Goal: Task Accomplishment & Management: Manage account settings

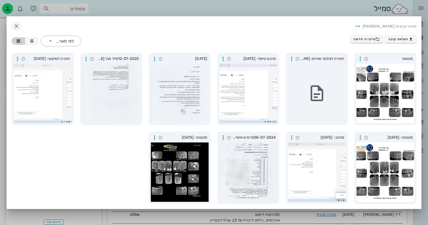
scroll to position [27, 0]
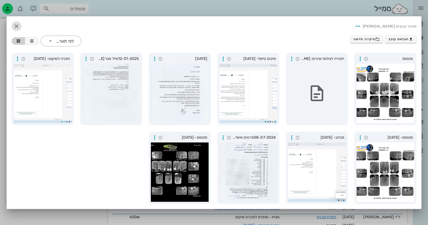
click at [18, 25] on icon "button" at bounding box center [16, 26] width 6 height 6
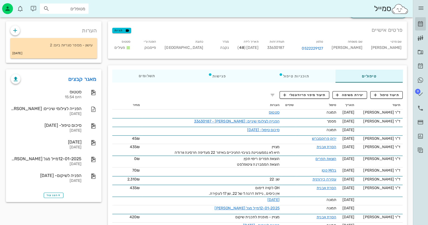
click at [420, 19] on link "[PERSON_NAME]" at bounding box center [420, 24] width 11 height 13
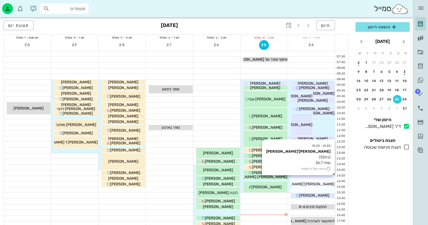
click at [331, 185] on div "[PERSON_NAME]'[PERSON_NAME]" at bounding box center [313, 184] width 44 height 6
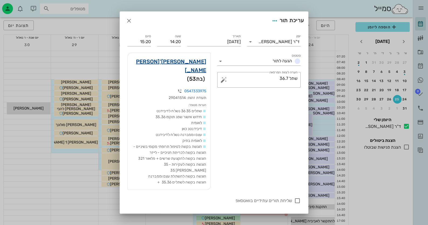
click at [191, 60] on link "דניאלה תורג'מן" at bounding box center [169, 65] width 74 height 17
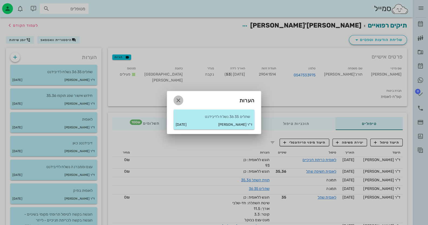
click at [180, 100] on icon "button" at bounding box center [178, 100] width 6 height 6
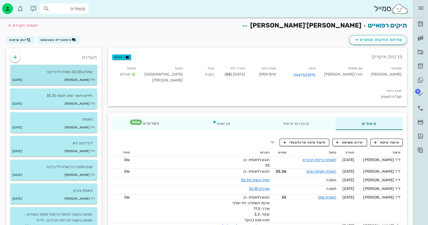
click at [74, 76] on div "ד"ר חיה מאיר 24-08-2025" at bounding box center [53, 80] width 87 height 10
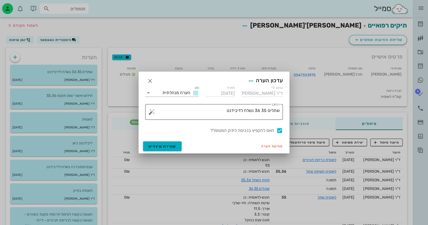
click at [225, 109] on textarea "שתלים 35 36 נשלח לדיבידנט" at bounding box center [216, 113] width 127 height 13
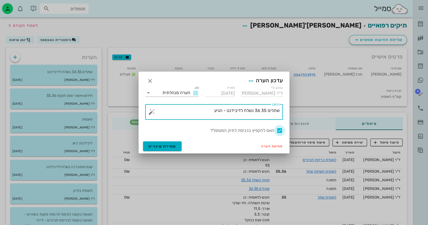
type textarea "שתלים 35 36 נשלח לדיבידנט - הגיע"
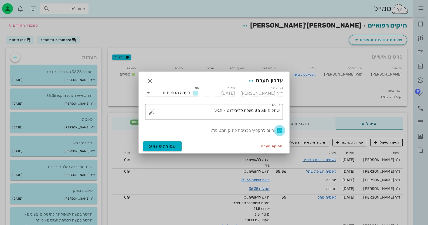
click at [281, 131] on div at bounding box center [279, 130] width 9 height 9
checkbox input "false"
click at [173, 147] on span "שמירת שינויים" at bounding box center [162, 146] width 28 height 5
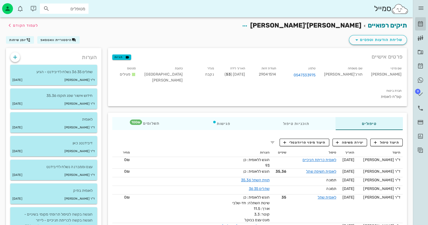
click at [423, 24] on icon at bounding box center [420, 24] width 6 height 6
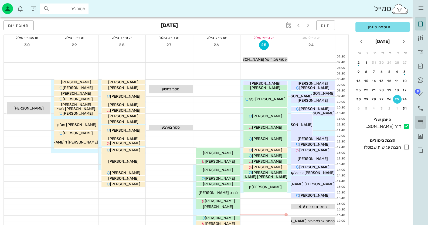
click at [420, 126] on link "עסקאות אשראי" at bounding box center [420, 122] width 11 height 13
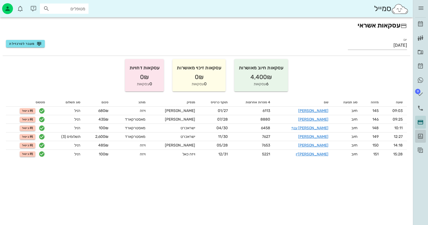
click at [421, 136] on icon at bounding box center [420, 136] width 6 height 6
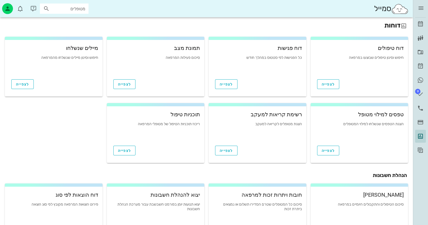
click at [171, 79] on div "לצפייה" at bounding box center [156, 83] width 98 height 16
click at [125, 86] on span "לצפייה" at bounding box center [124, 84] width 13 height 5
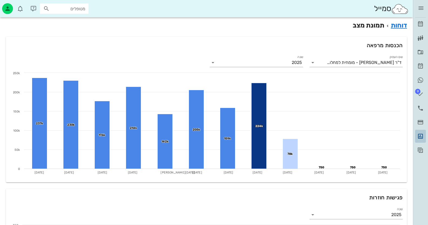
click at [423, 135] on icon at bounding box center [420, 136] width 6 height 6
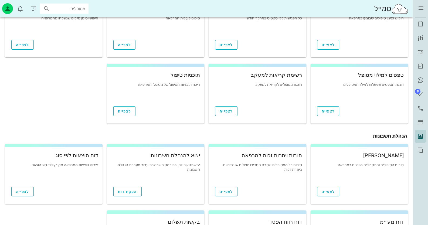
scroll to position [54, 0]
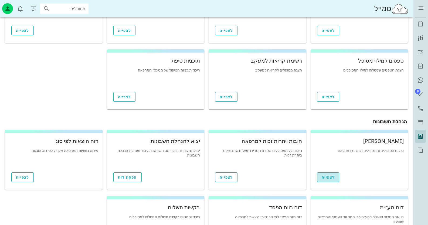
click at [321, 178] on link "לצפייה" at bounding box center [328, 178] width 22 height 10
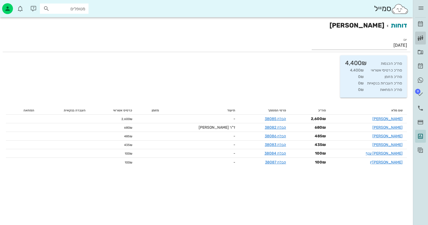
click at [420, 41] on icon at bounding box center [420, 38] width 6 height 6
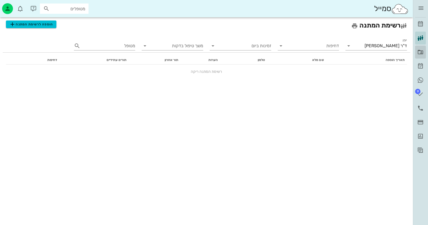
click at [420, 49] on icon at bounding box center [420, 52] width 6 height 6
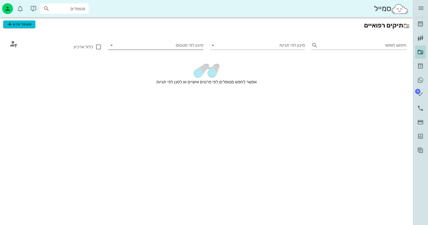
click at [112, 46] on icon at bounding box center [111, 45] width 6 height 6
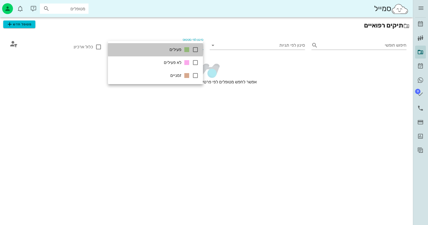
click at [112, 46] on div "פעילים" at bounding box center [155, 49] width 95 height 13
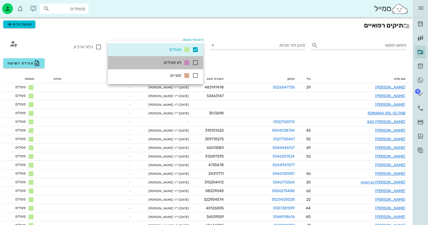
click at [184, 61] on icon at bounding box center [187, 62] width 6 height 6
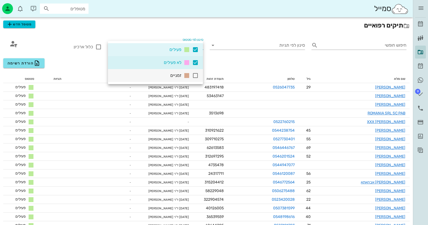
click at [194, 77] on icon at bounding box center [195, 75] width 6 height 6
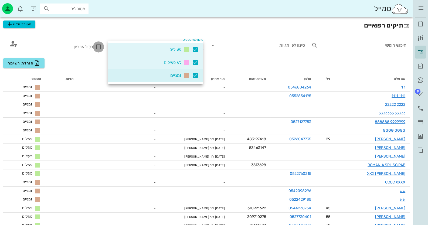
click at [97, 43] on div at bounding box center [98, 46] width 9 height 9
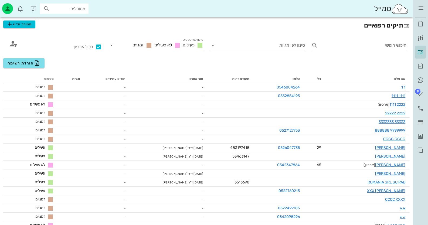
click at [258, 44] on input "סינון לפי תגיות" at bounding box center [261, 45] width 87 height 9
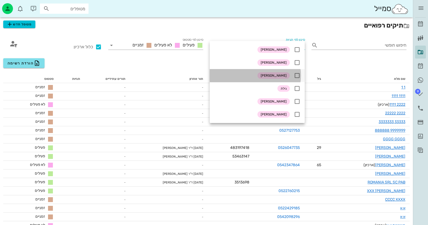
click at [297, 77] on icon at bounding box center [297, 75] width 6 height 6
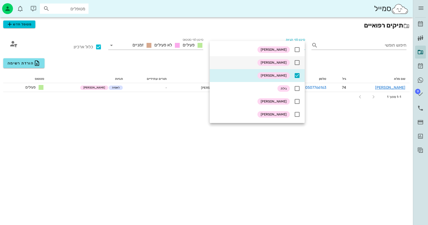
click at [294, 62] on icon at bounding box center [297, 62] width 6 height 6
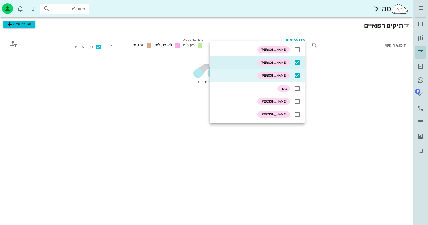
click at [130, 104] on div "אין נתונים" at bounding box center [206, 80] width 413 height 51
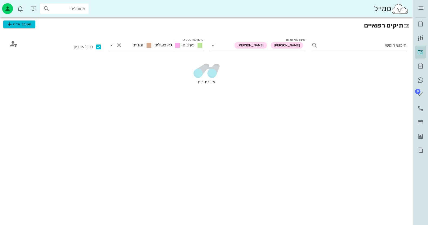
click at [118, 46] on button "Clear סינון לפי סטטוס" at bounding box center [119, 45] width 6 height 6
click at [99, 48] on div at bounding box center [98, 46] width 9 height 9
checkbox input "false"
click at [223, 46] on button "Clear סינון לפי תגיות" at bounding box center [220, 45] width 6 height 6
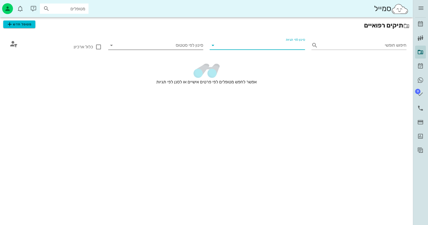
click at [213, 46] on icon at bounding box center [213, 45] width 6 height 6
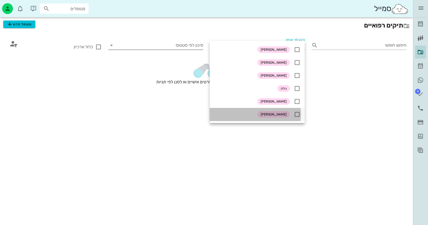
click at [298, 113] on icon at bounding box center [297, 114] width 6 height 6
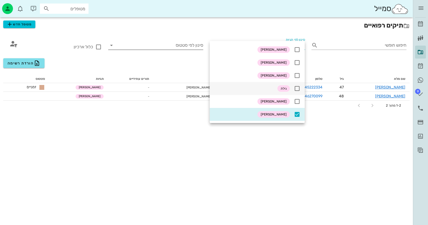
click at [297, 88] on icon at bounding box center [297, 88] width 6 height 6
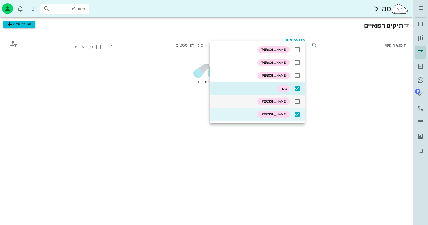
scroll to position [54, 0]
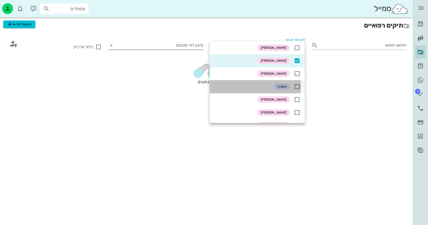
click at [296, 83] on icon at bounding box center [297, 86] width 6 height 6
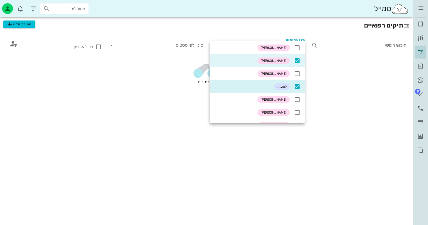
click at [93, 109] on div "תיקים רפואיים מטופל חדש חיפוש חופשי סינון לפי תגיות זיידמן גילת לאומית סינון לפ…" at bounding box center [206, 121] width 413 height 208
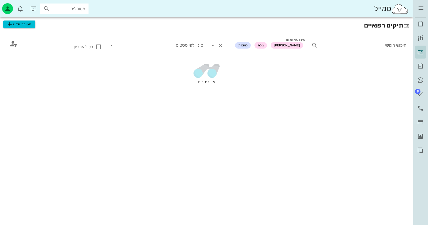
click at [267, 44] on span "גילת" at bounding box center [261, 45] width 12 height 6
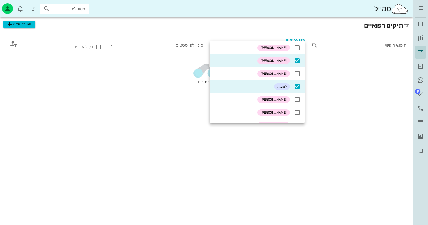
click at [297, 62] on icon at bounding box center [297, 61] width 6 height 6
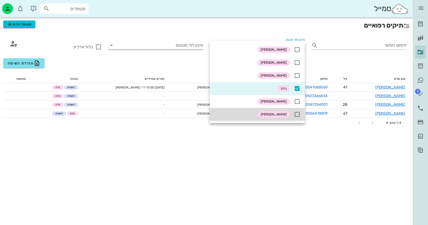
click at [189, 64] on div "הורדת רשימה" at bounding box center [206, 63] width 413 height 16
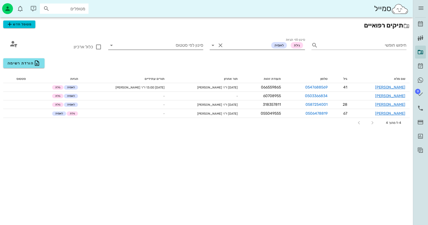
click at [292, 44] on span "גילת" at bounding box center [297, 45] width 12 height 6
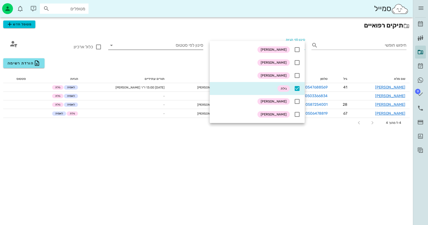
click at [298, 88] on icon at bounding box center [297, 88] width 6 height 6
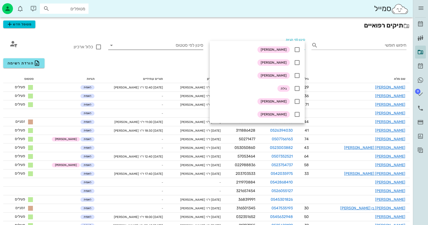
click at [184, 60] on div "הורדת רשימה" at bounding box center [206, 63] width 413 height 16
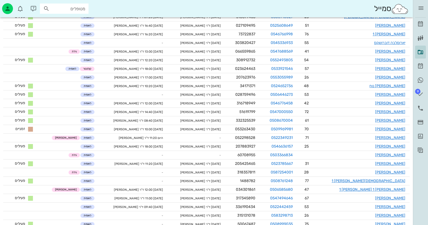
scroll to position [303, 0]
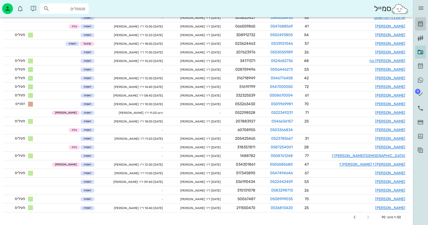
click at [422, 21] on icon at bounding box center [420, 24] width 6 height 6
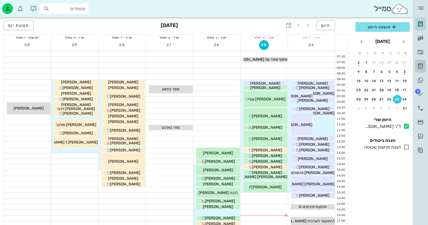
click at [421, 68] on icon at bounding box center [420, 66] width 6 height 6
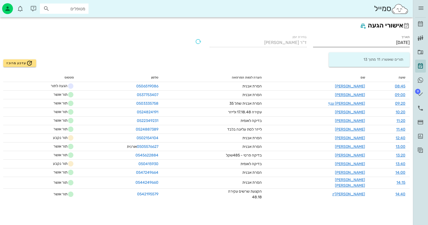
click at [386, 39] on input "[DATE]" at bounding box center [361, 42] width 97 height 9
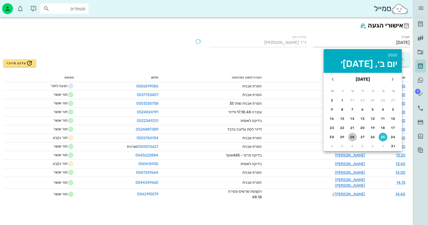
click at [353, 137] on div "28" at bounding box center [352, 137] width 9 height 4
type input "28/08/2025"
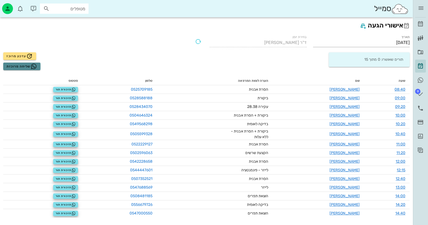
click at [9, 64] on span "שליחה מרוכזת" at bounding box center [21, 66] width 31 height 6
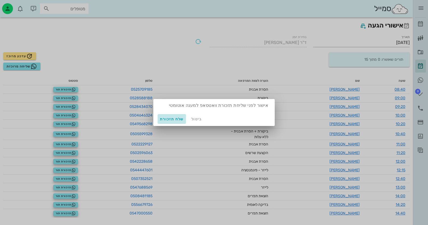
click at [174, 119] on span "שלח תזכורת" at bounding box center [172, 119] width 24 height 5
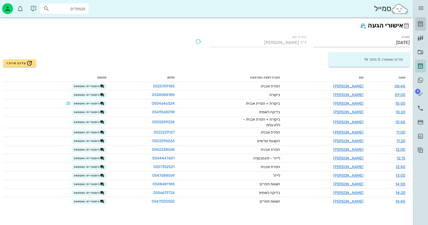
click at [424, 19] on link "[PERSON_NAME]" at bounding box center [420, 24] width 11 height 13
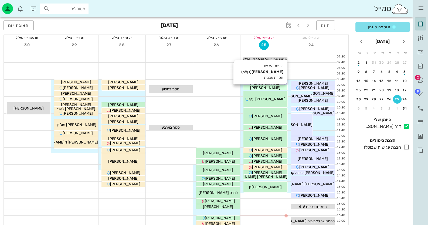
click at [283, 85] on div "[PERSON_NAME]" at bounding box center [266, 84] width 44 height 6
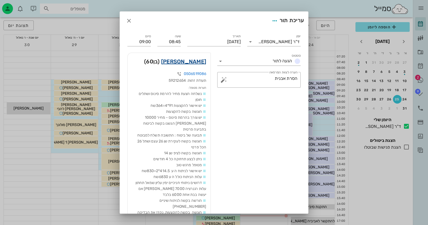
click at [198, 61] on link "יוסי גלמן" at bounding box center [183, 61] width 45 height 9
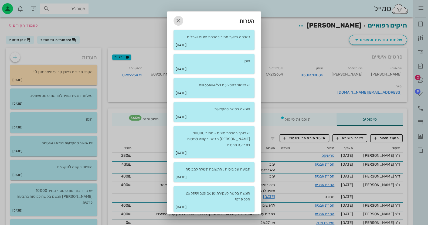
click at [182, 18] on icon "button" at bounding box center [178, 21] width 6 height 6
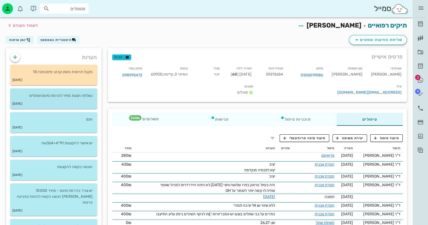
click at [48, 98] on p "נשלחה הצעת מחיר להרמת סינוס ושתלים" at bounding box center [54, 96] width 78 height 6
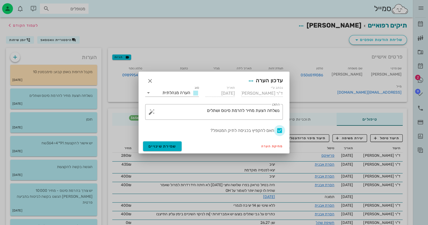
click at [278, 130] on div at bounding box center [279, 130] width 9 height 9
checkbox input "false"
click at [168, 145] on span "שמירת שינויים" at bounding box center [162, 146] width 28 height 5
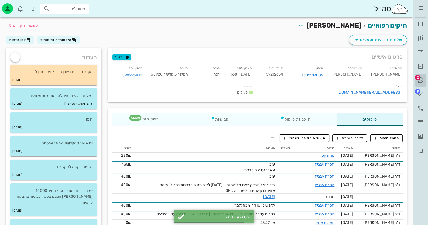
click at [417, 77] on span "2" at bounding box center [417, 77] width 5 height 5
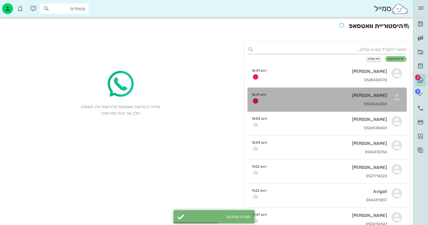
click at [388, 93] on link "שיינה ישראלוביץ 0504646324 היום 16:41" at bounding box center [327, 100] width 159 height 24
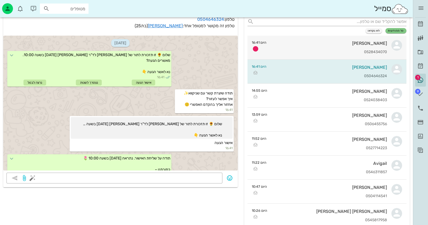
scroll to position [27, 0]
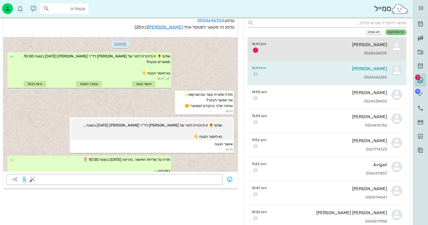
click at [382, 55] on div "0528434070" at bounding box center [329, 53] width 117 height 5
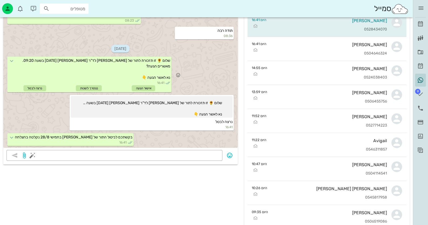
scroll to position [54, 0]
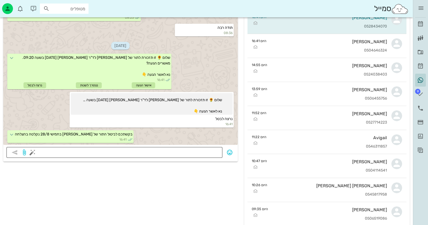
click at [33, 152] on button "button" at bounding box center [32, 152] width 6 height 6
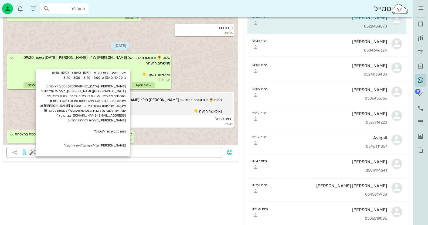
scroll to position [131, 0]
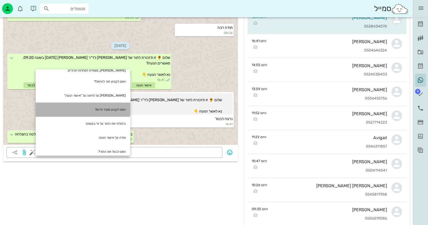
click at [124, 105] on div "האם לקבוע מועד חדש?" at bounding box center [83, 110] width 94 height 14
type textarea "האם לקבוע מועד חדש?"
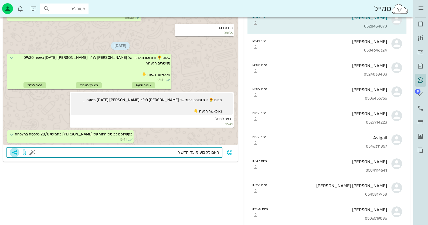
click at [16, 152] on icon "button" at bounding box center [14, 152] width 6 height 6
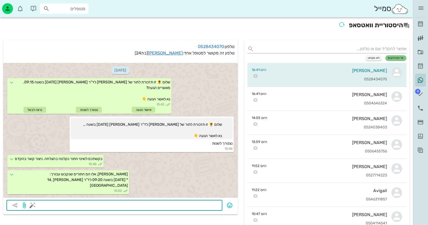
scroll to position [0, 0]
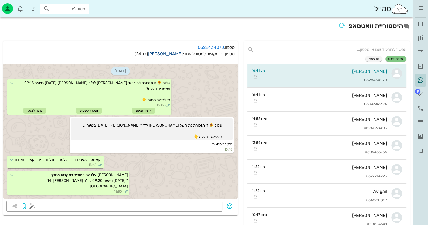
click at [174, 54] on link "עמית חאיה" at bounding box center [165, 53] width 35 height 5
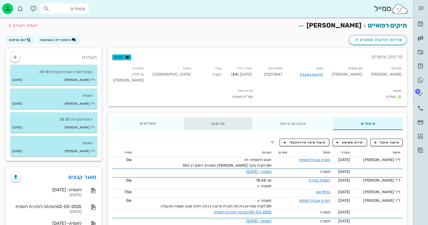
click at [220, 117] on div "פגישות" at bounding box center [218, 123] width 69 height 13
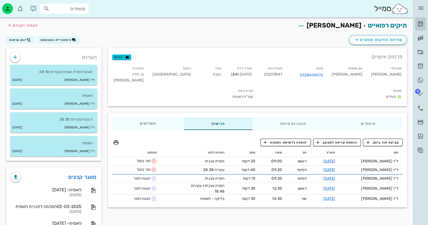
click at [420, 24] on icon at bounding box center [420, 24] width 6 height 6
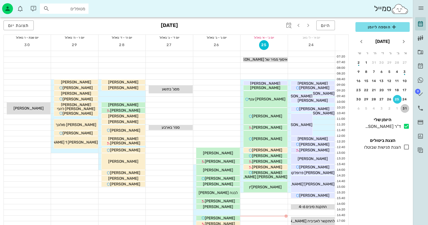
click at [405, 109] on div "31" at bounding box center [405, 109] width 9 height 4
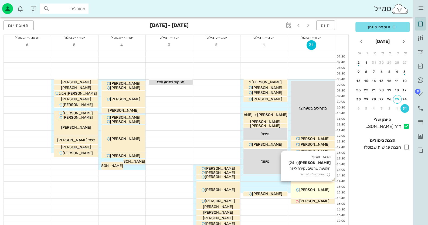
click at [316, 191] on span "[PERSON_NAME]" at bounding box center [314, 190] width 30 height 5
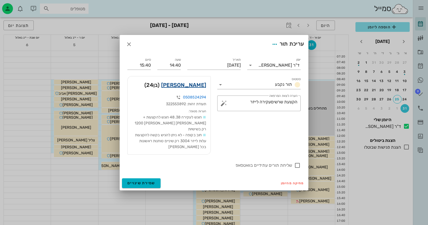
click at [196, 86] on link "יהונתן בלמס" at bounding box center [183, 85] width 45 height 9
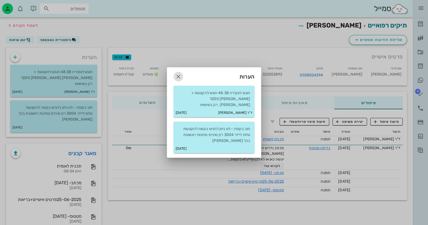
click at [181, 80] on icon "button" at bounding box center [178, 76] width 6 height 6
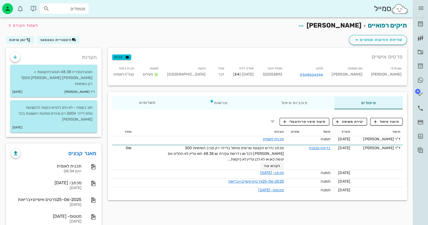
click at [427, 23] on div "ד״ר חיה מאיר יומן מרפאה רשימת המתנה תיקים רפואיים אישורי הגעה היסטוריית וואטסאפ…" at bounding box center [420, 78] width 15 height 157
click at [421, 23] on icon at bounding box center [420, 24] width 6 height 6
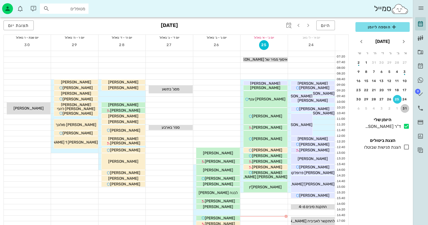
click at [407, 107] on div "31" at bounding box center [405, 109] width 9 height 4
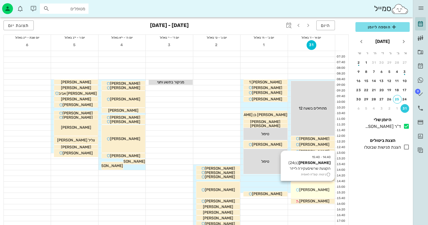
click at [324, 191] on span "[PERSON_NAME]" at bounding box center [314, 190] width 30 height 5
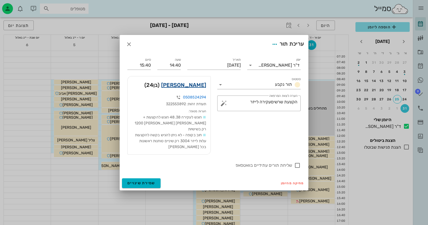
click at [200, 87] on link "יהונתן בלמס" at bounding box center [183, 85] width 45 height 9
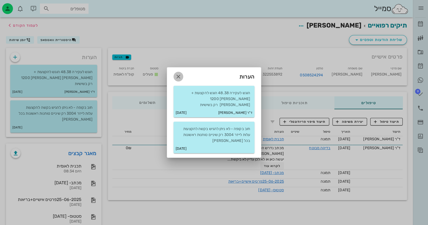
click at [182, 80] on span "button" at bounding box center [179, 76] width 10 height 6
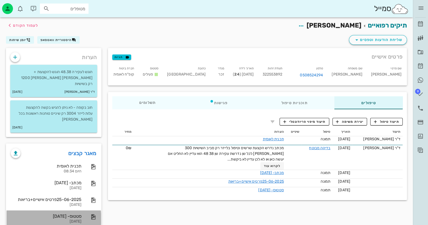
click at [81, 214] on div "סטטוס- 25-06-2025" at bounding box center [46, 216] width 71 height 5
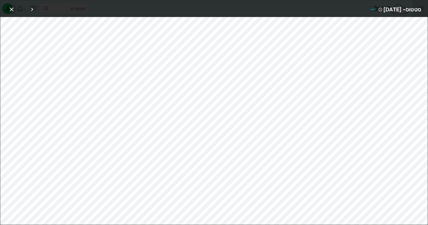
click at [13, 6] on icon "button" at bounding box center [11, 9] width 6 height 6
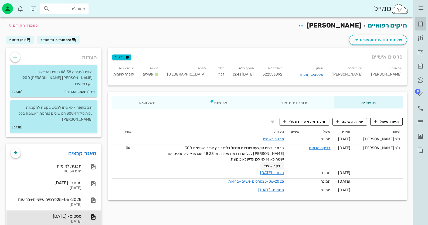
click at [423, 25] on icon at bounding box center [420, 24] width 6 height 6
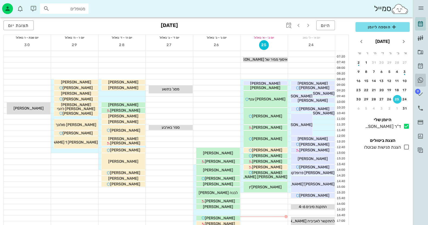
click at [420, 78] on icon at bounding box center [420, 80] width 6 height 6
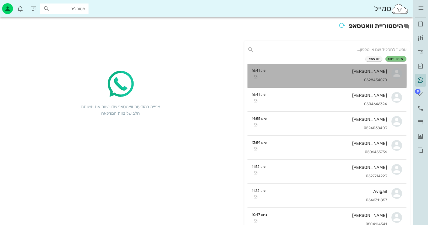
click at [362, 78] on div "0528434070" at bounding box center [329, 80] width 117 height 5
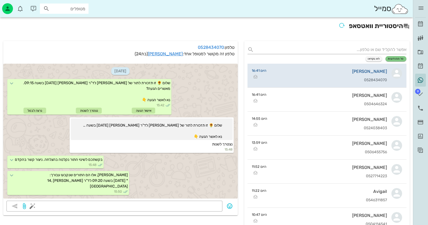
scroll to position [473, 0]
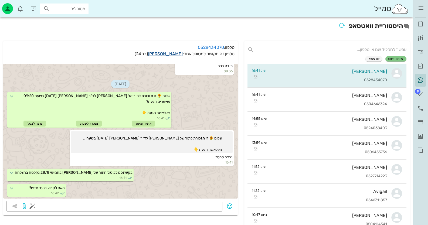
click at [174, 53] on link "עמית חאיה" at bounding box center [165, 53] width 35 height 5
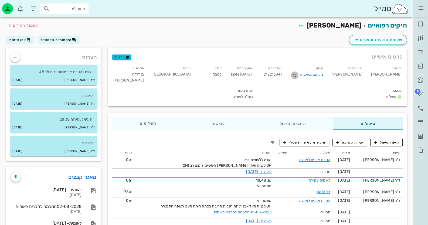
click at [298, 75] on icon "button" at bounding box center [295, 75] width 6 height 6
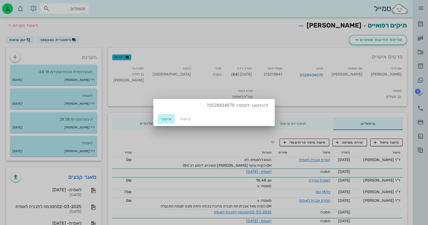
click at [164, 121] on span "אישור" at bounding box center [166, 119] width 13 height 5
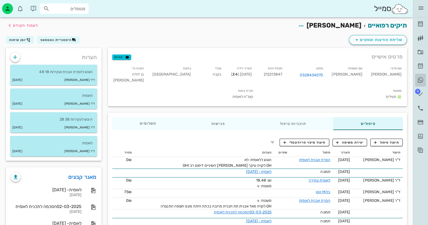
click at [422, 83] on link "היסטוריית וואטסאפ" at bounding box center [420, 80] width 11 height 13
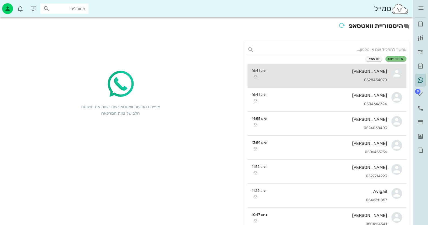
click at [382, 67] on div "עמית חאיה 0528434070" at bounding box center [329, 76] width 117 height 24
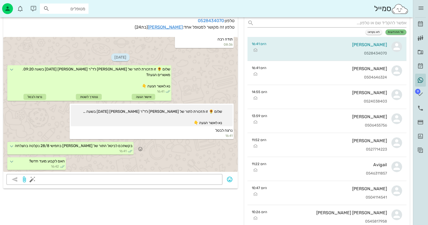
scroll to position [473, 0]
click at [417, 24] on link "[PERSON_NAME]" at bounding box center [420, 24] width 11 height 13
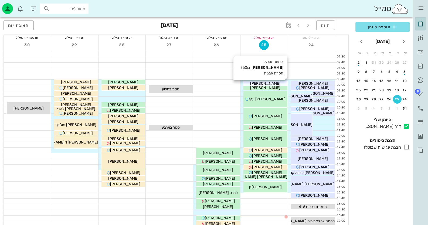
click at [273, 82] on div "[PERSON_NAME]" at bounding box center [266, 84] width 44 height 6
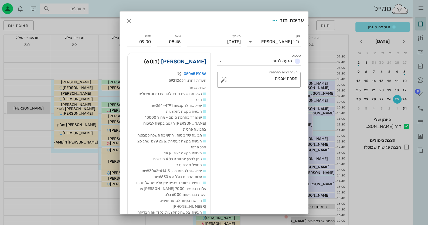
click at [203, 60] on link "יוסי גלמן" at bounding box center [183, 61] width 45 height 9
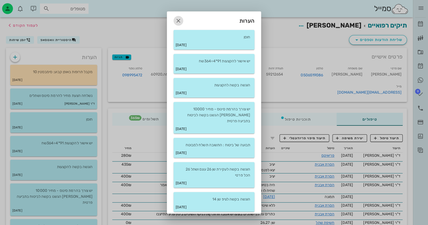
click at [181, 19] on icon "button" at bounding box center [178, 21] width 6 height 6
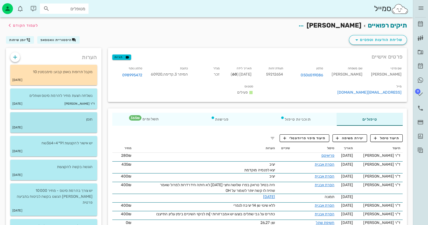
click at [86, 116] on div "חוסן" at bounding box center [53, 117] width 87 height 10
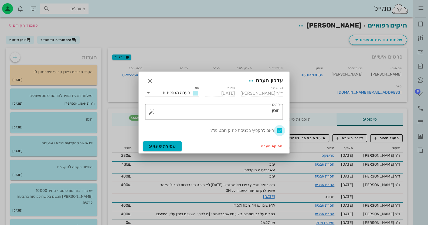
click at [280, 129] on div at bounding box center [279, 130] width 9 height 9
checkbox input "false"
click at [157, 147] on span "שמירת שינויים" at bounding box center [162, 146] width 28 height 5
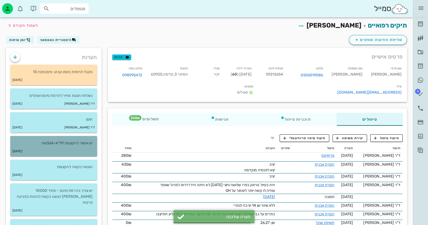
click at [89, 149] on div "21-05-2020" at bounding box center [53, 151] width 87 height 10
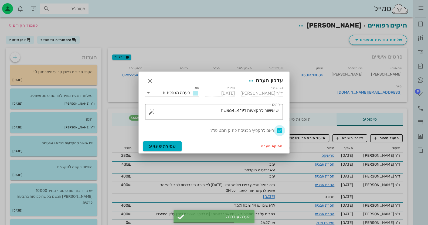
click at [278, 127] on div at bounding box center [279, 130] width 9 height 9
checkbox input "false"
click at [159, 147] on span "שמירת שינויים" at bounding box center [162, 146] width 28 height 5
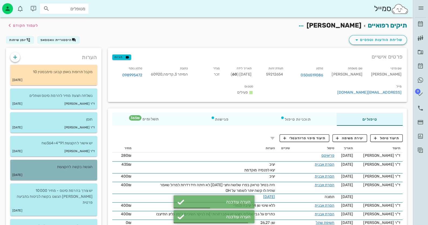
click at [73, 164] on p "הוגשה בקשה להקצעות" at bounding box center [54, 167] width 78 height 6
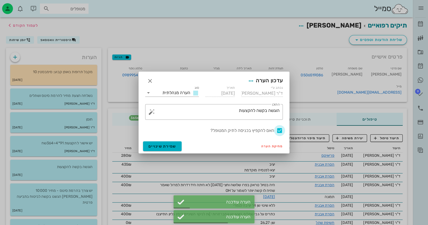
click at [281, 129] on div at bounding box center [279, 130] width 9 height 9
checkbox input "false"
click at [168, 144] on span "שמירת שינויים" at bounding box center [162, 146] width 28 height 5
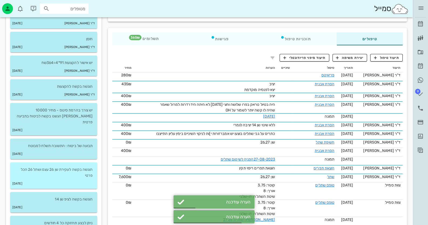
scroll to position [81, 0]
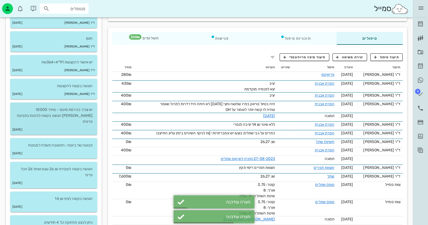
click at [75, 109] on p "יש צורך בהרמת סינוס - מחיר 10000 שקל הגשנו בקשה לביטוח בתביעה פרטית" at bounding box center [54, 116] width 78 height 18
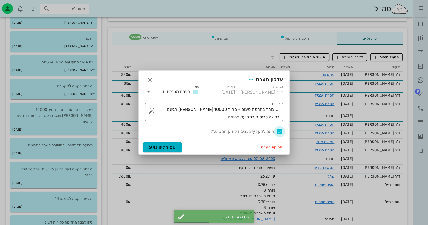
click at [279, 130] on div at bounding box center [279, 131] width 9 height 9
checkbox input "false"
click at [157, 148] on span "שמירת שינויים" at bounding box center [162, 147] width 28 height 5
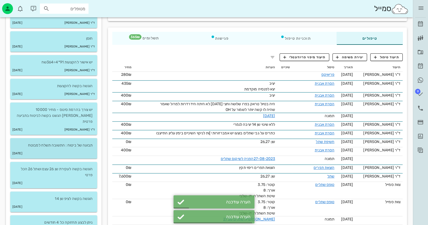
click at [85, 148] on div "10-05-2018" at bounding box center [53, 153] width 87 height 10
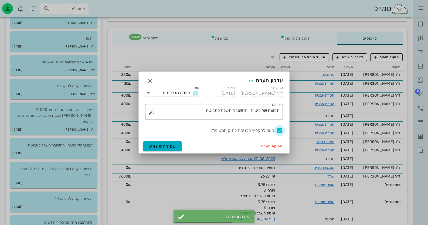
drag, startPoint x: 281, startPoint y: 130, endPoint x: 214, endPoint y: 138, distance: 66.9
click at [280, 130] on div at bounding box center [279, 130] width 9 height 9
checkbox input "false"
click at [143, 143] on button "שמירת שינויים" at bounding box center [162, 146] width 39 height 10
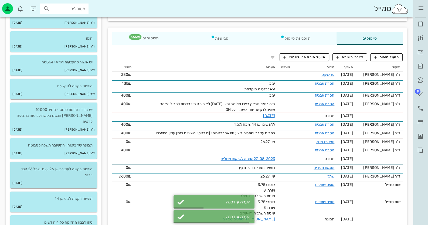
click at [84, 166] on p "הוגשה בקשה לעקירת שן 26 עצם ושתל 26 הכל פרטי" at bounding box center [54, 172] width 78 height 12
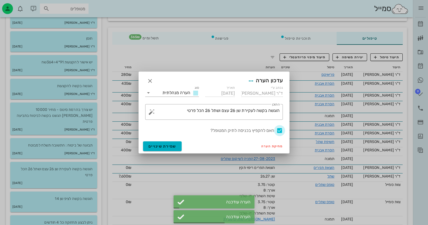
click at [282, 131] on div at bounding box center [279, 130] width 9 height 9
checkbox input "false"
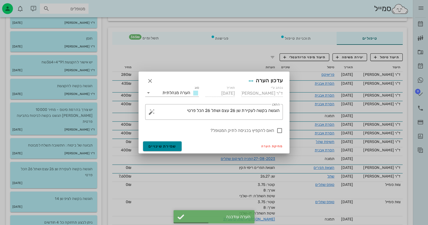
click at [169, 143] on button "שמירת שינויים" at bounding box center [162, 146] width 39 height 10
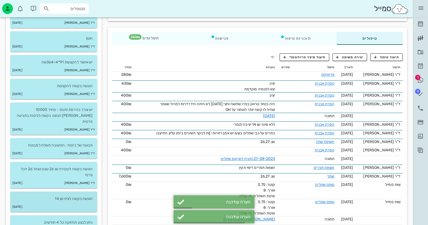
click at [85, 205] on div "26-03-2018" at bounding box center [53, 207] width 87 height 10
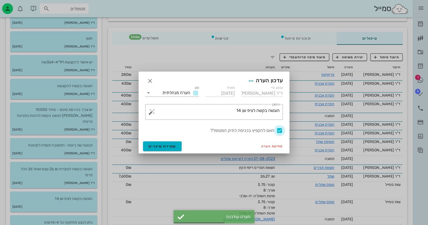
click at [279, 129] on div at bounding box center [279, 130] width 9 height 9
checkbox input "false"
click at [175, 146] on span "שמירת שינויים" at bounding box center [162, 146] width 28 height 5
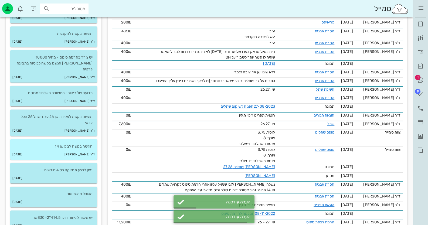
scroll to position [135, 0]
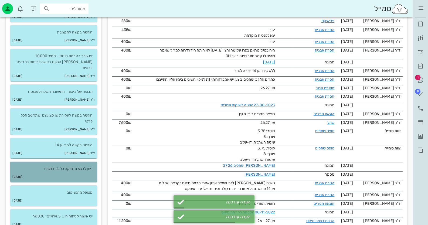
click at [83, 166] on p "ניתן לבצע תחזוקה כל 4 חודשים" at bounding box center [54, 169] width 78 height 6
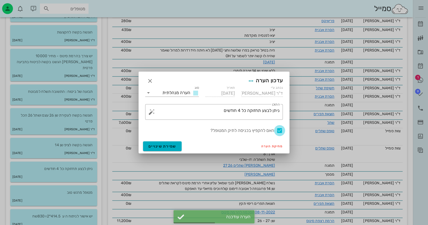
click at [280, 131] on div at bounding box center [279, 130] width 9 height 9
checkbox input "false"
drag, startPoint x: 155, startPoint y: 143, endPoint x: 157, endPoint y: 146, distance: 3.1
click at [155, 143] on button "שמירת שינויים" at bounding box center [162, 146] width 39 height 10
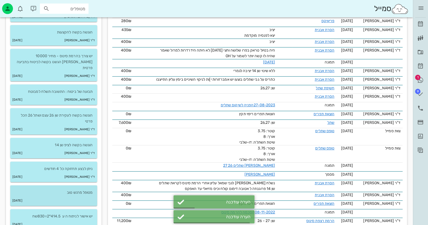
click at [77, 196] on div "28-10-2013" at bounding box center [53, 201] width 87 height 10
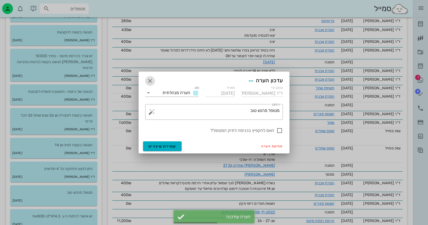
click at [150, 78] on icon "button" at bounding box center [150, 81] width 6 height 6
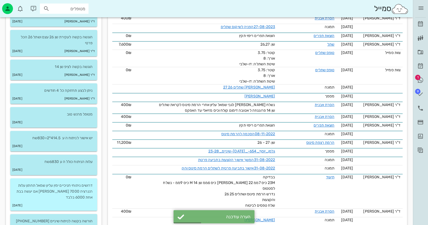
scroll to position [216, 0]
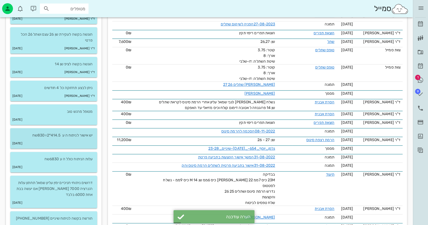
click at [78, 133] on p "יש אישור לניתוח ה ע 414.5*2=830שח" at bounding box center [54, 136] width 78 height 6
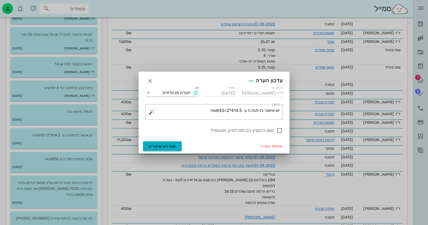
click at [154, 75] on div "עדכון הערה" at bounding box center [214, 80] width 151 height 17
click at [149, 78] on icon "button" at bounding box center [150, 81] width 6 height 6
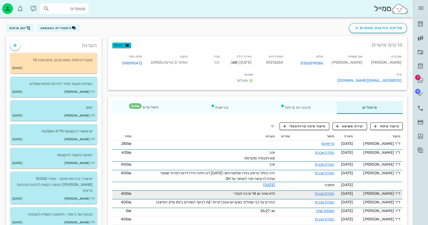
scroll to position [0, 0]
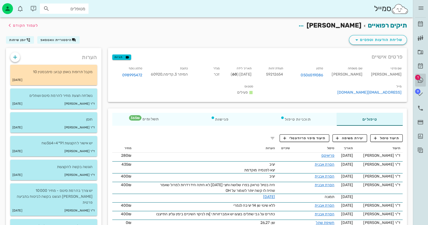
click at [423, 78] on icon at bounding box center [420, 80] width 6 height 6
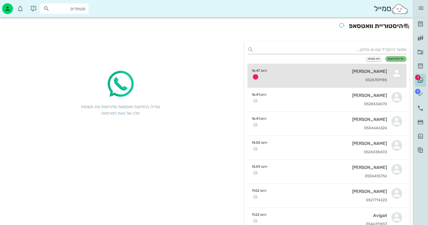
click at [383, 74] on div "יפית מרש 0525709185" at bounding box center [329, 76] width 116 height 24
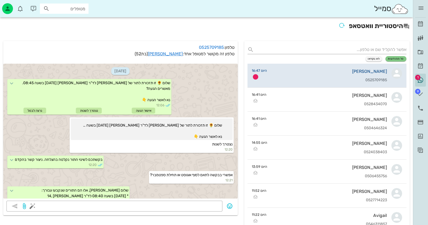
scroll to position [187, 0]
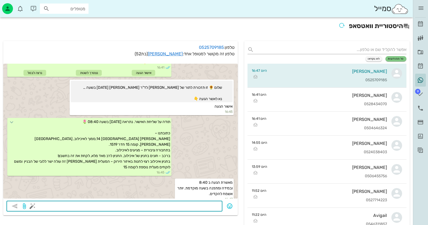
click at [197, 207] on textarea at bounding box center [126, 206] width 186 height 9
type textarea "מתחילים בשעה 8:40"
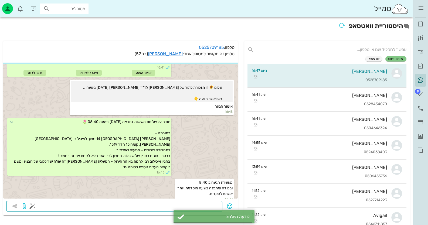
scroll to position [202, 0]
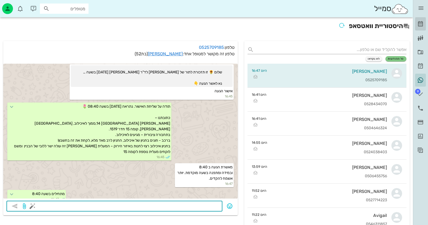
click at [421, 25] on icon at bounding box center [420, 24] width 6 height 6
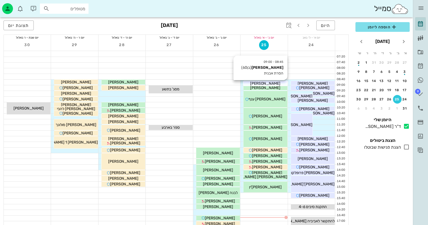
click at [275, 83] on div "[PERSON_NAME]" at bounding box center [266, 84] width 44 height 6
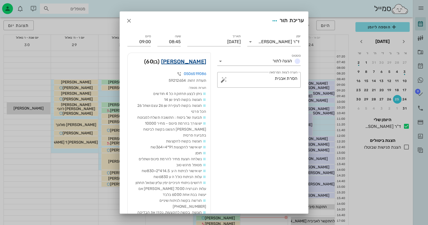
click at [204, 62] on link "יוסי גלמן" at bounding box center [183, 61] width 45 height 9
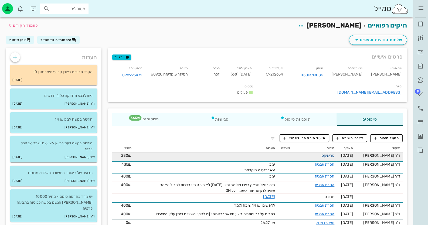
click at [335, 157] on link "פריאיקס" at bounding box center [327, 155] width 13 height 5
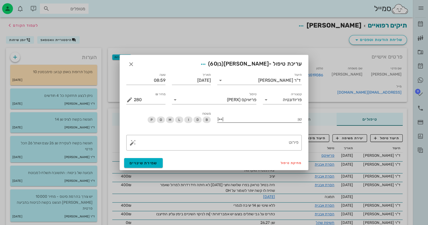
click at [292, 119] on div at bounding box center [263, 118] width 77 height 7
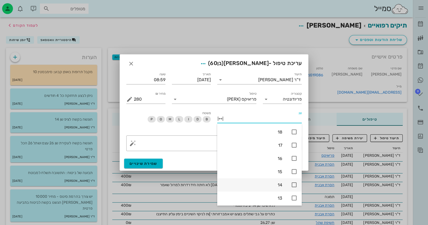
click at [294, 183] on icon at bounding box center [294, 185] width 6 height 6
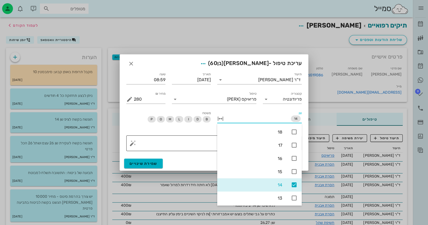
click at [188, 139] on textarea "פירוט" at bounding box center [216, 144] width 165 height 13
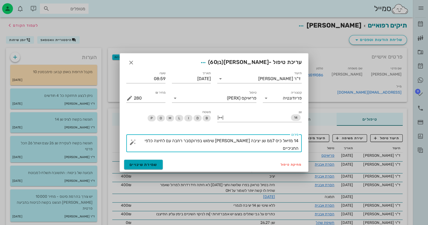
type textarea "14 מזיאל כיס 7ממ שן יציבה פורקציה הוסבר שימוש בפרוקסבר רחבה עם לחיצה כלפי החניכ…"
click at [148, 163] on span "שמירת שינויים" at bounding box center [144, 165] width 28 height 5
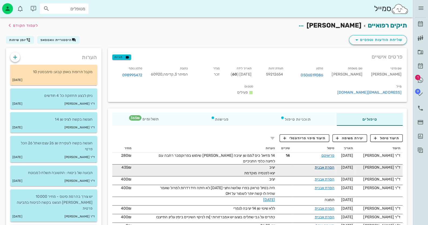
click at [328, 167] on link "הסרת אבנית" at bounding box center [325, 167] width 20 height 5
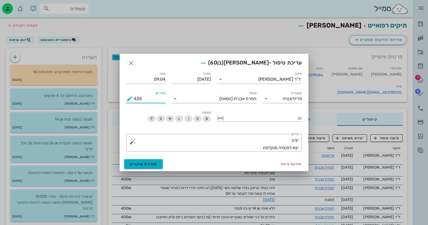
drag, startPoint x: 147, startPoint y: 98, endPoint x: 126, endPoint y: 98, distance: 21.3
click at [126, 98] on div "מחיר ₪ 435" at bounding box center [146, 96] width 46 height 19
type input "400"
click at [144, 165] on span "שמירת שינויים" at bounding box center [144, 164] width 28 height 5
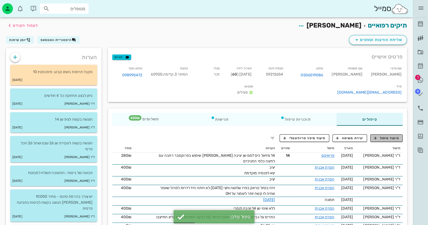
click at [397, 139] on span "תיעוד טיפול" at bounding box center [386, 138] width 25 height 5
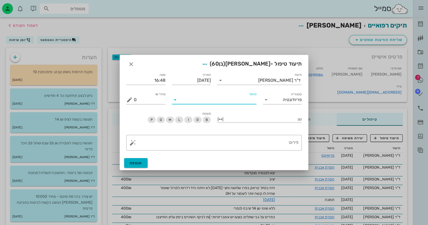
click at [248, 100] on input "טיפול" at bounding box center [218, 100] width 77 height 9
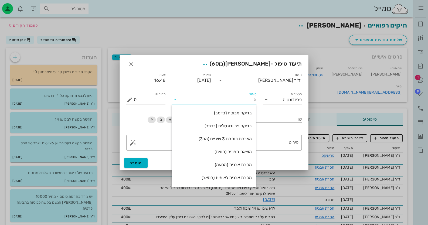
type input "[PERSON_NAME]"
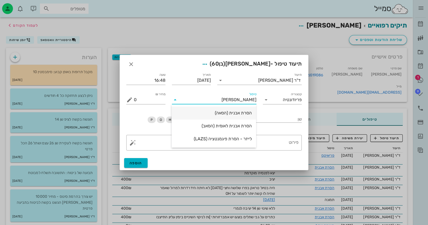
click at [233, 110] on div "הסרת אבנית (הסאה)" at bounding box center [214, 113] width 76 height 12
type input "435"
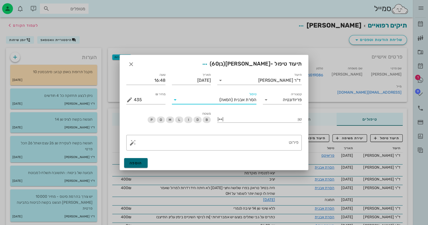
click at [142, 163] on button "הוספה" at bounding box center [135, 163] width 23 height 10
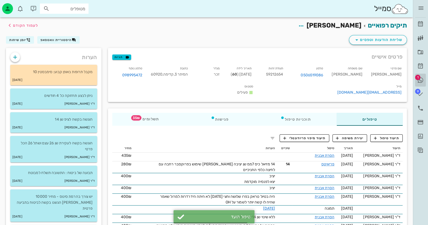
click at [423, 76] on link "1 היסטוריית וואטסאפ" at bounding box center [420, 80] width 11 height 13
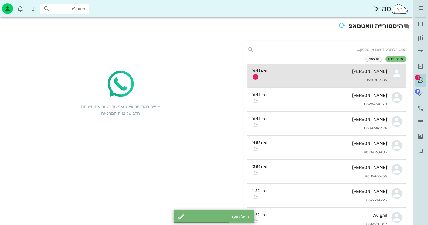
click at [356, 77] on div "יפית מרש 0525709185" at bounding box center [330, 76] width 116 height 24
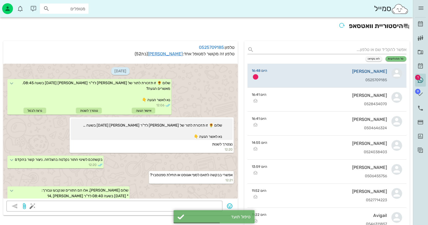
scroll to position [217, 0]
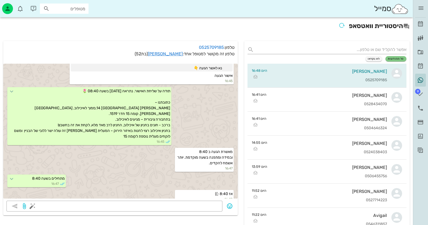
click at [427, 20] on div "ד״ר חיה מאיר יומן מרפאה רשימת המתנה תיקים רפואיים אישורי הגעה היסטוריית וואטסאפ…" at bounding box center [420, 78] width 15 height 157
click at [423, 24] on icon at bounding box center [420, 24] width 6 height 6
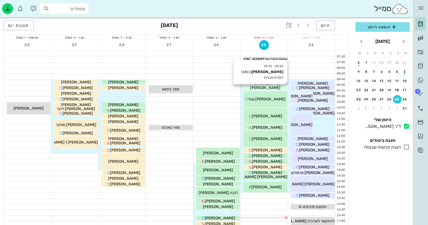
click at [270, 86] on span "[PERSON_NAME]" at bounding box center [265, 88] width 30 height 5
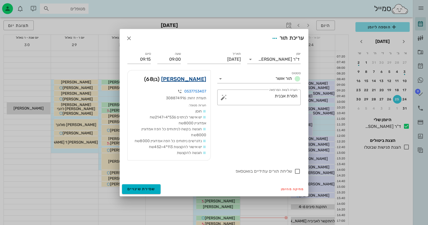
click at [191, 82] on link "סרגיי פרישמן" at bounding box center [183, 79] width 45 height 9
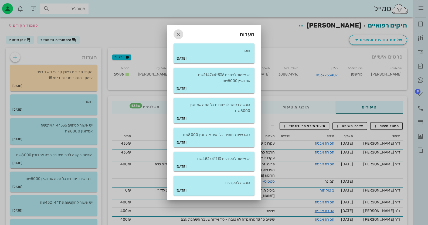
click at [178, 34] on icon "button" at bounding box center [178, 34] width 6 height 6
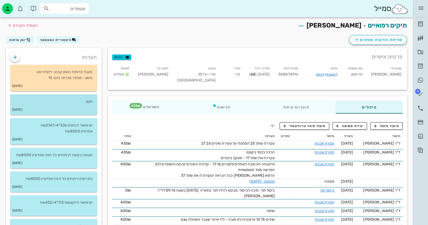
click at [67, 100] on p "חוסן" at bounding box center [54, 102] width 78 height 6
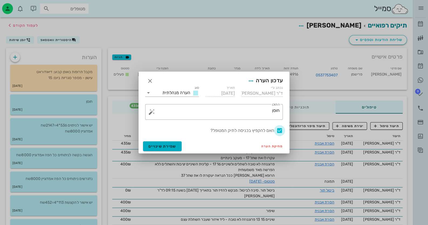
click at [281, 129] on div at bounding box center [279, 130] width 9 height 9
checkbox input "false"
click at [177, 147] on button "שמירת שינויים" at bounding box center [162, 146] width 39 height 10
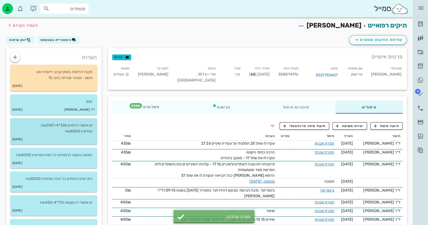
click at [90, 139] on div "01-10-2020" at bounding box center [53, 139] width 87 height 10
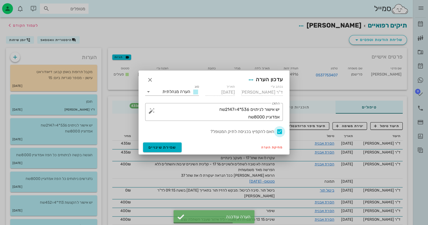
click at [279, 131] on div at bounding box center [279, 131] width 9 height 9
checkbox input "false"
click at [144, 145] on button "שמירת שינויים" at bounding box center [162, 148] width 39 height 10
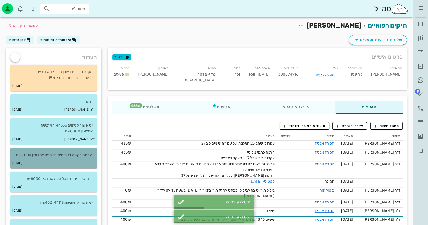
click at [75, 150] on div "הוגשה בקשה לניתוחים כל הפה אמדוגיין 8000שח" at bounding box center [53, 153] width 87 height 10
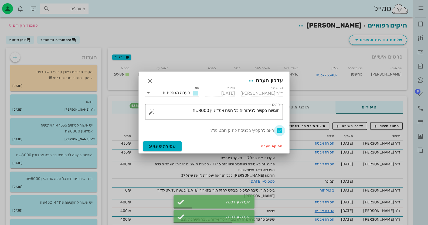
click at [279, 129] on div at bounding box center [279, 130] width 9 height 9
checkbox input "false"
click at [168, 145] on span "שמירת שינויים" at bounding box center [162, 146] width 28 height 5
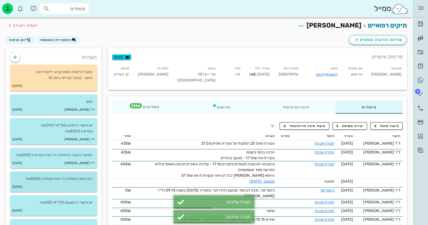
click at [88, 187] on div "21-09-2020" at bounding box center [53, 187] width 87 height 10
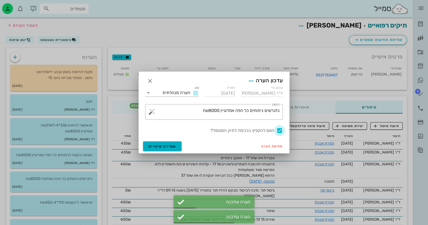
click at [282, 129] on div at bounding box center [279, 130] width 9 height 9
checkbox input "false"
click at [165, 148] on span "שמירת שינויים" at bounding box center [162, 146] width 28 height 5
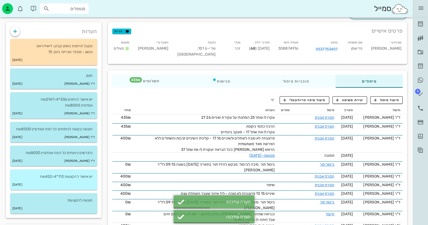
scroll to position [81, 0]
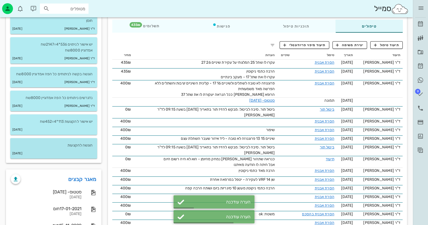
click at [77, 148] on p "הוגשה להקצעות" at bounding box center [54, 146] width 78 height 6
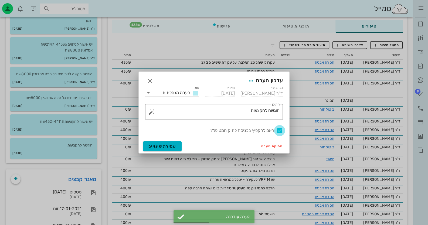
click at [280, 129] on div at bounding box center [279, 130] width 9 height 9
checkbox input "false"
click at [166, 141] on div "מחיקת הערה שמירת שינויים" at bounding box center [214, 146] width 151 height 14
click at [155, 144] on span "שמירת שינויים" at bounding box center [162, 146] width 28 height 5
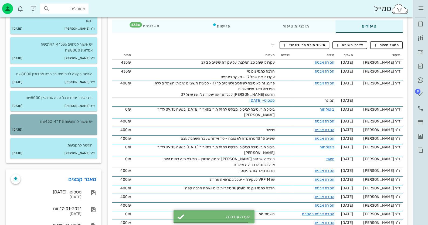
click at [90, 124] on p "יש אישור להקצעות 113*4=452שח" at bounding box center [54, 122] width 78 height 6
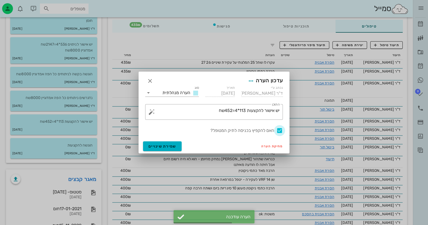
click at [277, 128] on div at bounding box center [279, 130] width 9 height 9
checkbox input "false"
click at [158, 145] on span "שמירת שינויים" at bounding box center [162, 146] width 28 height 5
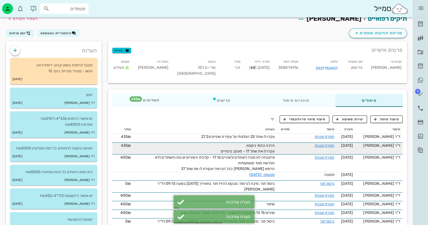
scroll to position [0, 0]
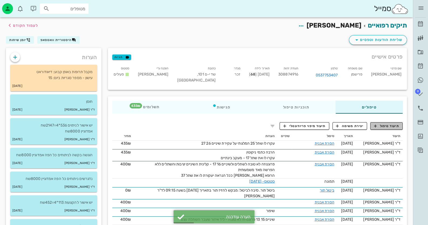
click at [393, 128] on span "תיעוד טיפול" at bounding box center [386, 126] width 25 height 5
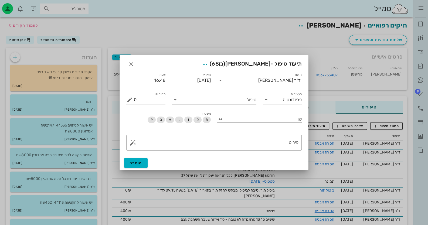
click at [248, 101] on input "טיפול" at bounding box center [218, 100] width 77 height 9
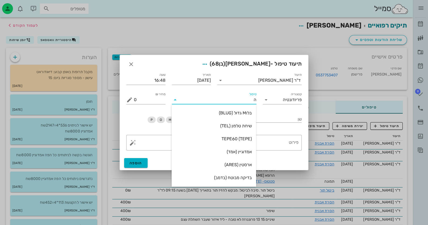
type input "[PERSON_NAME]"
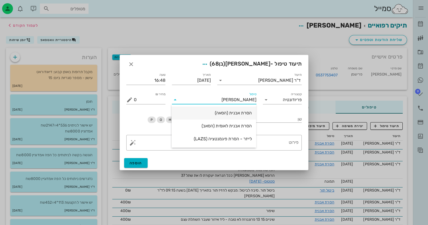
click at [228, 114] on div "הסרת אבנית (הסאה)" at bounding box center [214, 112] width 76 height 5
type input "435"
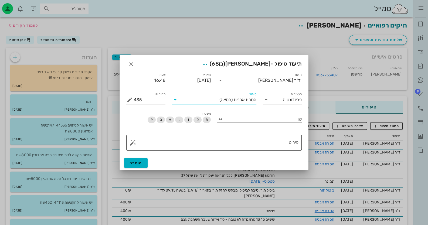
click at [231, 140] on textarea "פירוט" at bounding box center [216, 144] width 165 height 13
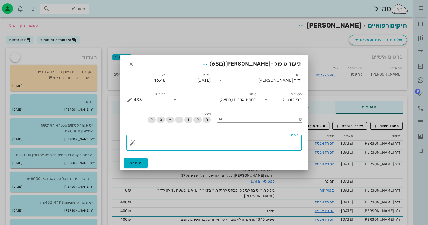
click at [134, 145] on button "button" at bounding box center [133, 143] width 6 height 6
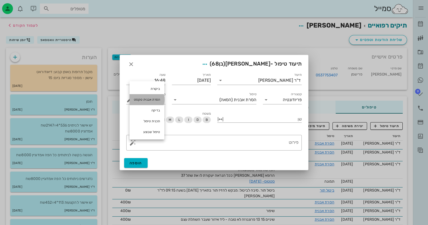
click at [158, 98] on div "הסרת אבנית טקסט" at bounding box center [147, 99] width 35 height 11
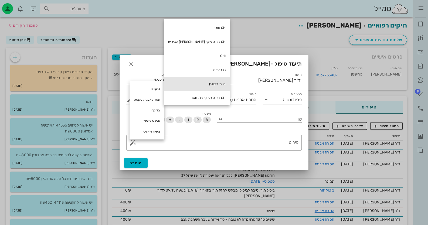
click at [201, 84] on div "כתמי ניקוטין" at bounding box center [197, 84] width 66 height 14
type textarea "כתמי ניקוטין"
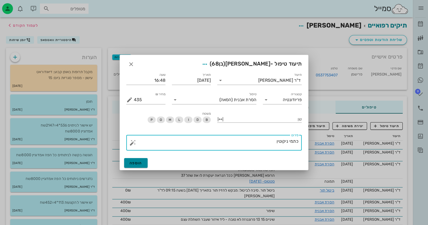
click at [141, 164] on span "הוספה" at bounding box center [136, 163] width 13 height 5
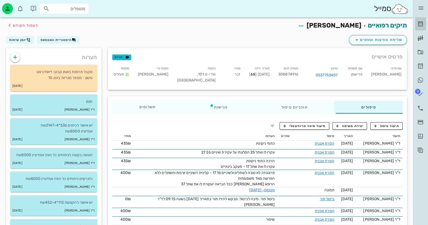
click at [420, 26] on icon at bounding box center [420, 24] width 6 height 6
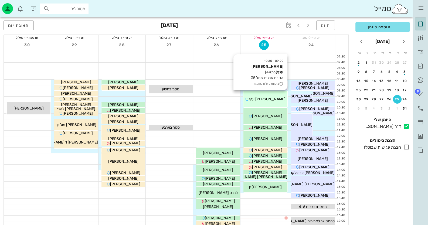
click at [261, 94] on div "09:20 - 10:20 שירלי ענף (בת 44 ) הסרת אבנית שתל 35 ביטוח: קופ"ח לאומית שירלי ענף" at bounding box center [266, 99] width 44 height 16
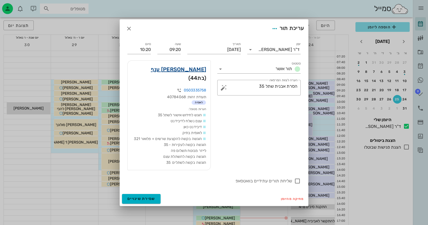
click at [191, 73] on link "שירלי ענף" at bounding box center [178, 69] width 55 height 9
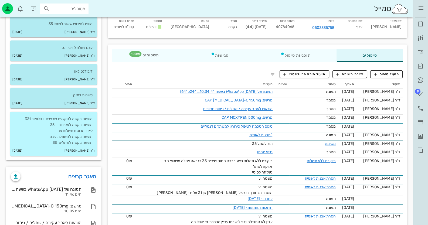
scroll to position [54, 0]
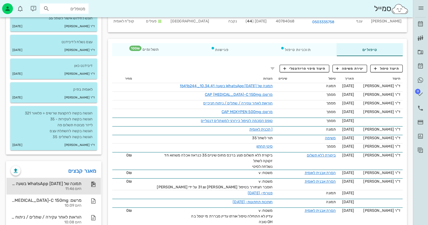
click at [57, 187] on div "היום 11:46" at bounding box center [46, 189] width 71 height 5
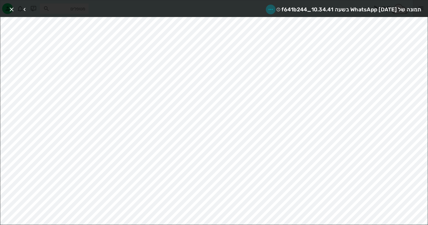
click at [268, 8] on icon "button" at bounding box center [271, 9] width 6 height 6
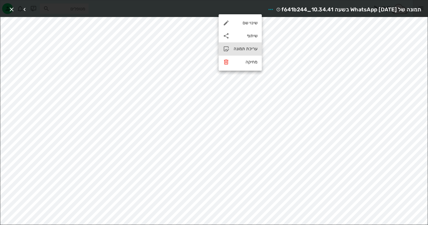
click at [248, 47] on div "עריכת תמונה" at bounding box center [246, 48] width 24 height 5
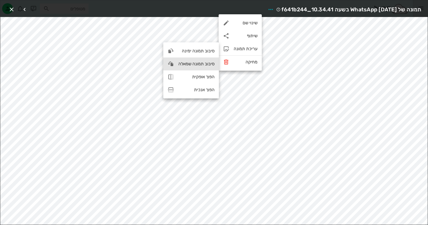
click at [206, 66] on div "סיבוב תמונה שמאלה" at bounding box center [196, 63] width 36 height 5
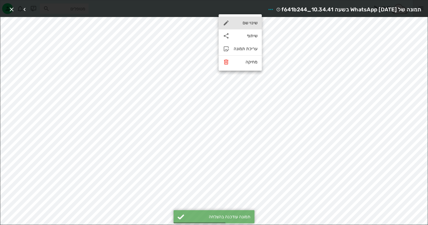
click at [253, 25] on div "שינוי שם" at bounding box center [246, 22] width 24 height 5
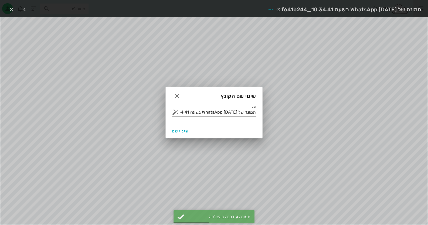
click at [230, 114] on input "תמונה של WhatsApp 2025-08-25 בשעה 10.34.41_f641b244" at bounding box center [218, 112] width 76 height 9
click at [232, 113] on input "תמונה של WhatsApp 2025-08-25 בשעה 10.34.41_f641b244" at bounding box center [218, 112] width 76 height 9
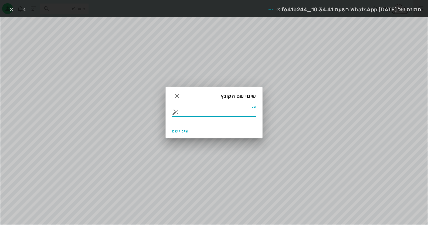
click at [172, 112] on button "button" at bounding box center [175, 112] width 6 height 6
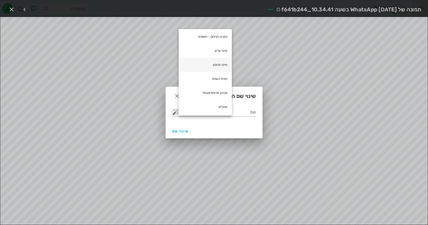
scroll to position [58, 0]
click at [222, 80] on div "תווית השתל" at bounding box center [205, 79] width 53 height 14
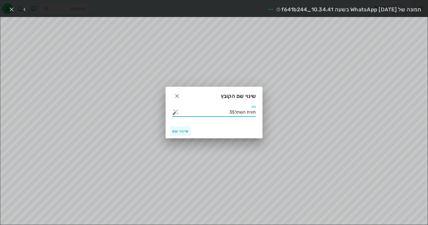
type input "תווית השתל35"
click at [188, 127] on button "שינוי שם" at bounding box center [180, 131] width 21 height 10
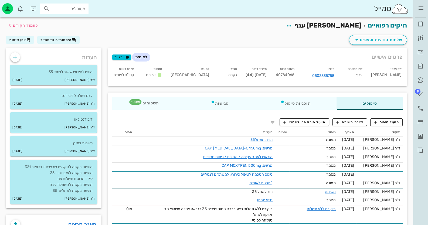
click at [87, 13] on div "מטופלים" at bounding box center [64, 9] width 49 height 10
type input "הינדי"
click at [77, 25] on div "0523447729" at bounding box center [54, 25] width 59 height 4
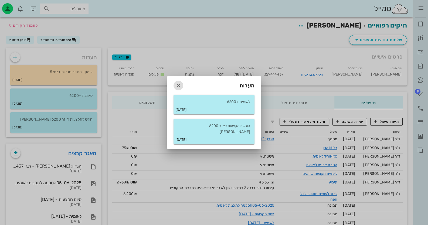
click at [176, 84] on button "button" at bounding box center [179, 86] width 10 height 10
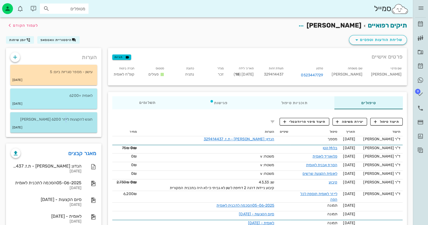
click at [65, 116] on div "הוגש להקצעות לייזר 6200 שקל" at bounding box center [53, 117] width 87 height 10
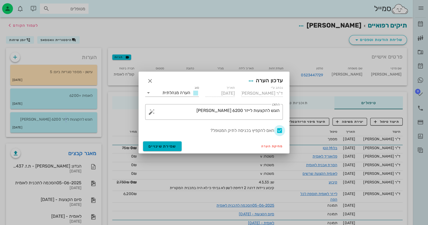
click at [280, 129] on div at bounding box center [279, 130] width 9 height 9
checkbox input "false"
click at [165, 146] on span "שמירת שינויים" at bounding box center [162, 146] width 28 height 5
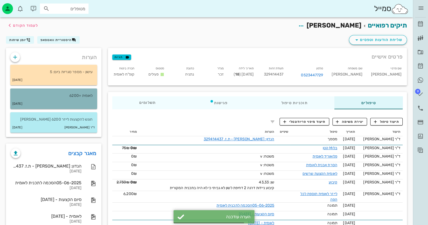
click at [69, 98] on p "לאומית +6200" at bounding box center [54, 96] width 78 height 6
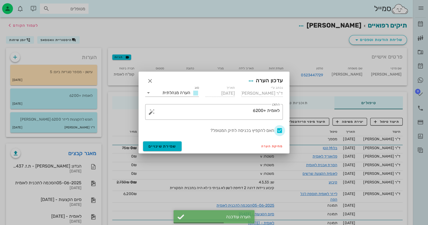
click at [277, 130] on div at bounding box center [279, 130] width 9 height 9
checkbox input "false"
click at [151, 143] on button "שמירת שינויים" at bounding box center [162, 146] width 39 height 10
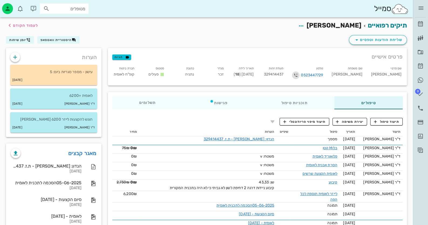
click at [299, 74] on icon "button" at bounding box center [296, 75] width 6 height 6
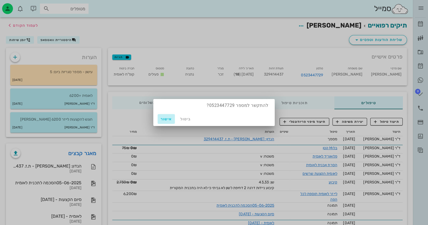
click at [163, 120] on span "אישור" at bounding box center [166, 119] width 13 height 5
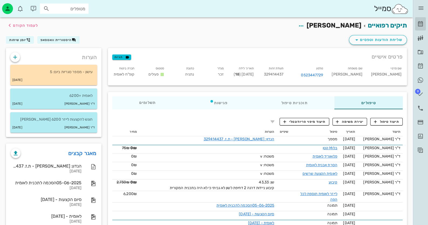
click at [420, 22] on icon at bounding box center [420, 24] width 6 height 6
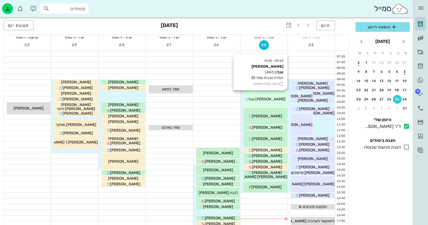
click at [262, 95] on div "09:20 - 10:20 שירלי ענף (בת 44 ) הסרת אבנית שתל 35 ביטוח: קופ"ח לאומית שירלי ענף" at bounding box center [266, 99] width 44 height 16
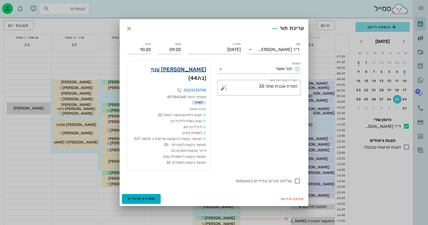
click at [193, 70] on link "שירלי ענף" at bounding box center [178, 69] width 55 height 9
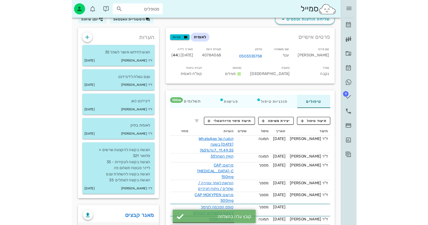
scroll to position [81, 0]
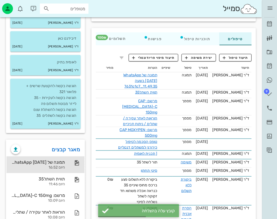
click at [55, 160] on div "תמונה של WhatsApp 2025-08-25 בשעה 11.49.35_7631c1c7" at bounding box center [38, 162] width 54 height 5
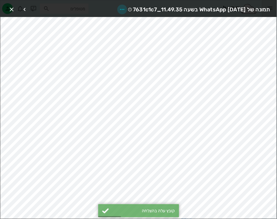
click at [119, 8] on icon "button" at bounding box center [122, 9] width 6 height 6
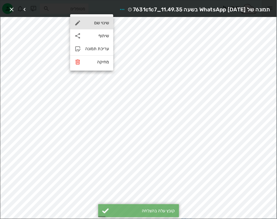
click at [108, 20] on div "שינוי שם" at bounding box center [91, 22] width 43 height 13
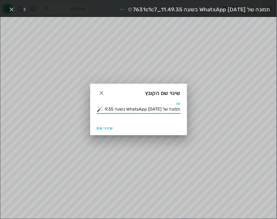
click at [162, 110] on input "תמונה של WhatsApp 2025-08-25 בשעה 11.49.35_7631c1c7" at bounding box center [142, 109] width 76 height 9
type input "שתל 35"
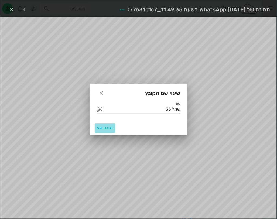
click at [99, 128] on span "שינוי שם" at bounding box center [105, 128] width 16 height 5
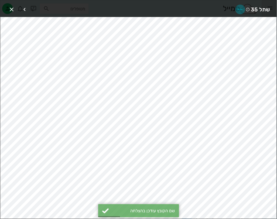
click at [238, 6] on icon "button" at bounding box center [240, 9] width 6 height 6
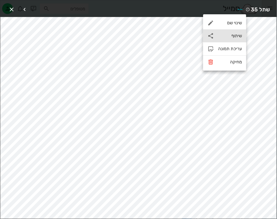
click at [236, 36] on div "שיתוף" at bounding box center [230, 35] width 24 height 5
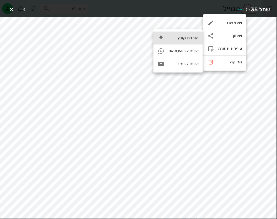
click at [192, 37] on div "הורדת קובץ" at bounding box center [184, 37] width 30 height 5
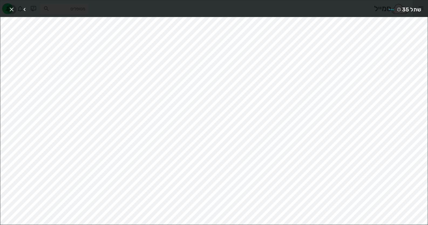
click at [14, 11] on icon "button" at bounding box center [11, 9] width 6 height 6
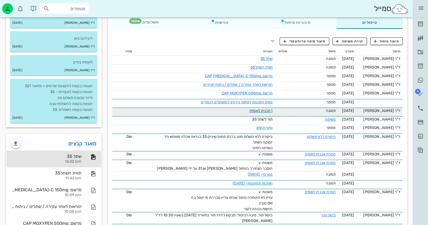
click at [267, 111] on link "[ תכנית לאומית" at bounding box center [260, 111] width 23 height 5
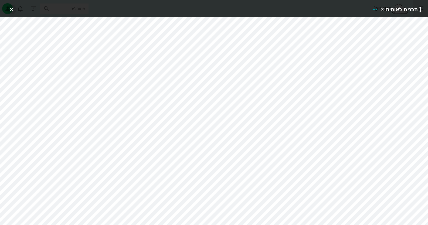
click at [9, 8] on icon "button" at bounding box center [11, 9] width 6 height 6
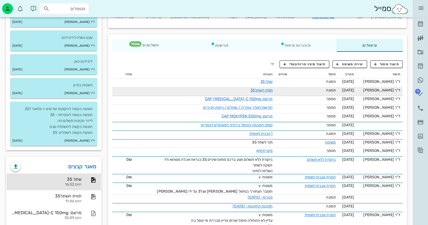
scroll to position [0, 0]
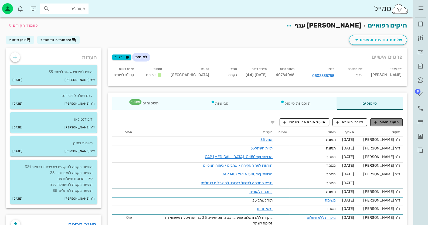
click at [389, 120] on span "תיעוד טיפול" at bounding box center [386, 122] width 25 height 5
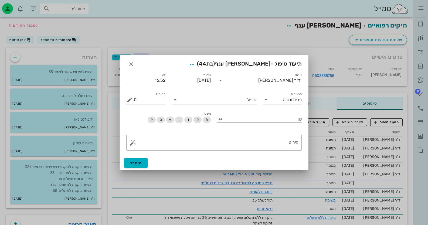
click at [241, 105] on div "טיפול" at bounding box center [214, 97] width 91 height 19
click at [247, 97] on input "טיפול" at bounding box center [218, 100] width 77 height 9
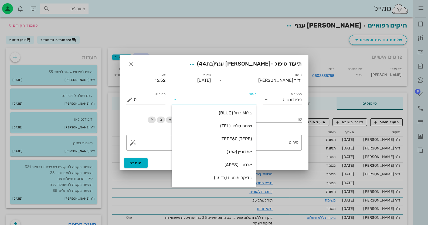
type input "ל"
type input "שת"
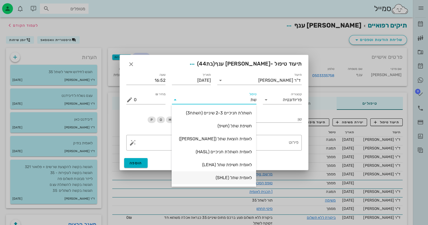
click at [239, 179] on div "לאומית שתל (SHLE)" at bounding box center [214, 177] width 76 height 5
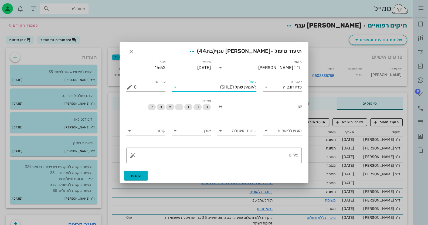
click at [291, 108] on div at bounding box center [263, 106] width 77 height 7
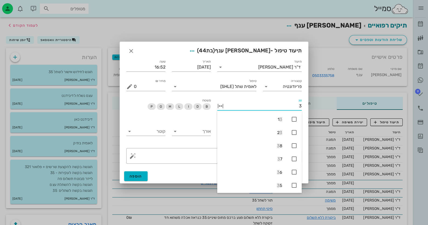
type input "35"
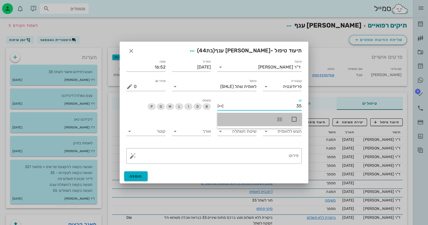
click at [289, 120] on div "35" at bounding box center [259, 119] width 85 height 13
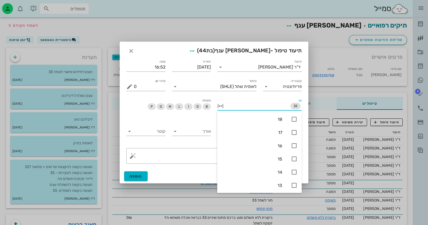
drag, startPoint x: 161, startPoint y: 122, endPoint x: 178, endPoint y: 121, distance: 17.8
click at [161, 122] on div "קוטר" at bounding box center [146, 132] width 46 height 25
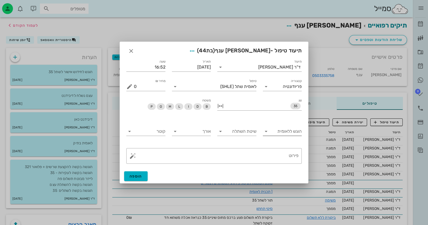
click at [285, 131] on input "הוגש ללאומית" at bounding box center [287, 131] width 31 height 9
click at [284, 133] on div "כן" at bounding box center [282, 135] width 31 height 5
click at [240, 134] on input "שיטת השתלה" at bounding box center [241, 131] width 31 height 9
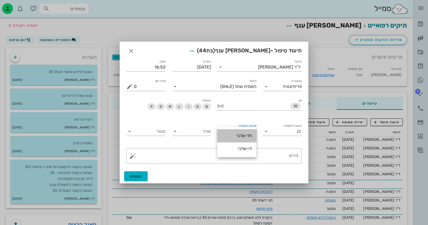
click at [240, 133] on div "חד-שלבי" at bounding box center [237, 135] width 31 height 5
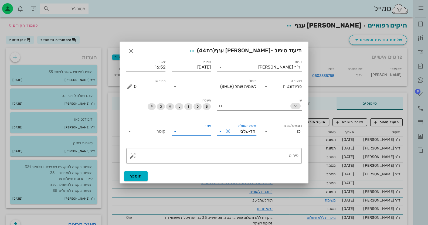
click at [206, 133] on input "אורך" at bounding box center [196, 131] width 31 height 9
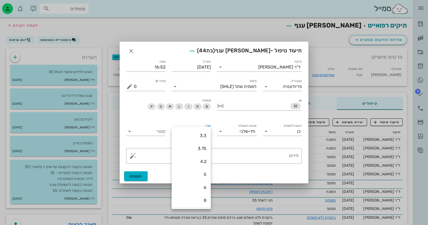
scroll to position [52, 0]
click at [199, 187] on div "11.5" at bounding box center [191, 187] width 31 height 5
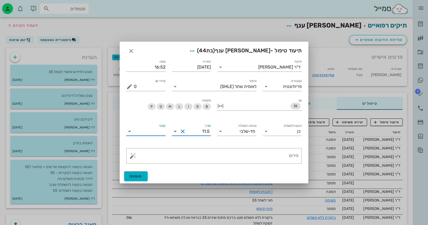
click at [151, 132] on input "קוטר" at bounding box center [150, 131] width 31 height 9
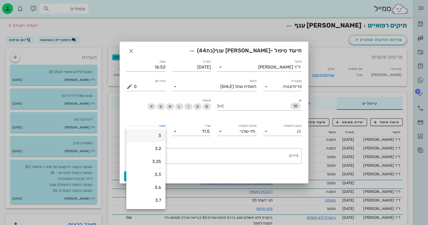
scroll to position [54, 0]
click at [154, 155] on div "3.75" at bounding box center [146, 160] width 31 height 12
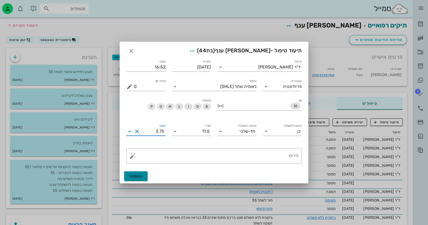
click at [136, 176] on span "הוספה" at bounding box center [136, 176] width 13 height 5
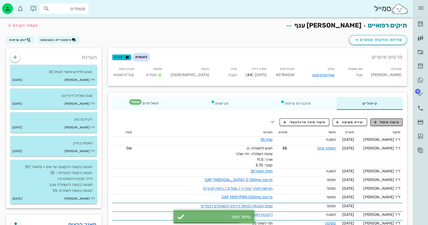
click at [385, 119] on button "תיעוד טיפול" at bounding box center [386, 123] width 32 height 8
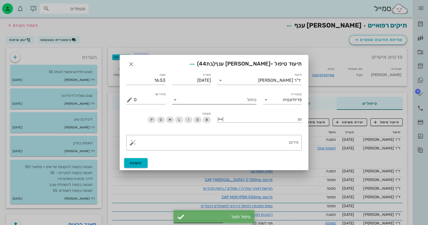
click at [252, 100] on input "טיפול" at bounding box center [218, 100] width 77 height 9
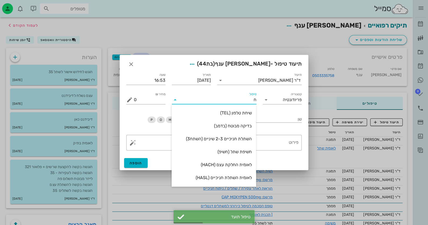
type input "חש"
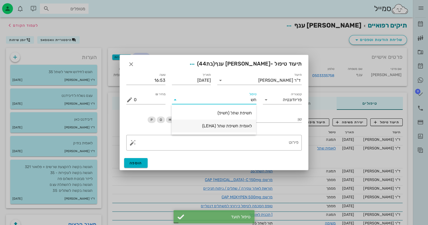
click at [230, 125] on div "לאומית חשיפת שתל (LEHA)" at bounding box center [214, 125] width 76 height 5
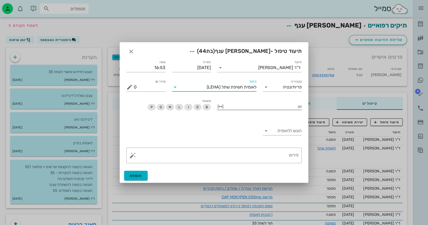
click at [283, 110] on div "שן" at bounding box center [259, 106] width 85 height 8
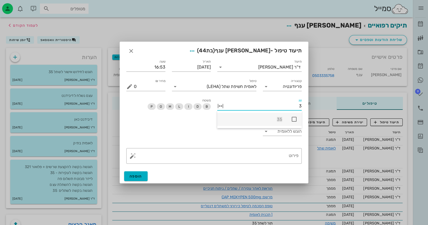
type input "35"
click at [292, 118] on icon at bounding box center [294, 119] width 6 height 6
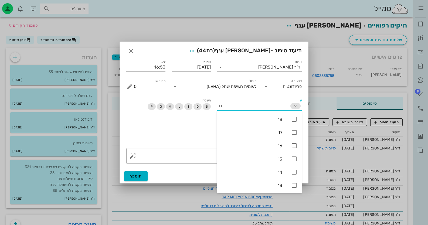
click at [165, 133] on div "הוגש ללאומית" at bounding box center [214, 132] width 182 height 25
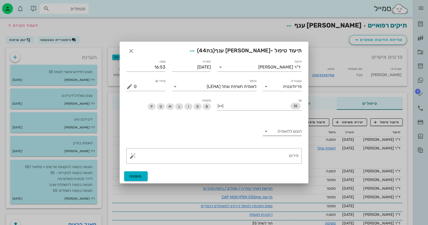
click at [286, 134] on input "הוגש ללאומית" at bounding box center [287, 131] width 31 height 9
click at [288, 134] on div "כן" at bounding box center [282, 135] width 31 height 5
click at [133, 177] on span "הוספה" at bounding box center [136, 176] width 13 height 5
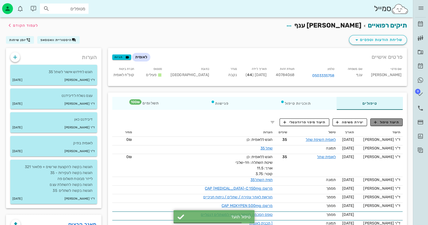
click at [393, 125] on button "תיעוד טיפול" at bounding box center [386, 123] width 32 height 8
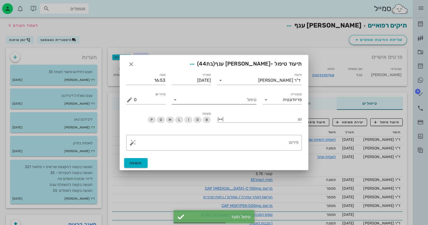
click at [244, 102] on input "טיפול" at bounding box center [218, 100] width 77 height 9
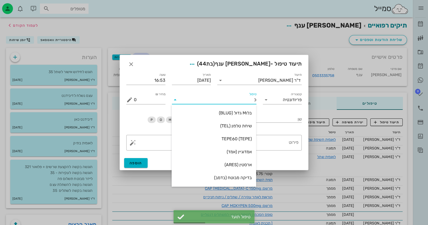
type input "כר"
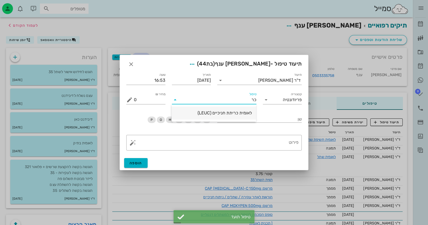
click at [242, 114] on div "לאומית כריתת חניכיים (LEUC)" at bounding box center [214, 112] width 76 height 5
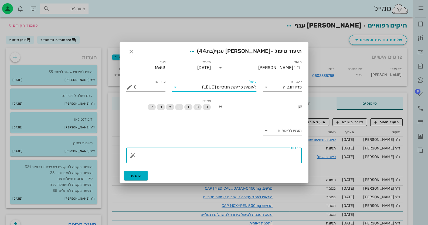
click at [280, 152] on textarea "פירוט" at bounding box center [216, 156] width 165 height 13
type textarea "93"
click at [298, 132] on input "הוגש ללאומית" at bounding box center [287, 131] width 31 height 9
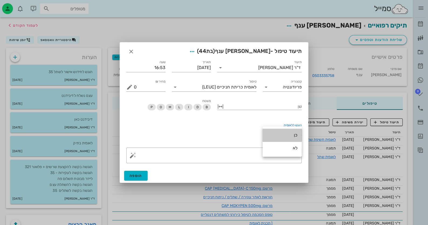
click at [298, 132] on div "כן" at bounding box center [282, 135] width 39 height 13
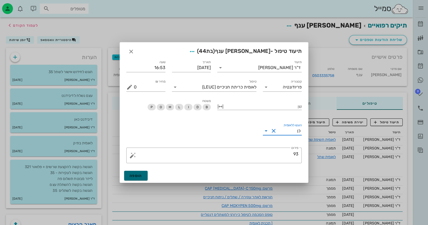
click at [131, 175] on span "הוספה" at bounding box center [136, 176] width 13 height 5
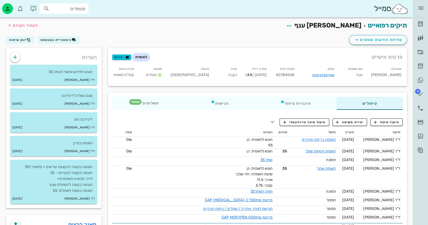
click at [295, 75] on span "40784068" at bounding box center [285, 75] width 19 height 5
copy span "40784068"
click at [17, 56] on icon "button" at bounding box center [15, 57] width 6 height 6
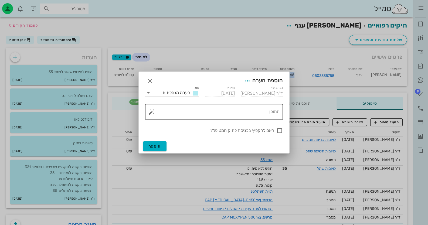
click at [152, 113] on button "button" at bounding box center [151, 112] width 6 height 6
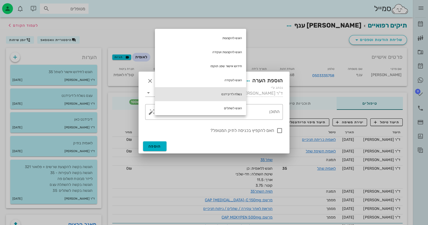
click at [235, 94] on div "נשלח לדיבידנט" at bounding box center [200, 94] width 91 height 14
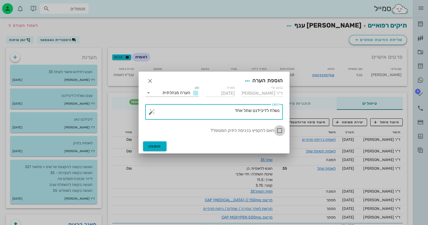
type textarea "נשלח לדיבידנט שתל אחד"
click at [279, 130] on div at bounding box center [279, 130] width 9 height 9
checkbox input "true"
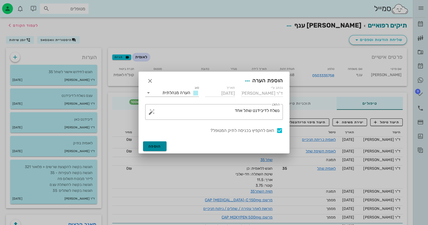
click at [161, 143] on button "הוספה" at bounding box center [154, 146] width 23 height 10
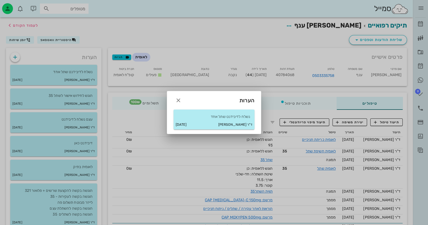
click at [419, 22] on div at bounding box center [214, 112] width 428 height 225
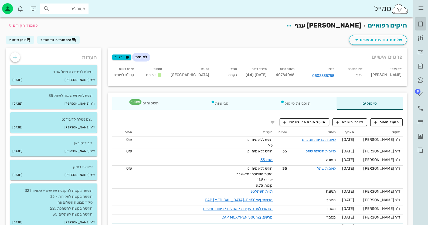
click at [419, 22] on icon at bounding box center [420, 24] width 6 height 6
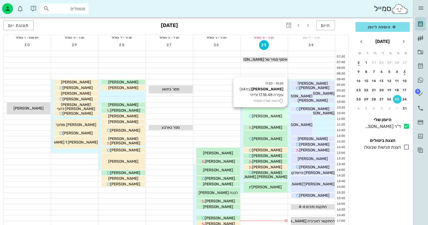
click at [274, 111] on div "10:20 - 11:20 אסתר סבן (בת 64 ) עקירה 17.18.48 ולייזר ביטוח: קופ"ח לאומית אסתר …" at bounding box center [266, 116] width 44 height 16
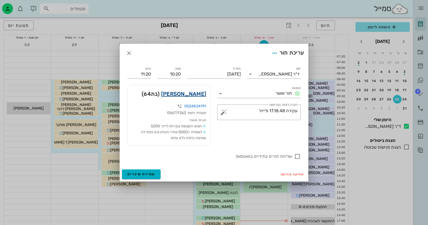
click at [187, 91] on link "אסתר סבן" at bounding box center [183, 94] width 45 height 9
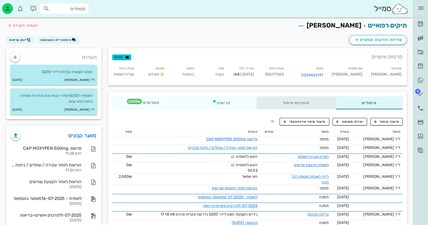
click at [309, 100] on div "תוכניות טיפול" at bounding box center [295, 102] width 79 height 13
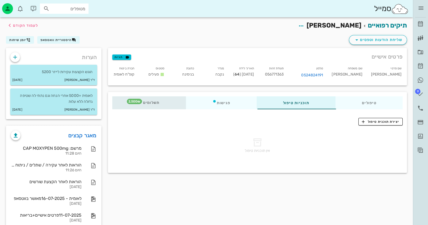
click at [143, 102] on span "תשלומים 2,500₪" at bounding box center [148, 103] width 21 height 4
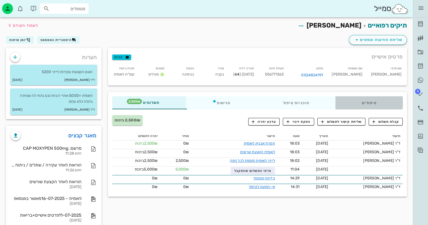
click at [380, 102] on div "טיפולים" at bounding box center [369, 102] width 67 height 13
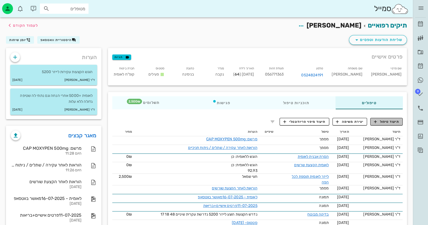
click at [391, 123] on span "תיעוד טיפול" at bounding box center [386, 121] width 25 height 5
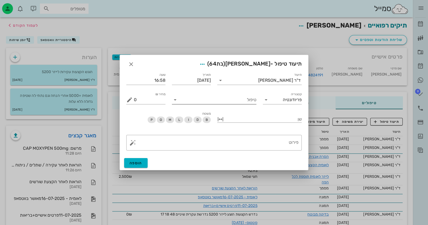
click at [216, 100] on input "טיפול" at bounding box center [218, 100] width 77 height 9
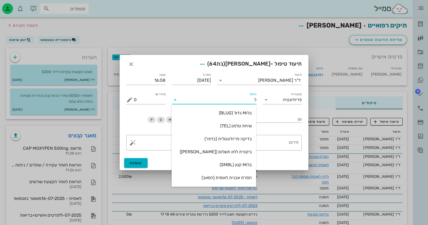
type input "לי"
click at [219, 152] on div "לייזר לאומית תוספת לכל הפה (KRIT)" at bounding box center [214, 151] width 76 height 5
type input "6200"
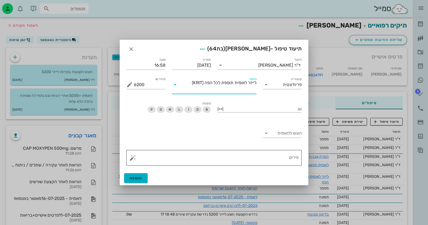
click at [262, 154] on textarea "פירוט" at bounding box center [216, 159] width 165 height 13
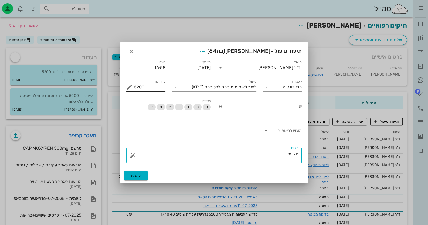
type textarea "חצי ימין"
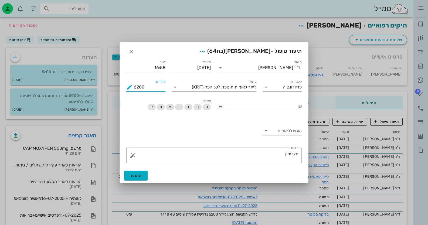
drag, startPoint x: 148, startPoint y: 87, endPoint x: 127, endPoint y: 87, distance: 21.9
click at [127, 87] on div "מחיר ₪ 6200" at bounding box center [145, 87] width 39 height 9
type input "2500"
click at [136, 178] on button "הוספה" at bounding box center [135, 176] width 23 height 10
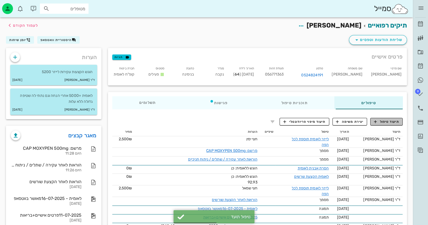
click at [382, 123] on span "תיעוד טיפול" at bounding box center [386, 121] width 25 height 5
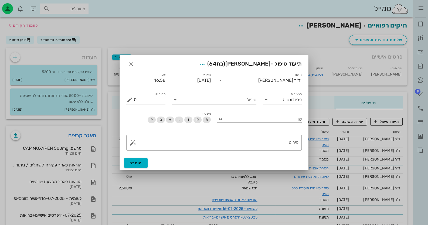
click at [251, 102] on input "טיפול" at bounding box center [218, 100] width 77 height 9
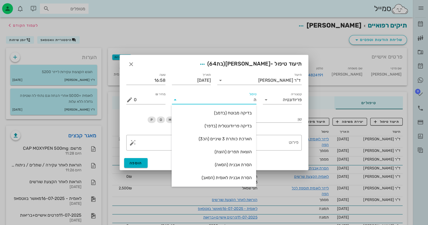
type input "הק"
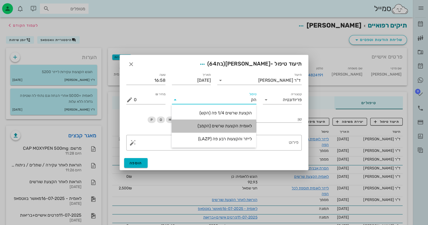
click at [238, 131] on div "לאומית הקצעת שרשים (הקמב)" at bounding box center [214, 126] width 76 height 12
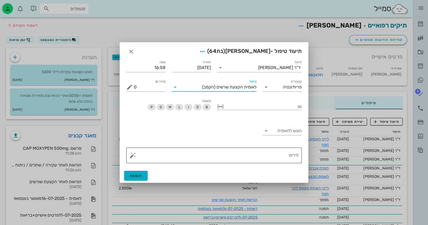
click at [269, 154] on textarea "פירוט" at bounding box center [216, 156] width 165 height 13
drag, startPoint x: 202, startPoint y: 45, endPoint x: 200, endPoint y: 38, distance: 7.5
click at [200, 38] on div "ד״ר חיה מאיר יומן מרפאה רשימת המתנה תיקים רפואיים אישורי הגעה היסטוריית וואטסאפ…" at bounding box center [214, 131] width 428 height 262
click at [213, 32] on div at bounding box center [214, 112] width 428 height 225
click at [279, 159] on textarea "פירוט" at bounding box center [216, 156] width 165 height 13
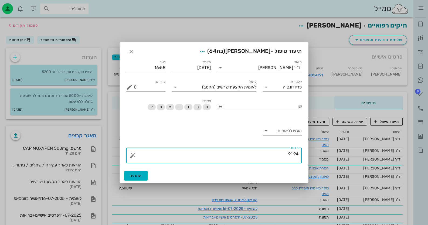
type textarea "91.94"
click at [287, 130] on input "הוגש ללאומית" at bounding box center [287, 131] width 31 height 9
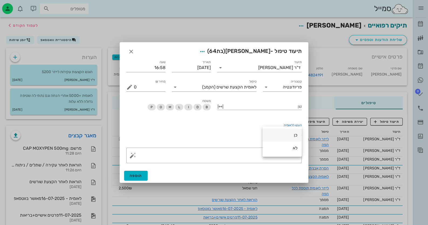
click at [288, 139] on div "כן" at bounding box center [282, 135] width 31 height 12
click at [145, 177] on button "הוספה" at bounding box center [135, 176] width 23 height 10
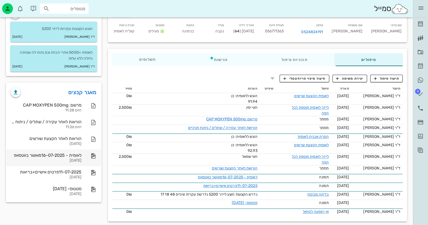
scroll to position [48, 0]
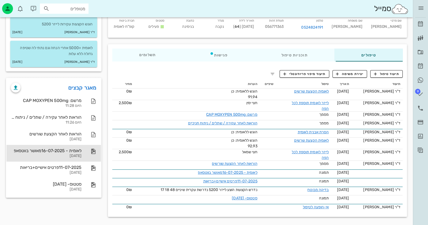
click at [77, 156] on div "16-07-2025" at bounding box center [46, 156] width 71 height 5
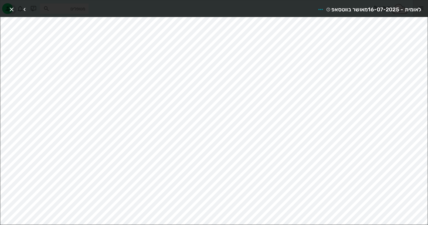
click at [13, 6] on icon "button" at bounding box center [11, 9] width 6 height 6
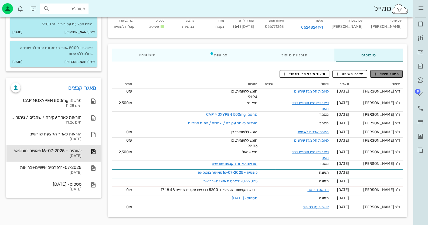
click at [383, 72] on span "תיעוד טיפול" at bounding box center [386, 74] width 25 height 5
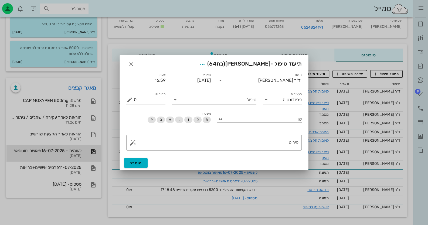
click at [248, 100] on input "טיפול" at bounding box center [218, 100] width 77 height 9
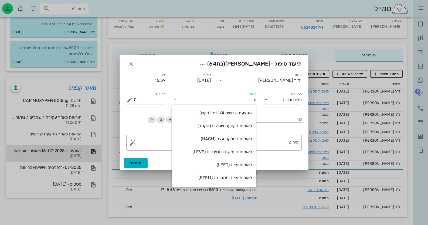
type input "עק"
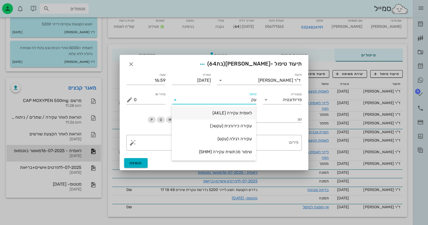
click at [250, 109] on div "לאומית עקירה (AKLE)" at bounding box center [214, 113] width 76 height 12
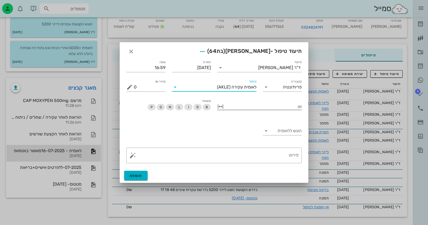
click at [285, 107] on div at bounding box center [263, 106] width 77 height 7
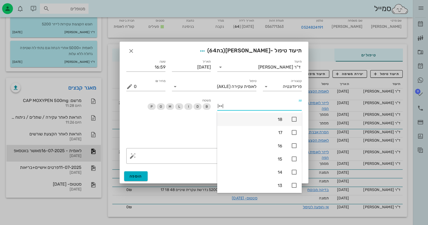
click at [294, 119] on icon at bounding box center [294, 119] width 6 height 6
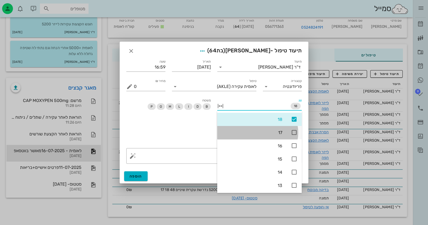
click at [294, 131] on icon at bounding box center [294, 132] width 6 height 6
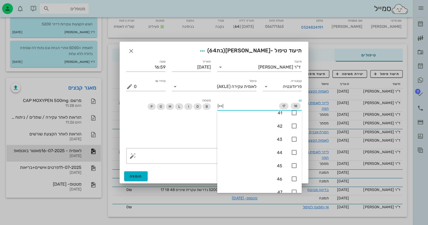
scroll to position [405, 0]
click at [292, 121] on icon at bounding box center [294, 124] width 6 height 6
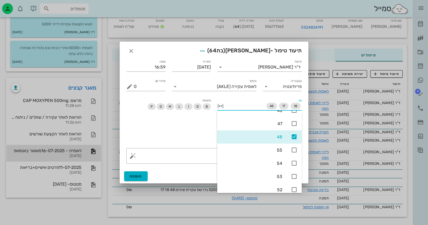
scroll to position [392, 0]
click at [151, 120] on div "הוגש ללאומית" at bounding box center [214, 132] width 182 height 25
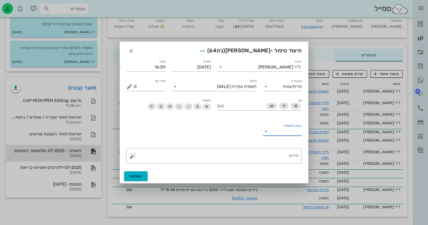
click at [278, 132] on input "הוגש ללאומית" at bounding box center [287, 131] width 31 height 9
click at [279, 134] on div "כן" at bounding box center [282, 135] width 31 height 5
click at [282, 154] on textarea "פירוט" at bounding box center [216, 157] width 165 height 13
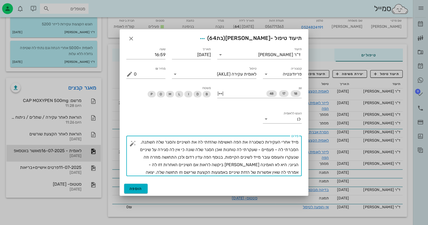
click at [299, 143] on div "​ פירוט מייד אחרי העקירות כשסגרה את הפה האשימה שהזזתי לה את השיניים והסגר שלה ה…" at bounding box center [213, 156] width 175 height 40
click at [298, 141] on textarea "מייד אחרי העקירות כשסגרה את הפה האשימה שהזזתי לה את השיניים והסגר שלה השתנה. הס…" at bounding box center [216, 157] width 165 height 38
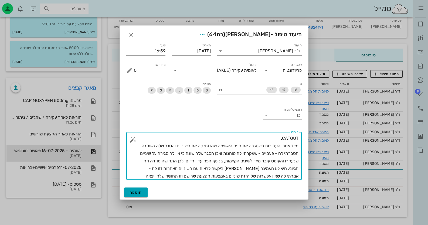
type textarea "CATGUT. מייד אחרי העקירות כשסגרה את הפה האשימה שהזזתי לה את השיניים והסגר שלה ה…"
click at [146, 188] on button "הוספה" at bounding box center [135, 193] width 23 height 10
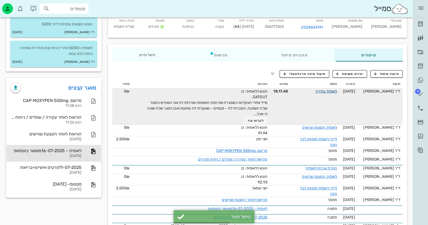
click at [332, 91] on link "לאומית עקירה" at bounding box center [327, 91] width 22 height 5
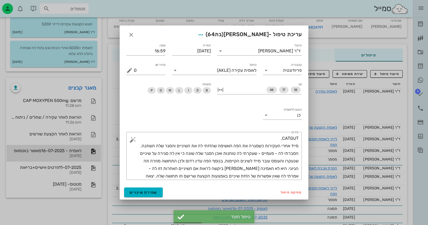
click at [338, 92] on div at bounding box center [214, 112] width 428 height 225
click at [312, 103] on div at bounding box center [214, 112] width 428 height 225
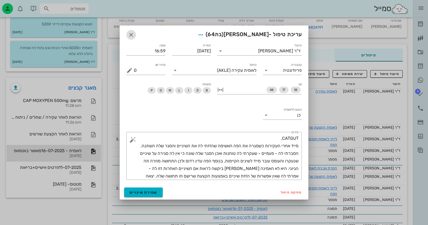
click at [132, 33] on icon "button" at bounding box center [131, 35] width 6 height 6
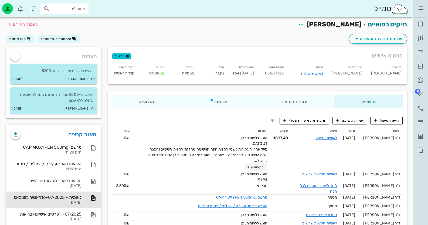
scroll to position [0, 0]
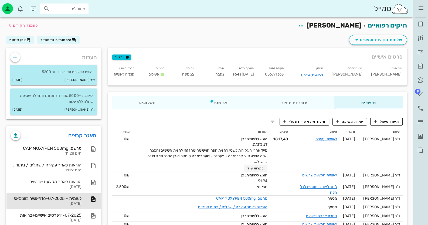
click at [284, 75] on span "056771363" at bounding box center [274, 74] width 19 height 5
copy span "056771363"
click at [424, 26] on link "[PERSON_NAME]" at bounding box center [420, 24] width 11 height 13
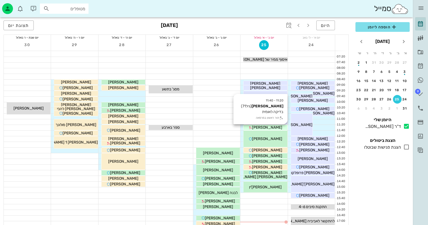
click at [283, 127] on div "[PERSON_NAME]" at bounding box center [266, 128] width 44 height 6
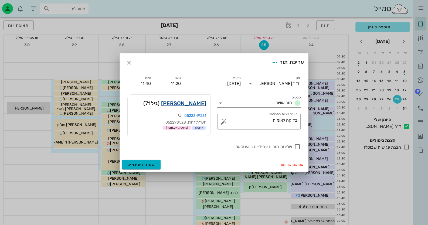
click at [197, 104] on link "כהן יונה" at bounding box center [183, 103] width 45 height 9
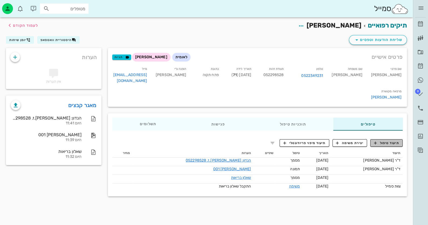
click at [396, 141] on span "תיעוד טיפול" at bounding box center [386, 143] width 25 height 5
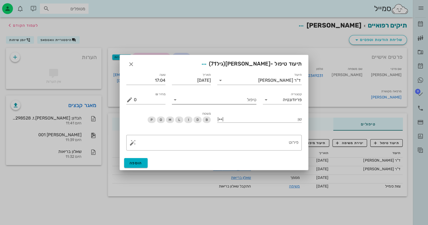
click at [236, 99] on input "טיפול" at bounding box center [218, 100] width 77 height 9
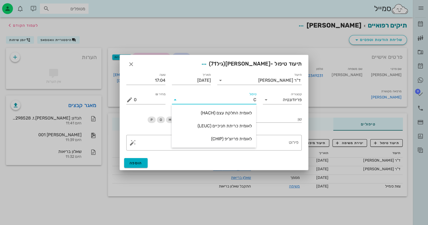
type input "CS"
drag, startPoint x: 247, startPoint y: 100, endPoint x: 283, endPoint y: 103, distance: 35.7
click at [283, 103] on div "תיעוד ד"ר חיה מאיר תאריך 25-08-2025 שעה 17:04 קטגוריה פריודונטיה טיפול CS כמות …" at bounding box center [214, 88] width 182 height 39
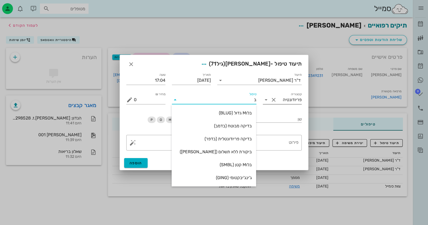
type input "בד"
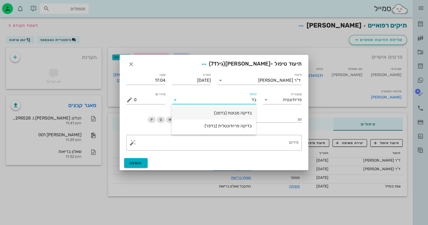
click at [248, 109] on div "בדיקה מבוטח (בדמב)" at bounding box center [214, 113] width 76 height 12
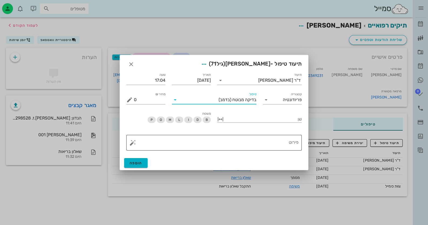
click at [132, 142] on button "button" at bounding box center [133, 143] width 6 height 6
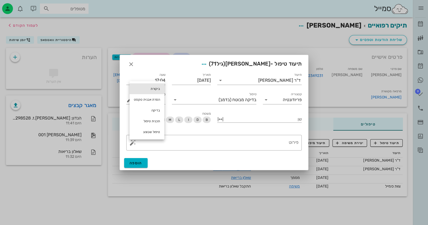
click at [152, 91] on div "ביקורת" at bounding box center [147, 88] width 35 height 11
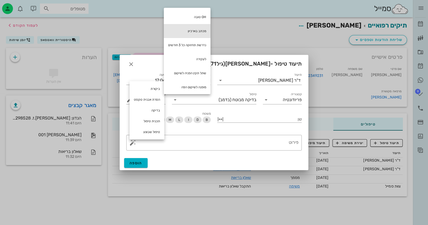
click at [204, 29] on div "מכתב בארכיון" at bounding box center [187, 31] width 47 height 14
type textarea "מכתב בארכיון"
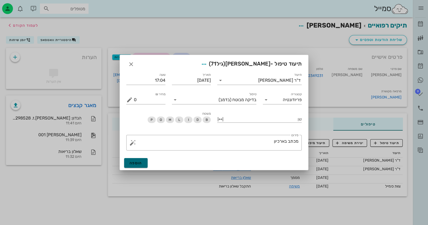
click at [144, 161] on button "הוספה" at bounding box center [135, 163] width 23 height 10
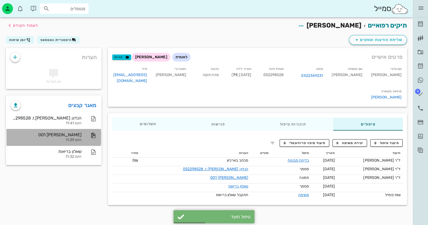
click at [84, 135] on div "יונה 001 היום 11:39" at bounding box center [53, 137] width 94 height 17
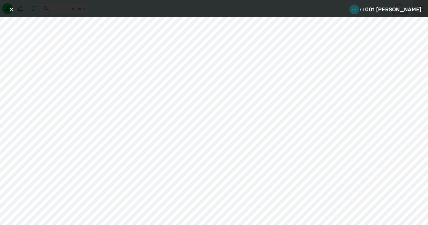
click at [358, 8] on icon "button" at bounding box center [354, 9] width 6 height 6
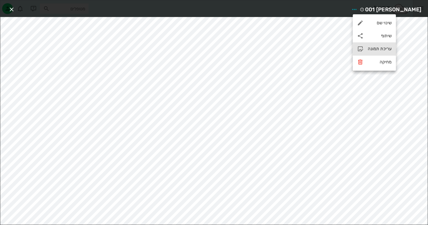
click at [381, 47] on div "עריכת תמונה" at bounding box center [380, 48] width 24 height 5
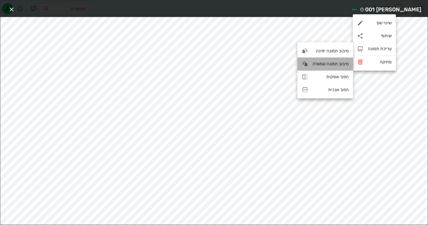
click at [324, 63] on div "סיבוב תמונה שמאלה" at bounding box center [331, 63] width 36 height 5
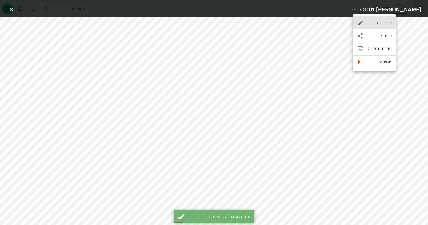
click at [386, 24] on div "שינוי שם" at bounding box center [380, 22] width 24 height 5
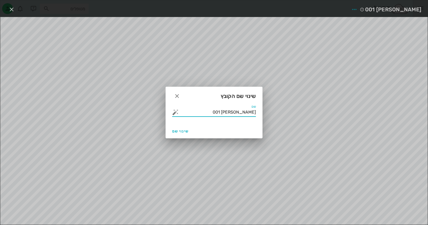
drag, startPoint x: 239, startPoint y: 112, endPoint x: 301, endPoint y: 113, distance: 62.4
click at [301, 113] on div "ד״ר חיה מאיר יומן מרפאה רשימת המתנה תיקים רפואיים אישורי הגעה היסטוריית וואטסאפ…" at bounding box center [214, 112] width 428 height 225
type input "סטטוס"
click at [187, 129] on span "שינוי שם" at bounding box center [180, 131] width 16 height 5
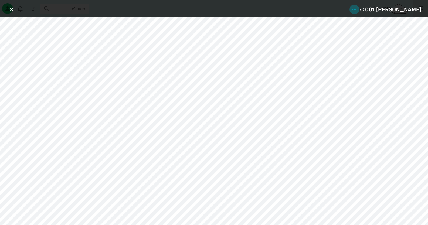
click at [358, 8] on icon "button" at bounding box center [354, 9] width 6 height 6
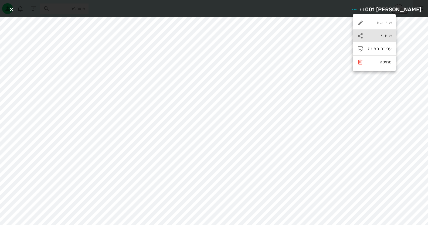
click at [383, 33] on div "שיתוף" at bounding box center [374, 35] width 43 height 13
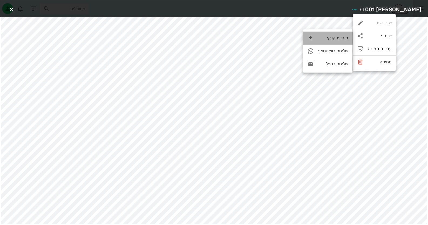
click at [337, 37] on div "הורדת קובץ" at bounding box center [333, 37] width 30 height 5
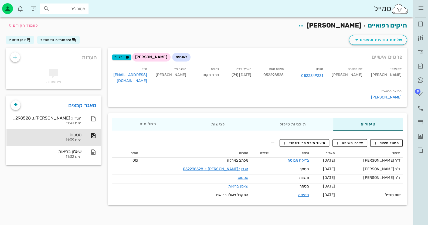
click at [284, 75] on span "052298528" at bounding box center [273, 75] width 21 height 5
copy span "052298528"
click at [421, 27] on link "[PERSON_NAME]" at bounding box center [420, 24] width 11 height 13
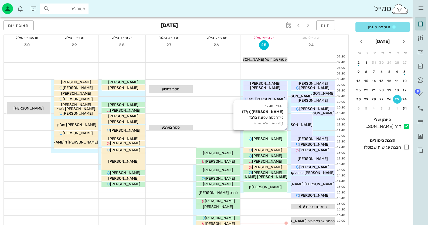
click at [276, 136] on div "11:40 - 12:40 כהן עזריאל (בן 77 ) לייזר לסת עליונה בלבד ביטוח: קופ"ח לאומית כהן…" at bounding box center [266, 139] width 44 height 16
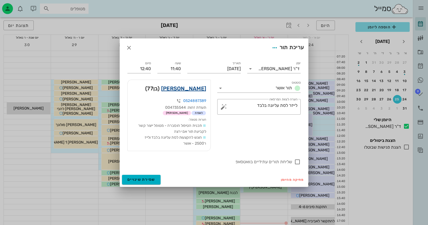
click at [204, 89] on link "כהן עזריאל" at bounding box center [183, 88] width 45 height 9
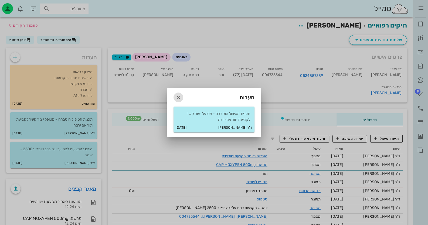
click at [177, 97] on icon "button" at bounding box center [178, 97] width 6 height 6
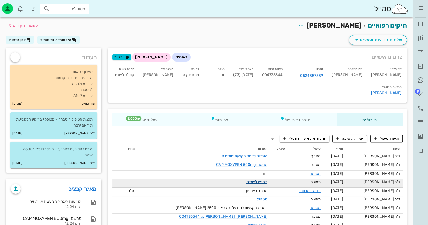
click at [252, 180] on link "תכנית לאומית" at bounding box center [256, 182] width 21 height 5
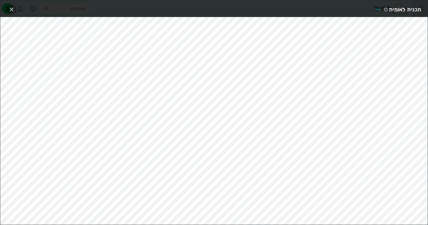
click at [7, 8] on span "button" at bounding box center [12, 9] width 10 height 6
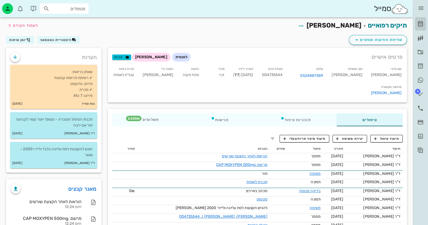
click at [425, 27] on link "[PERSON_NAME]" at bounding box center [420, 24] width 11 height 13
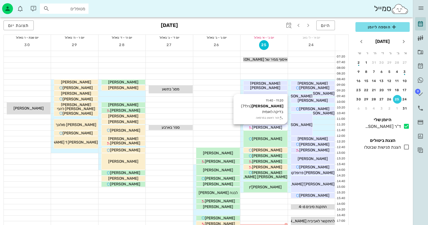
click at [276, 128] on div "[PERSON_NAME]" at bounding box center [266, 128] width 44 height 6
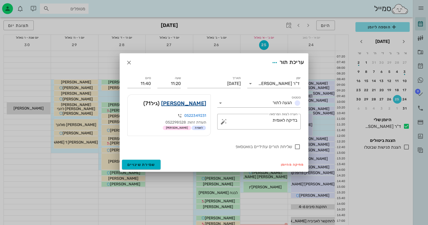
click at [201, 105] on link "כהן יונה" at bounding box center [183, 103] width 45 height 9
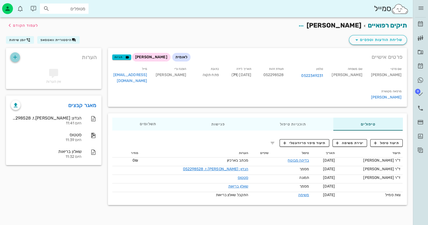
click at [13, 54] on icon "button" at bounding box center [15, 57] width 6 height 6
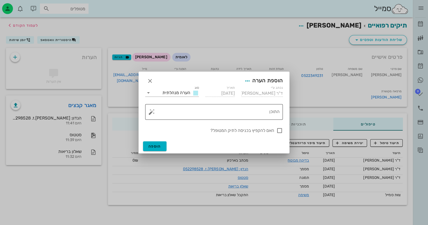
click at [151, 113] on button "button" at bounding box center [151, 112] width 6 height 6
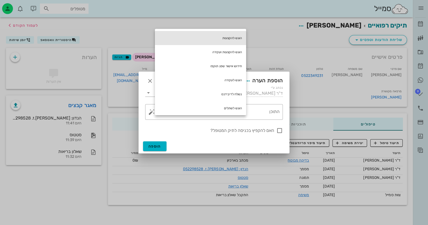
click at [242, 35] on div "הוגש להקצעות" at bounding box center [200, 38] width 91 height 14
type textarea "הוגש להקצעות"
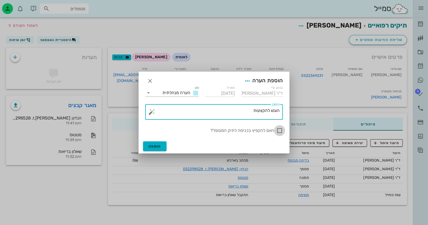
click at [282, 130] on div at bounding box center [279, 130] width 9 height 9
checkbox input "true"
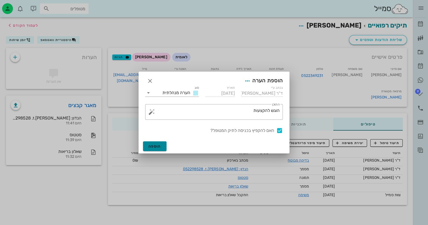
click at [146, 143] on button "הוספה" at bounding box center [154, 146] width 23 height 10
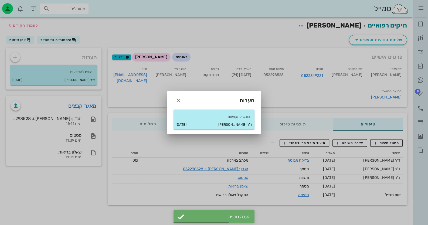
click at [418, 21] on div at bounding box center [214, 112] width 428 height 225
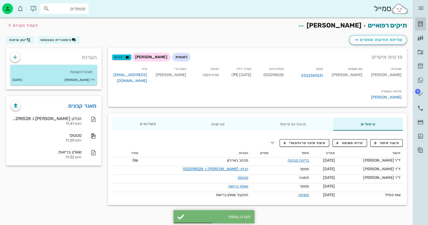
click at [419, 21] on icon at bounding box center [420, 24] width 6 height 6
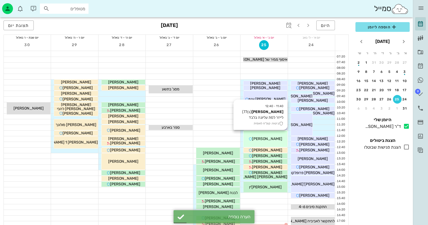
click at [279, 137] on div "[PERSON_NAME]" at bounding box center [266, 139] width 44 height 6
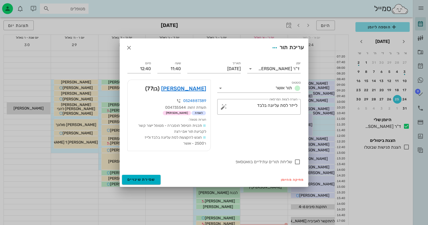
click at [423, 26] on div at bounding box center [214, 112] width 428 height 225
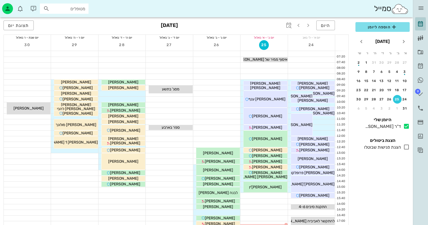
click at [423, 26] on icon at bounding box center [420, 24] width 6 height 6
click at [422, 106] on icon at bounding box center [420, 108] width 6 height 6
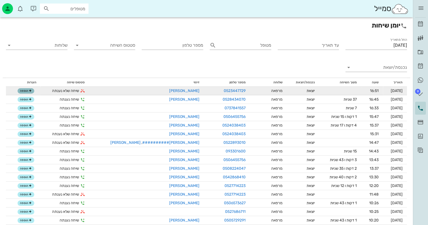
click at [28, 90] on span "הוספה" at bounding box center [26, 90] width 12 height 3
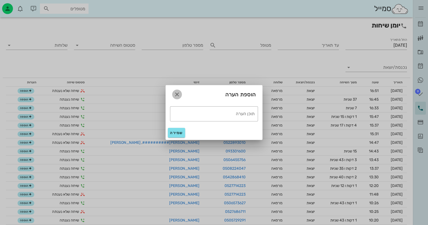
click at [178, 91] on icon "button" at bounding box center [177, 94] width 6 height 6
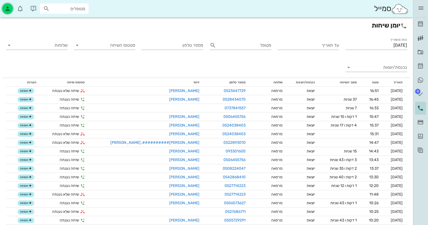
click at [11, 8] on icon "button" at bounding box center [7, 8] width 6 height 6
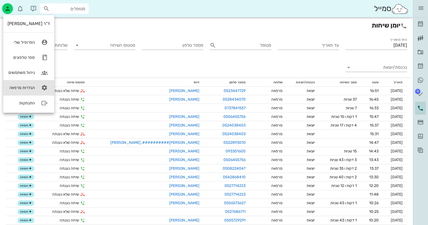
click at [27, 85] on div "הגדרות מרפאה" at bounding box center [21, 87] width 27 height 5
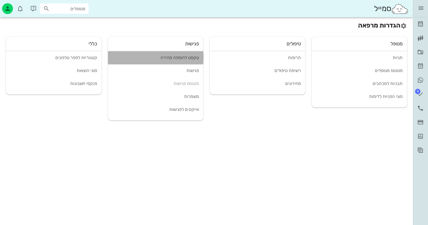
click at [184, 55] on div "טקסט להוספה מהירה" at bounding box center [155, 57] width 87 height 5
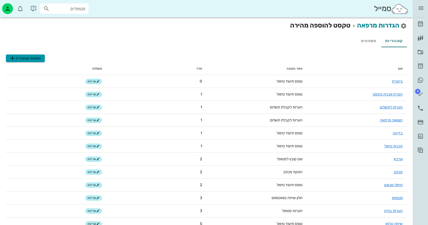
click at [26, 59] on span "הוספת קטגוריה" at bounding box center [25, 58] width 32 height 6
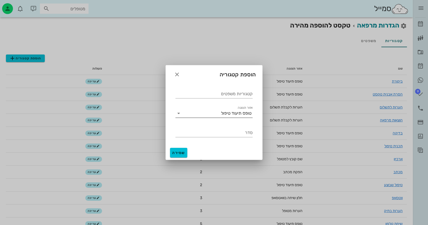
click at [239, 111] on div "טופס תיעוד טיפול" at bounding box center [236, 113] width 31 height 5
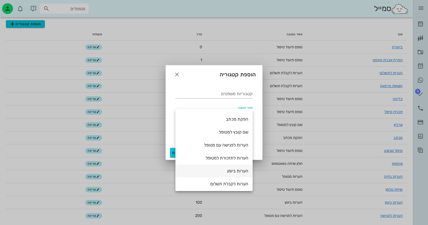
scroll to position [12, 0]
click at [175, 74] on icon "button" at bounding box center [177, 74] width 6 height 6
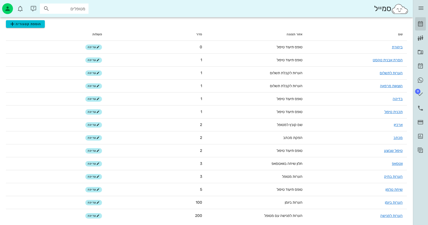
click at [419, 26] on icon at bounding box center [420, 24] width 6 height 6
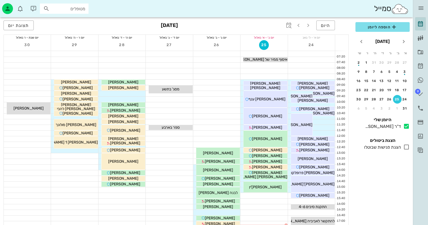
click at [427, 105] on div "ד״ר חיה מאיר יומן מרפאה רשימת המתנה תיקים רפואיים אישורי הגעה היסטוריית וואטסאפ…" at bounding box center [420, 78] width 15 height 157
click at [421, 109] on icon at bounding box center [420, 108] width 6 height 6
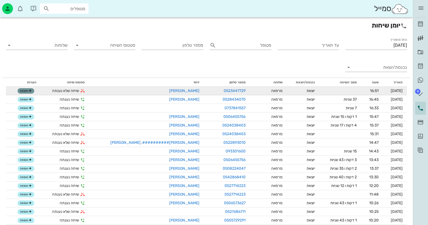
click at [24, 92] on span "הוספה" at bounding box center [26, 90] width 12 height 3
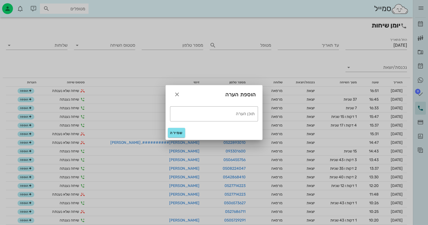
click at [282, 45] on div at bounding box center [214, 112] width 428 height 225
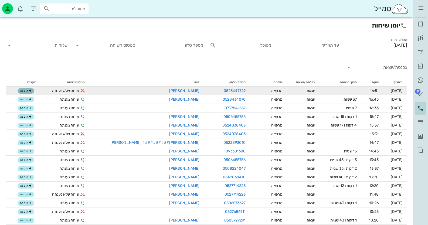
click at [28, 90] on span "הוספה" at bounding box center [26, 90] width 12 height 3
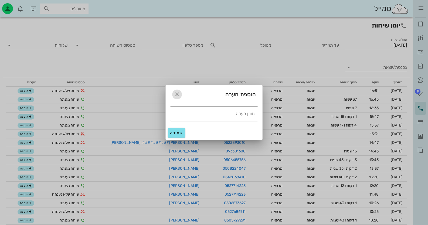
click at [180, 92] on span "button" at bounding box center [177, 94] width 10 height 6
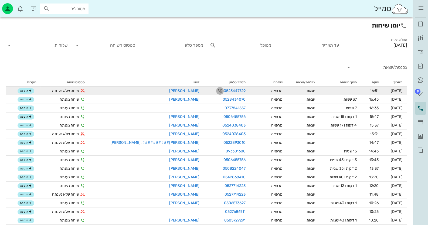
click at [217, 89] on icon "button" at bounding box center [220, 91] width 6 height 6
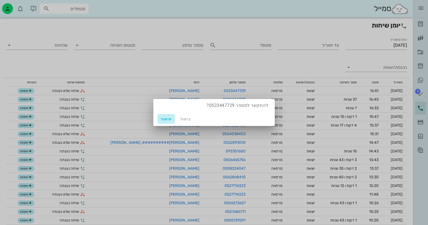
click at [166, 119] on span "אישור" at bounding box center [166, 119] width 13 height 5
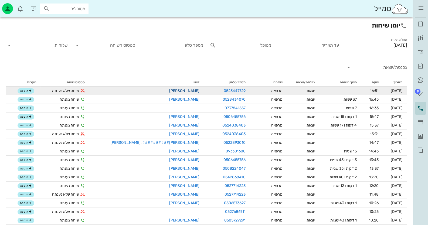
click at [169, 89] on link "[PERSON_NAME]" at bounding box center [184, 91] width 30 height 5
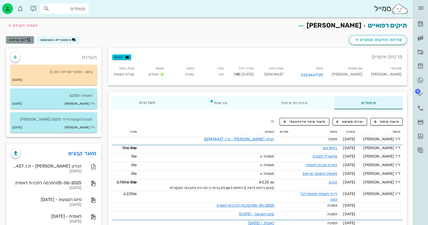
click at [26, 39] on icon "button" at bounding box center [28, 40] width 4 height 4
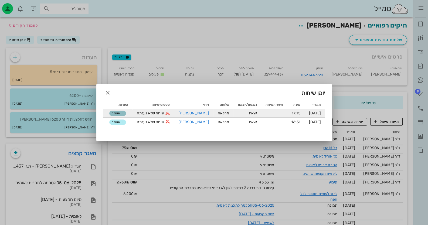
click at [116, 113] on span "הוספה" at bounding box center [118, 113] width 12 height 3
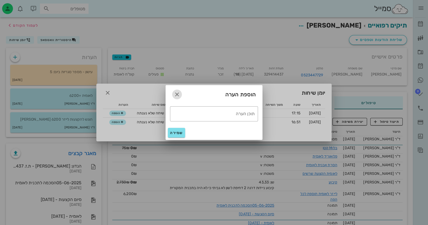
click at [178, 95] on icon "button" at bounding box center [177, 94] width 6 height 6
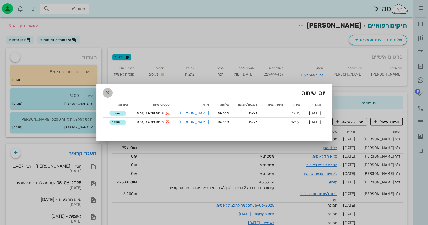
click at [109, 90] on icon "button" at bounding box center [107, 93] width 6 height 6
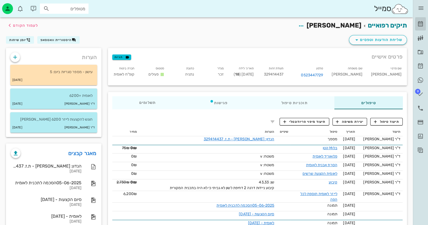
click at [417, 21] on icon at bounding box center [420, 24] width 6 height 6
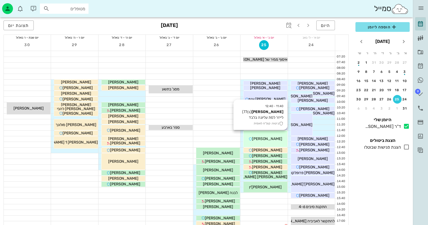
click at [270, 139] on span "[PERSON_NAME]" at bounding box center [267, 139] width 30 height 5
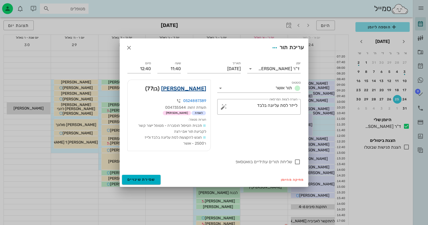
click at [189, 89] on link "כהן עזריאל" at bounding box center [183, 88] width 45 height 9
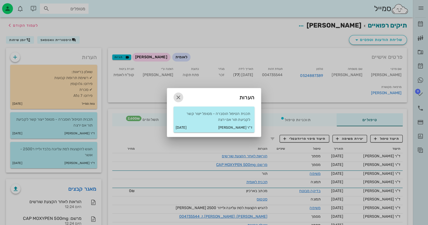
click at [176, 95] on icon "button" at bounding box center [178, 97] width 6 height 6
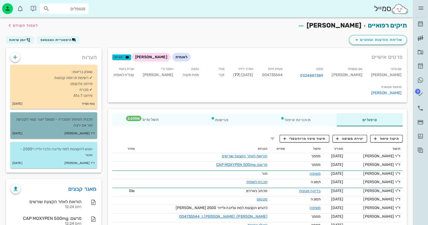
click at [83, 134] on small "ד"ר [PERSON_NAME]" at bounding box center [80, 134] width 31 height 6
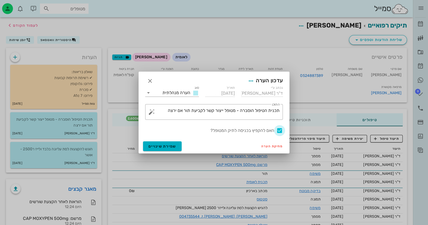
click at [278, 133] on div at bounding box center [279, 130] width 9 height 9
checkbox input "false"
click at [171, 151] on button "שמירת שינויים" at bounding box center [162, 146] width 39 height 10
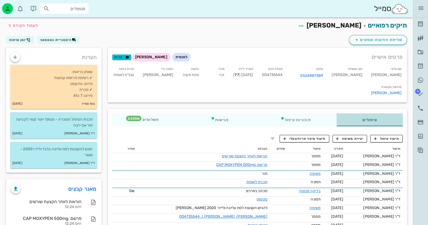
click at [391, 113] on div "טיפולים" at bounding box center [370, 119] width 66 height 13
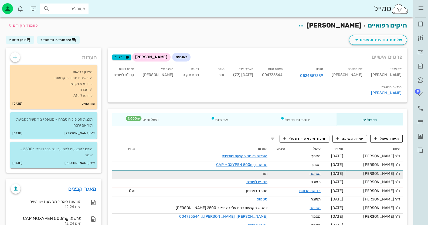
click at [310, 171] on link "משימה" at bounding box center [315, 173] width 11 height 5
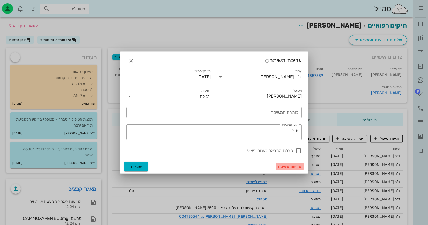
click at [291, 168] on span "מחיקת משימה" at bounding box center [289, 167] width 23 height 4
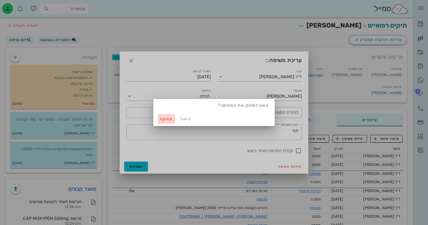
click at [166, 119] on span "מחיקה" at bounding box center [166, 119] width 13 height 5
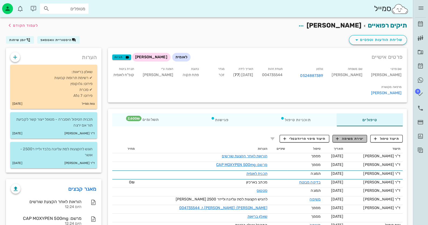
click at [345, 135] on button "יצירת משימה" at bounding box center [350, 139] width 35 height 8
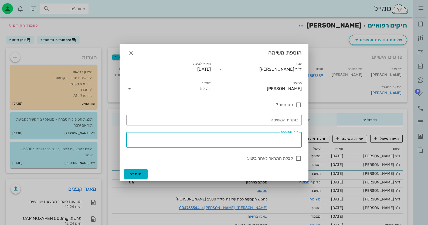
click at [257, 138] on textarea "תוכן המשימה" at bounding box center [212, 141] width 171 height 13
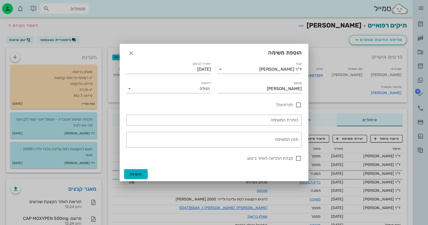
click at [126, 55] on div "הוספת משימה" at bounding box center [214, 52] width 188 height 17
click at [127, 54] on span "button" at bounding box center [131, 53] width 10 height 6
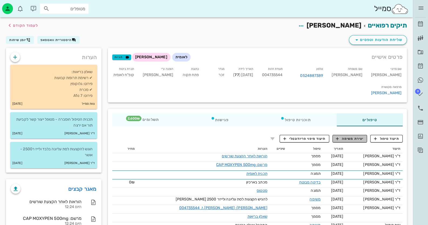
click at [363, 136] on span "יצירת משימה" at bounding box center [350, 138] width 28 height 5
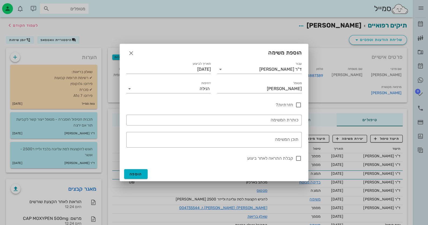
click at [11, 4] on div at bounding box center [214, 112] width 428 height 225
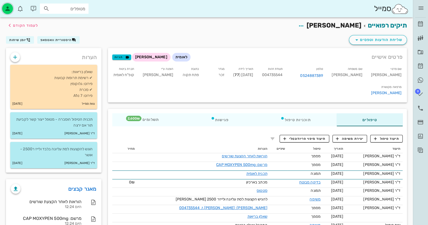
click at [11, 4] on div "button" at bounding box center [7, 8] width 11 height 11
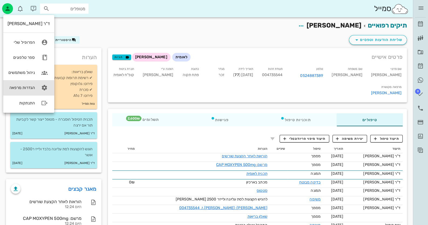
click at [27, 84] on link "הגדרות מרפאה" at bounding box center [28, 87] width 51 height 15
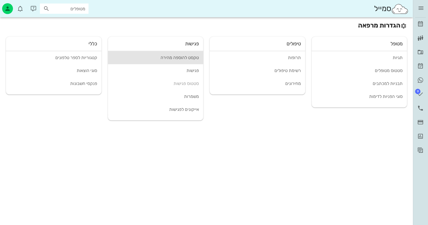
click at [198, 59] on div "טקסט להוספה מהירה" at bounding box center [155, 57] width 87 height 5
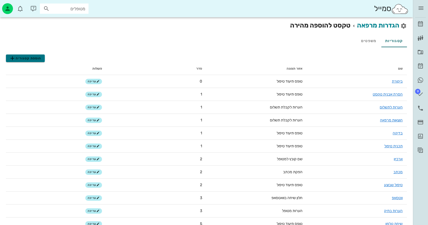
click at [28, 60] on span "הוספת קטגוריה" at bounding box center [25, 58] width 32 height 6
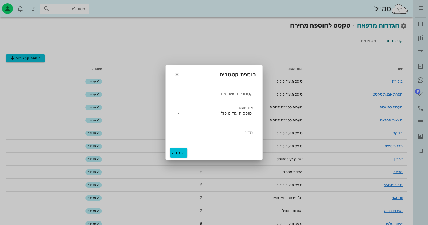
click at [246, 109] on label "אזור תצוגה" at bounding box center [245, 108] width 15 height 4
click at [221, 109] on input "אזור תצוגה" at bounding box center [202, 113] width 38 height 9
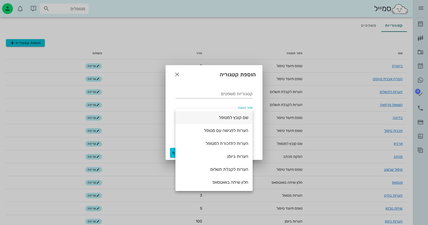
scroll to position [34, 0]
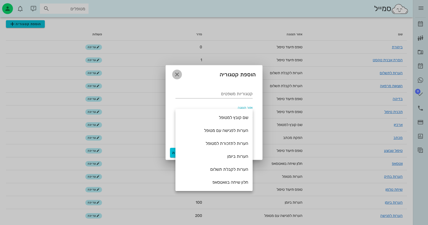
click at [180, 74] on span "button" at bounding box center [177, 74] width 10 height 6
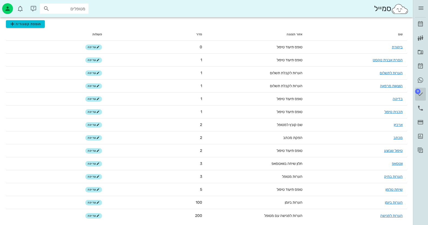
click at [421, 94] on icon at bounding box center [420, 94] width 6 height 6
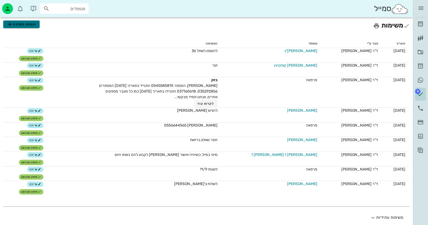
click at [17, 24] on span "הוספת משימה" at bounding box center [21, 24] width 30 height 6
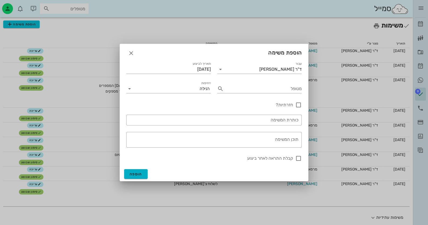
click at [421, 23] on div at bounding box center [214, 112] width 428 height 225
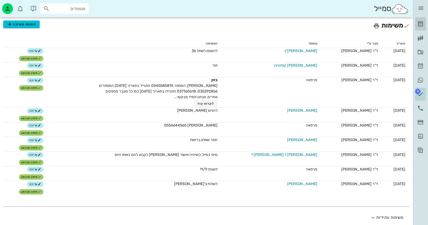
click at [421, 23] on icon at bounding box center [420, 24] width 6 height 6
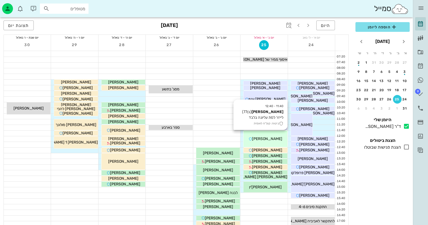
click at [274, 142] on div "11:40 - 12:40 כהן עזריאל (בן 77 ) לייזר לסת עליונה בלבד ביטוח: קופ"ח לאומית כהן…" at bounding box center [266, 139] width 44 height 16
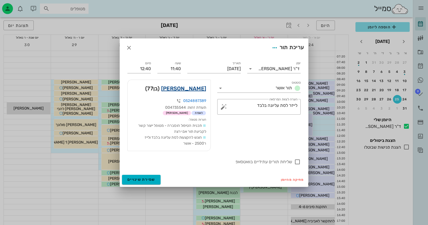
click at [197, 87] on link "כהן עזריאל" at bounding box center [183, 88] width 45 height 9
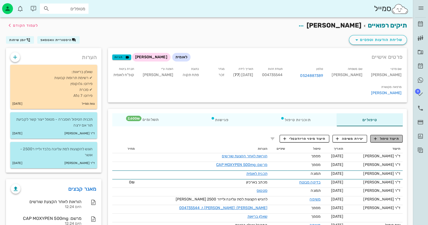
click at [390, 136] on span "תיעוד טיפול" at bounding box center [386, 138] width 25 height 5
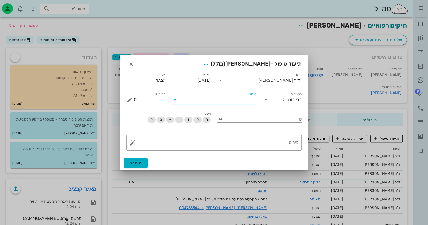
click at [216, 104] on div "טיפול" at bounding box center [214, 100] width 85 height 9
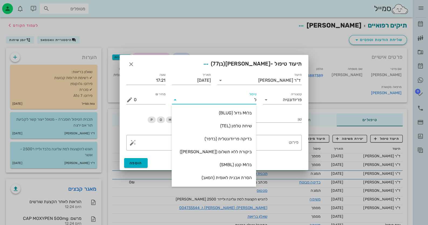
type input "לי"
click at [209, 154] on div "לייזר לאומית תוספת לכל הפה (KRIT)" at bounding box center [214, 152] width 76 height 12
type input "6200"
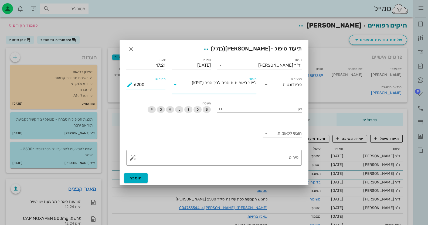
drag, startPoint x: 149, startPoint y: 86, endPoint x: 132, endPoint y: 85, distance: 16.5
click at [132, 85] on div "מחיר ₪ 6200" at bounding box center [145, 84] width 39 height 9
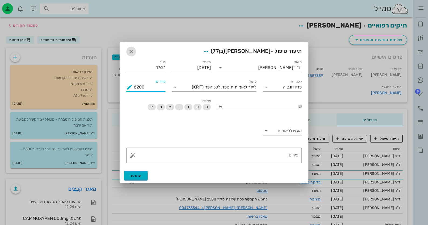
click at [134, 52] on icon "button" at bounding box center [131, 51] width 6 height 6
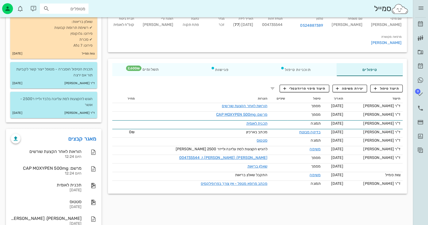
scroll to position [54, 0]
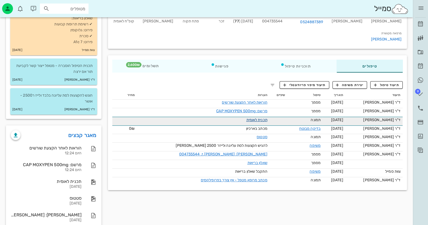
click at [251, 118] on link "תכנית לאומית" at bounding box center [256, 120] width 21 height 5
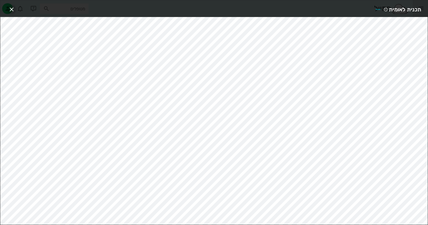
click at [13, 9] on icon "button" at bounding box center [11, 9] width 6 height 6
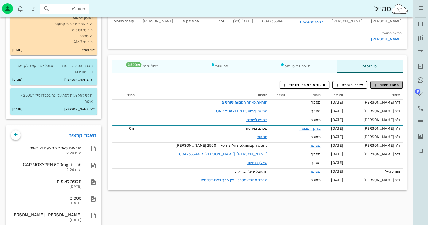
click at [383, 83] on span "תיעוד טיפול" at bounding box center [386, 85] width 25 height 5
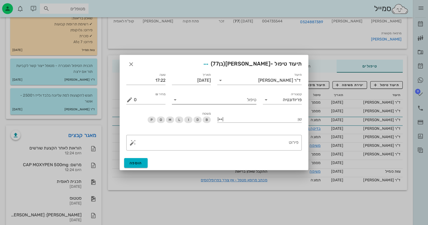
click at [246, 100] on input "טיפול" at bounding box center [218, 100] width 77 height 9
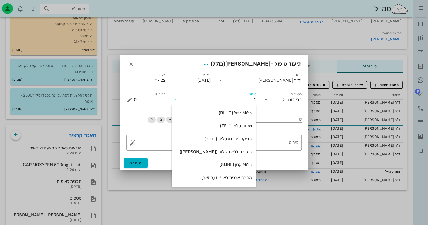
type input "לי"
click at [231, 155] on div "לייזר לאומית תוספת לכל הפה (KRIT)" at bounding box center [214, 152] width 76 height 12
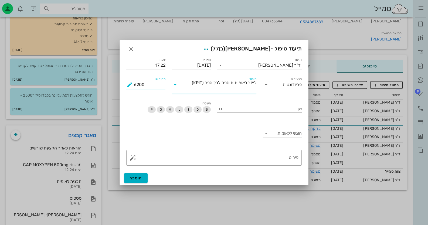
drag, startPoint x: 151, startPoint y: 85, endPoint x: 125, endPoint y: 84, distance: 25.9
click at [125, 84] on div "מחיר ₪ 6200" at bounding box center [146, 85] width 46 height 24
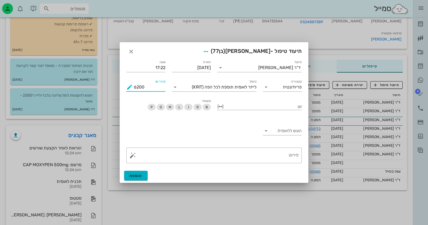
drag, startPoint x: 147, startPoint y: 88, endPoint x: 133, endPoint y: 88, distance: 13.8
click at [133, 88] on div "מחיר ₪ 6200" at bounding box center [145, 87] width 39 height 9
type input "2258"
click at [129, 176] on button "הוספה" at bounding box center [135, 176] width 23 height 10
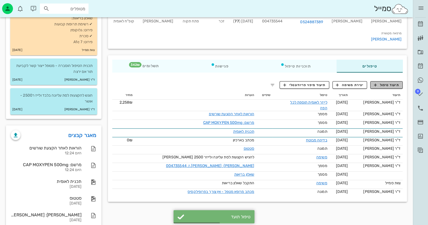
click at [395, 83] on span "תיעוד טיפול" at bounding box center [386, 85] width 25 height 5
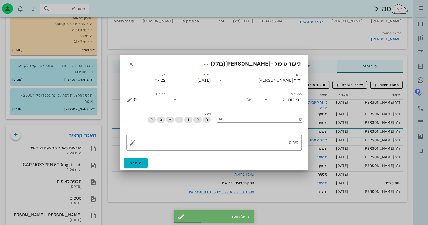
click at [225, 104] on div "טיפול" at bounding box center [214, 100] width 85 height 9
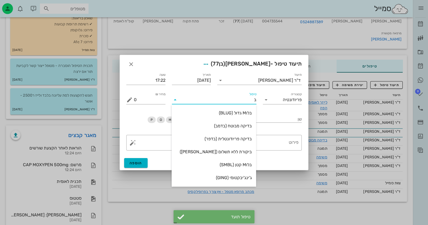
type input "בל"
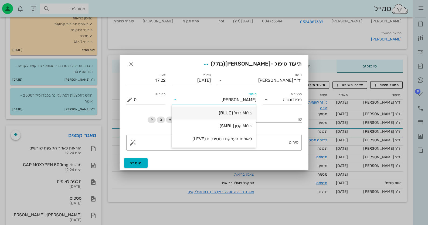
click at [233, 118] on div "בלוM גדול (BLUG)" at bounding box center [214, 113] width 76 height 12
type input "100"
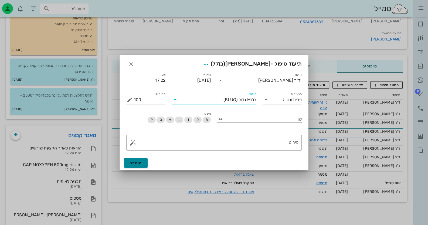
click at [136, 163] on span "הוספה" at bounding box center [136, 163] width 13 height 5
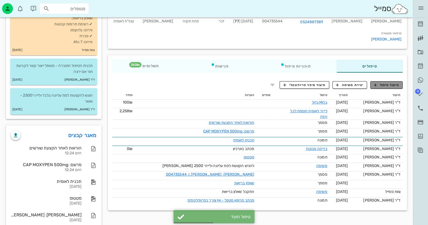
click at [381, 83] on span "תיעוד טיפול" at bounding box center [386, 85] width 25 height 5
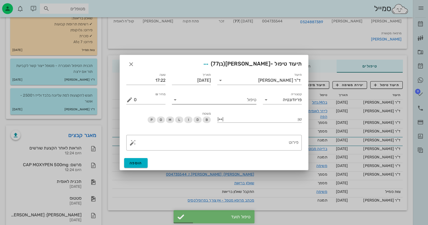
click at [232, 103] on input "טיפול" at bounding box center [218, 100] width 77 height 9
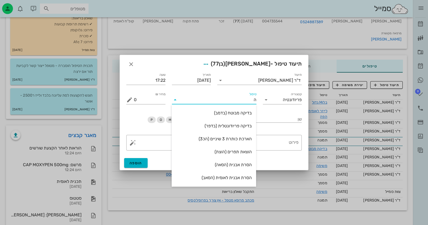
type input "הק"
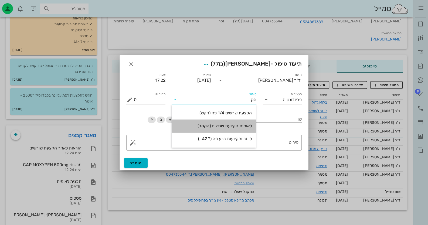
click at [235, 127] on div "לאומית הקצעת שרשים (הקמב)" at bounding box center [214, 125] width 76 height 5
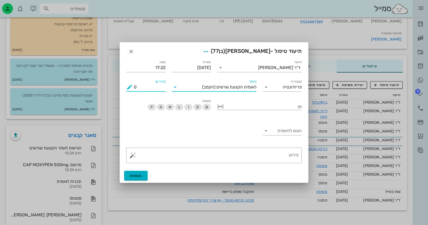
drag, startPoint x: 158, startPoint y: 87, endPoint x: 132, endPoint y: 88, distance: 25.7
click at [132, 88] on div "מחיר ₪ 0" at bounding box center [145, 87] width 39 height 9
type input "224"
click at [275, 132] on input "הוגש ללאומית" at bounding box center [287, 131] width 31 height 9
click at [276, 134] on div "כן" at bounding box center [282, 135] width 31 height 5
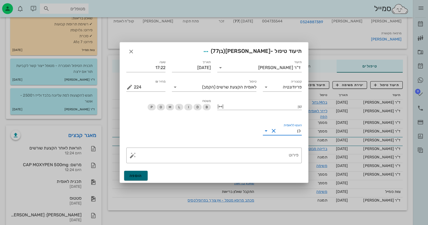
click at [146, 174] on button "הוספה" at bounding box center [135, 176] width 23 height 10
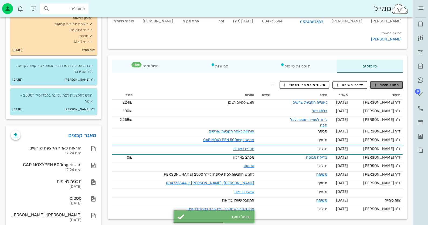
click at [387, 83] on span "תיעוד טיפול" at bounding box center [386, 85] width 25 height 5
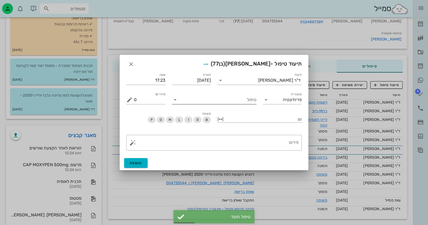
click at [209, 101] on input "טיפול" at bounding box center [218, 100] width 77 height 9
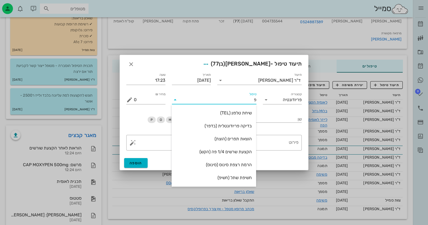
type input "פל"
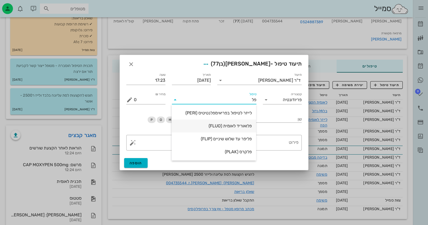
click at [238, 125] on div "פלואוריד לאומית (FLUO)" at bounding box center [214, 125] width 76 height 5
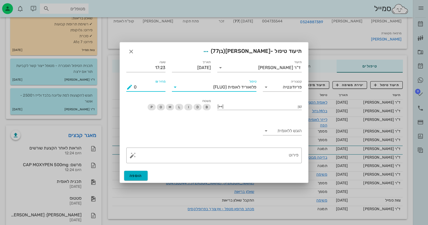
click at [160, 86] on input "0" at bounding box center [150, 87] width 32 height 9
drag, startPoint x: 159, startPoint y: 86, endPoint x: 115, endPoint y: 86, distance: 44.0
click at [115, 86] on div "ד״ר חיה מאיר יומן מרפאה רשימת המתנה תיקים רפואיים אישורי הגעה היסטוריית וואטסאפ…" at bounding box center [214, 106] width 428 height 321
type input "18"
click at [281, 134] on input "הוגש ללאומית" at bounding box center [287, 131] width 31 height 9
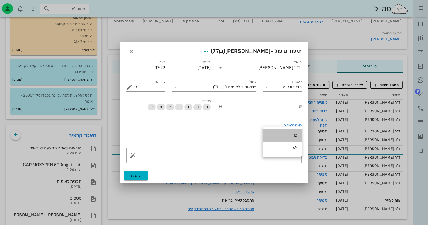
click at [287, 137] on div "כן" at bounding box center [282, 135] width 31 height 5
click at [134, 180] on button "הוספה" at bounding box center [135, 176] width 23 height 10
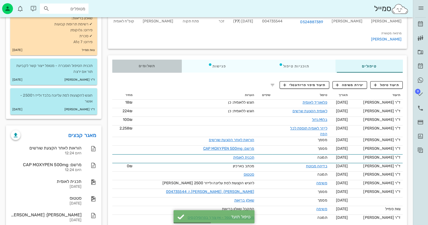
click at [154, 60] on div "תשלומים 0₪" at bounding box center [146, 66] width 69 height 13
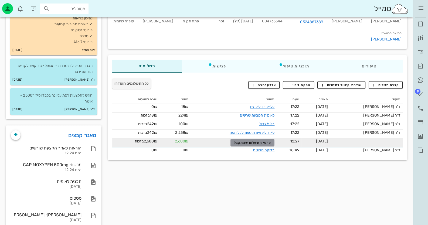
click at [268, 141] on span "פרטי התשלום שהתקבל" at bounding box center [252, 143] width 37 height 4
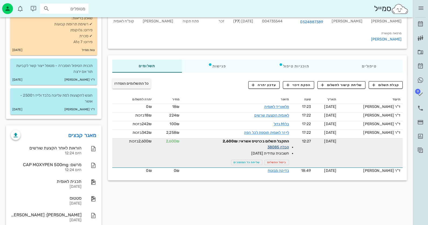
click at [276, 145] on link "קבלה 38085" at bounding box center [279, 147] width 22 height 5
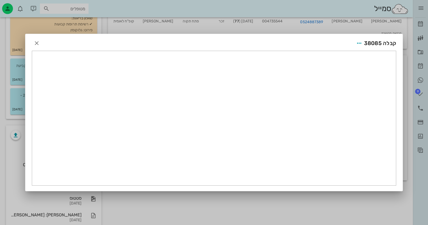
click at [276, 130] on div at bounding box center [214, 112] width 428 height 225
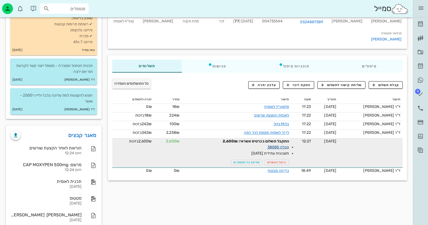
click at [276, 145] on link "קבלה 38085" at bounding box center [279, 147] width 22 height 5
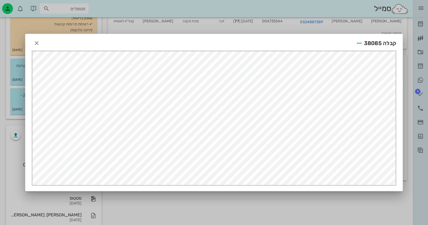
scroll to position [0, 0]
click at [372, 43] on span "קבלה 38085" at bounding box center [380, 43] width 32 height 9
copy span "38085"
click at [36, 39] on button "button" at bounding box center [37, 43] width 10 height 10
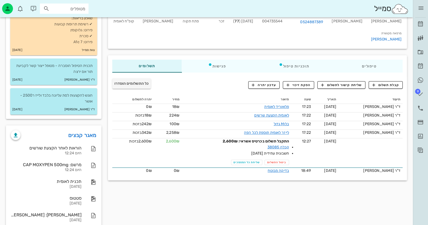
click at [262, 173] on div "פרטים אישיים לאומית דוידיאן שי תגיות שם פרטי כהן שם משפחה עזריאל טלפון 05248873…" at bounding box center [258, 127] width 306 height 267
click at [364, 60] on div "טיפולים" at bounding box center [369, 66] width 67 height 13
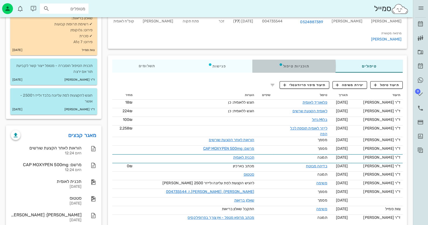
click at [293, 60] on div "תוכניות טיפול" at bounding box center [293, 66] width 83 height 13
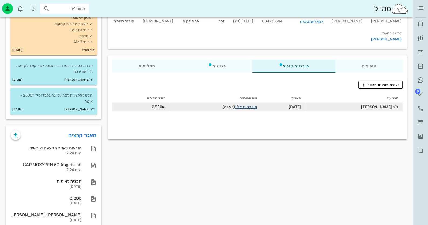
click at [255, 105] on link "תוכנית טיפול 1" at bounding box center [246, 107] width 22 height 5
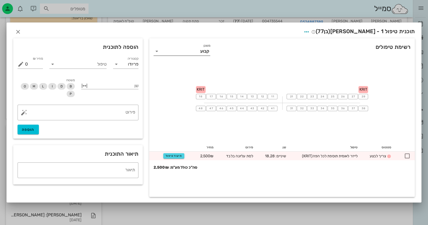
click at [204, 52] on div "קבוע" at bounding box center [204, 51] width 9 height 5
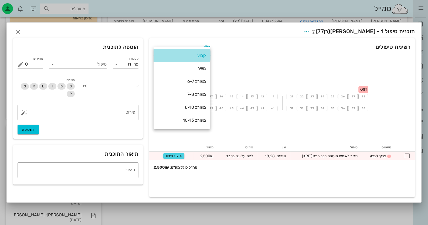
click at [204, 51] on div "קבוע" at bounding box center [182, 56] width 48 height 12
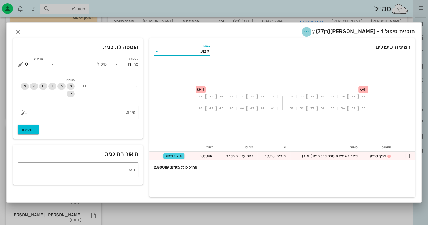
click at [310, 31] on icon "button" at bounding box center [306, 32] width 6 height 6
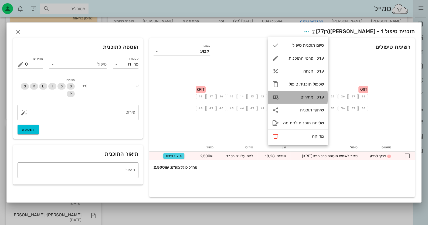
click at [310, 96] on div "עדכון מחירים" at bounding box center [303, 96] width 41 height 5
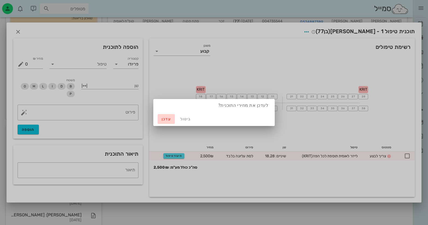
click at [163, 120] on span "עדכן" at bounding box center [166, 119] width 13 height 5
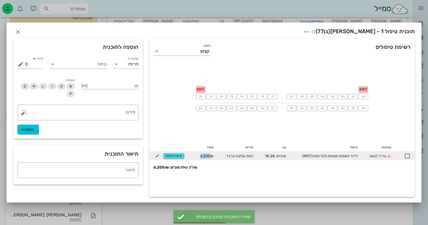
drag, startPoint x: 209, startPoint y: 156, endPoint x: 194, endPoint y: 157, distance: 14.9
click at [194, 157] on td "6,200₪" at bounding box center [205, 156] width 25 height 9
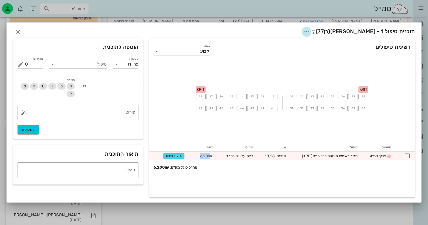
click at [310, 31] on icon "button" at bounding box center [306, 32] width 6 height 6
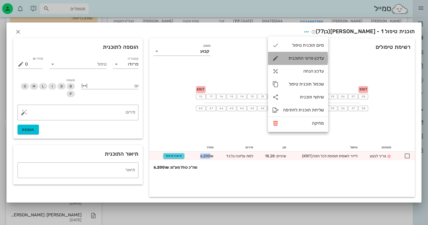
click at [313, 60] on div "עדכון פרטי התוכנית" at bounding box center [303, 58] width 41 height 5
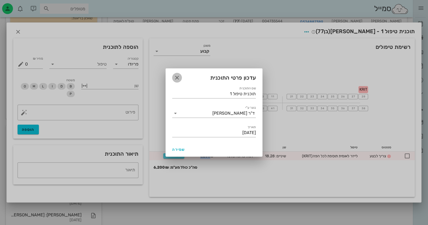
click at [179, 75] on icon "button" at bounding box center [177, 78] width 6 height 6
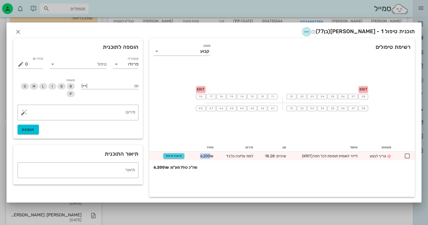
click at [310, 31] on icon "button" at bounding box center [306, 32] width 6 height 6
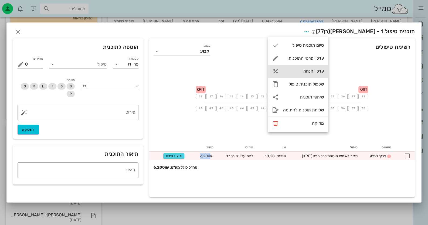
click at [322, 74] on div "עדכון הנחה" at bounding box center [298, 71] width 60 height 13
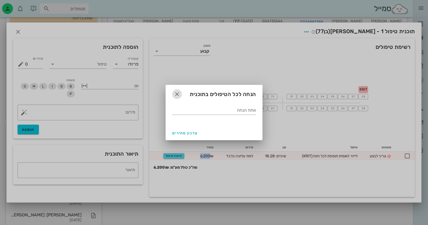
click at [178, 93] on icon "button" at bounding box center [177, 94] width 6 height 6
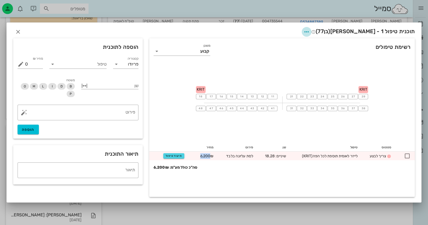
click at [310, 32] on icon "button" at bounding box center [306, 32] width 6 height 6
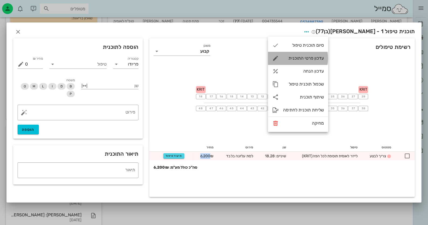
click at [312, 62] on div "עדכון פרטי התוכנית" at bounding box center [298, 58] width 60 height 13
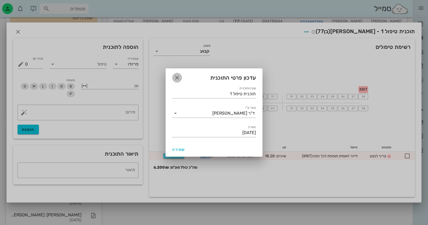
click at [178, 79] on icon "button" at bounding box center [177, 78] width 6 height 6
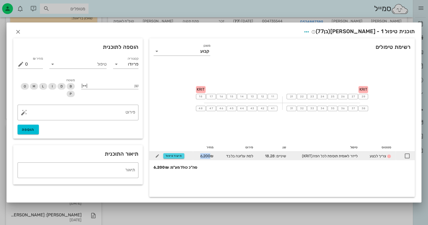
click at [204, 156] on span "6,200₪" at bounding box center [206, 156] width 13 height 5
click at [156, 155] on icon "button" at bounding box center [157, 156] width 6 height 6
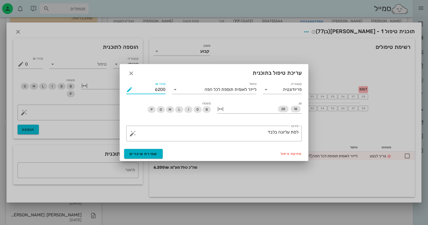
drag, startPoint x: 164, startPoint y: 90, endPoint x: 150, endPoint y: 90, distance: 14.0
click at [150, 90] on input "6200" at bounding box center [150, 89] width 32 height 9
type input "2500"
click at [254, 136] on textarea "לסת עליונה בלבד" at bounding box center [216, 135] width 165 height 13
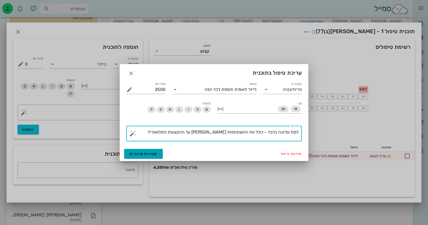
type textarea "לסת עליונה בלבד - כולל את ההשתתפות שלו על ההקצעות והפלואוריד"
click at [155, 152] on span "שמירת שינויים" at bounding box center [144, 154] width 28 height 5
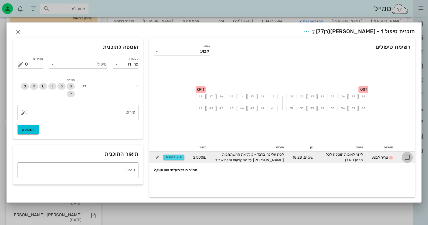
click at [408, 160] on div at bounding box center [407, 157] width 9 height 9
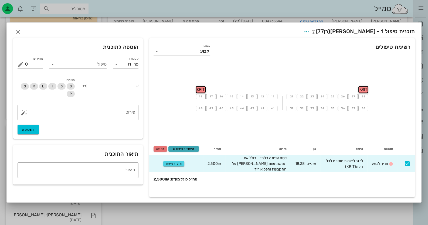
click at [184, 150] on span "תיעוד 1 טיפולים" at bounding box center [184, 148] width 26 height 3
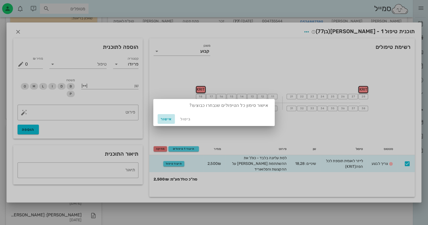
click at [169, 120] on span "אישור" at bounding box center [166, 119] width 13 height 5
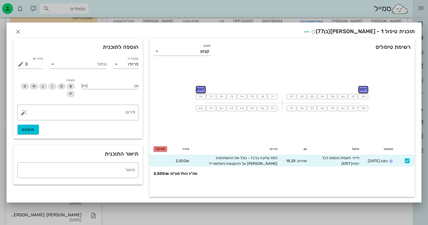
checkbox input "false"
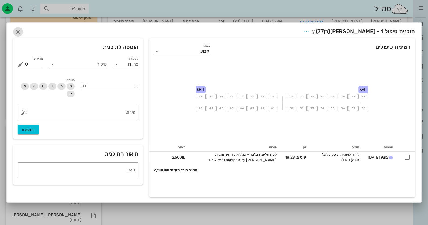
click at [20, 31] on icon "button" at bounding box center [18, 32] width 6 height 6
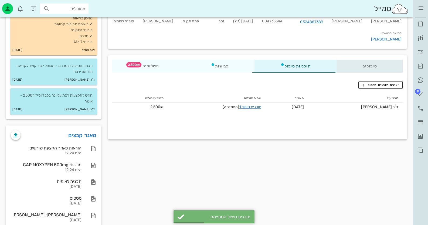
click at [361, 60] on div "טיפולים" at bounding box center [370, 66] width 66 height 13
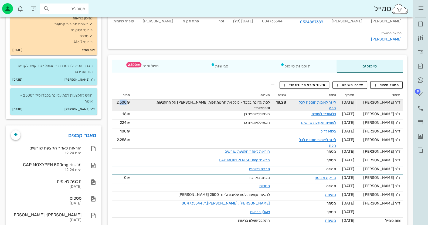
drag, startPoint x: 129, startPoint y: 86, endPoint x: 121, endPoint y: 85, distance: 7.8
click at [121, 100] on span "2,500₪" at bounding box center [122, 102] width 13 height 5
click at [305, 100] on link "לייזר לאומית תוספת לכל הפה" at bounding box center [317, 105] width 37 height 10
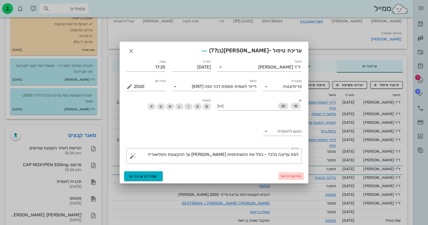
click at [302, 176] on span "מחיקת טיפול" at bounding box center [291, 176] width 21 height 4
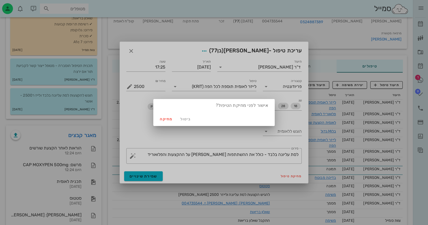
click at [177, 121] on div "ביטול מחיקה" at bounding box center [213, 119] width 121 height 14
click at [171, 120] on span "מחיקה" at bounding box center [166, 119] width 13 height 5
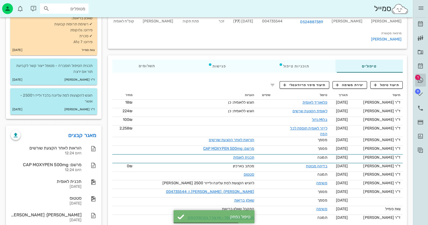
click at [422, 80] on icon at bounding box center [420, 80] width 6 height 6
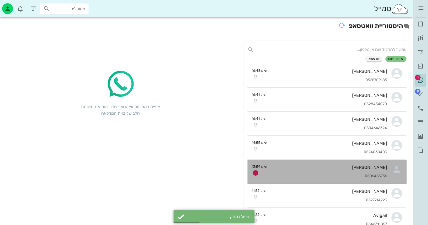
click at [361, 166] on div "[PERSON_NAME]" at bounding box center [330, 167] width 116 height 5
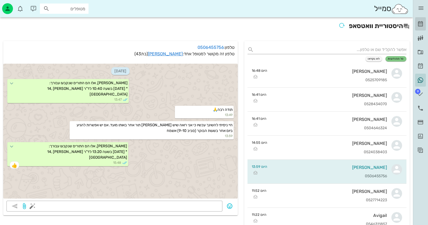
click at [422, 21] on icon at bounding box center [420, 24] width 6 height 6
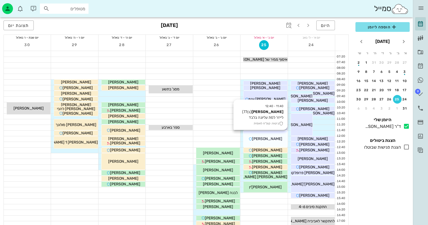
click at [277, 137] on div "[PERSON_NAME]" at bounding box center [266, 139] width 44 height 6
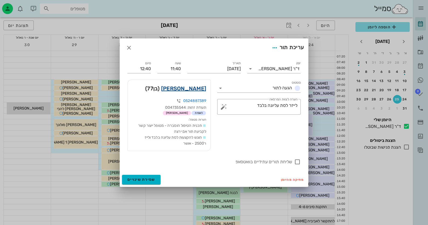
click at [198, 88] on link "כהן עזריאל" at bounding box center [183, 88] width 45 height 9
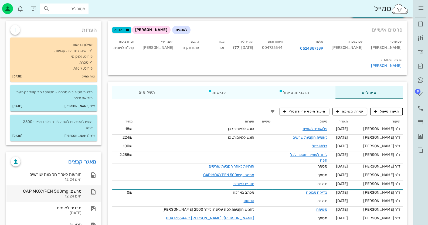
scroll to position [54, 0]
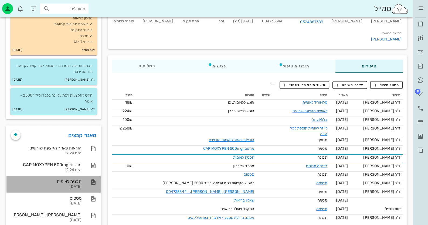
click at [71, 181] on div "תכנית לאומית" at bounding box center [46, 181] width 71 height 5
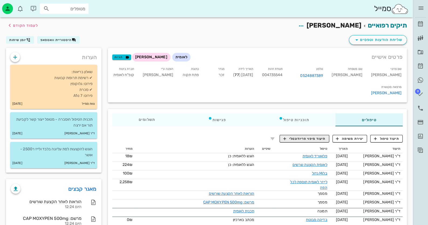
scroll to position [0, 0]
click at [283, 74] on span "004735544" at bounding box center [272, 75] width 21 height 5
copy span "004735544"
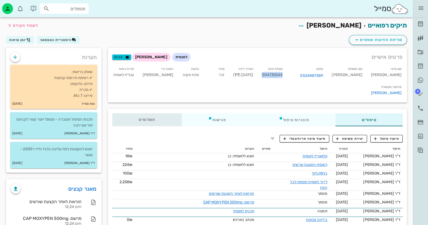
click at [132, 113] on div "תשלומים 0₪" at bounding box center [146, 119] width 69 height 13
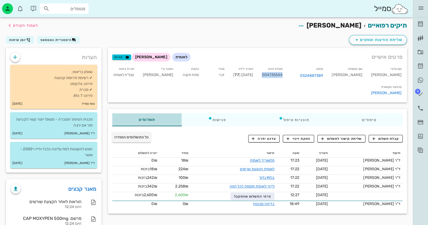
click at [162, 113] on div "תשלומים 0₪" at bounding box center [146, 119] width 69 height 13
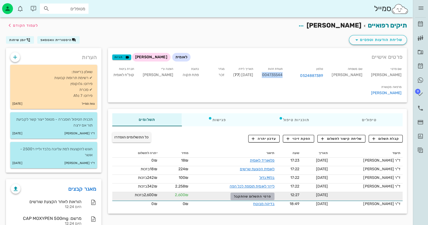
click at [271, 193] on button "פרטי התשלום שהתקבל" at bounding box center [253, 197] width 44 height 8
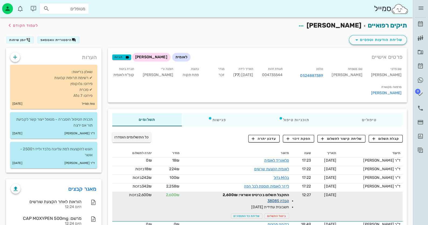
click at [282, 199] on link "קבלה 38085" at bounding box center [279, 201] width 22 height 5
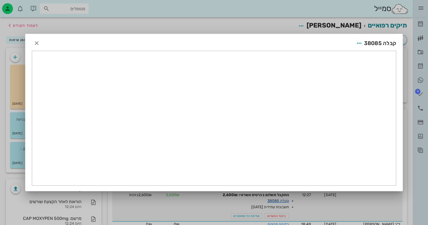
click at [282, 184] on div at bounding box center [214, 112] width 428 height 225
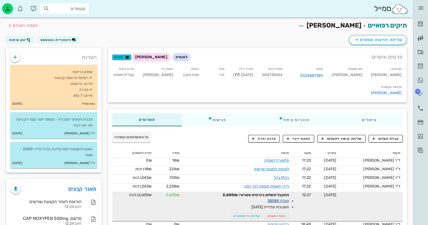
click at [281, 199] on link "קבלה 38085" at bounding box center [279, 201] width 22 height 5
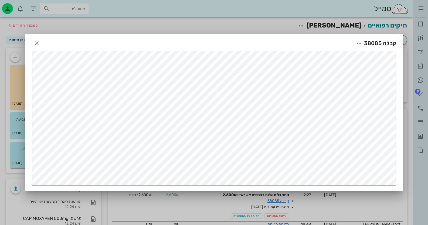
click at [374, 45] on span "קבלה 38085" at bounding box center [380, 43] width 32 height 9
copy span "38085"
click at [40, 43] on span "button" at bounding box center [37, 43] width 10 height 6
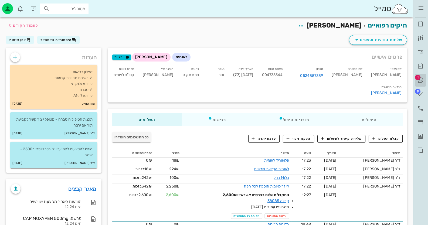
click at [417, 79] on span "1" at bounding box center [417, 77] width 5 height 5
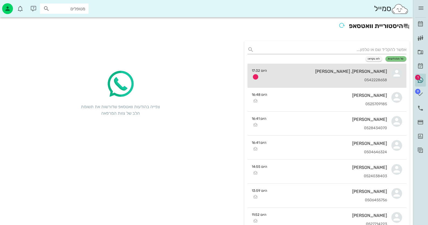
click at [344, 79] on div "0542228658" at bounding box center [329, 80] width 116 height 5
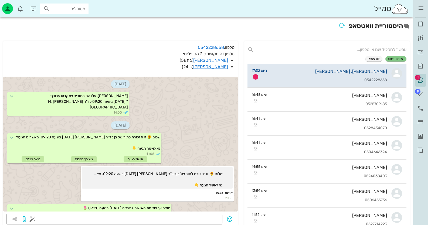
scroll to position [159, 0]
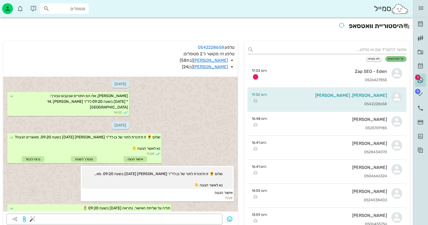
scroll to position [159, 0]
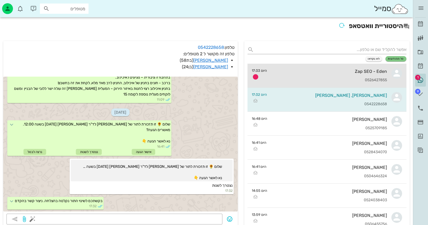
click at [317, 83] on div "Zap SEO - Eden 0526427855" at bounding box center [329, 76] width 116 height 24
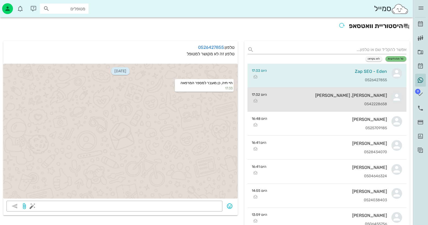
click at [385, 96] on div "[PERSON_NAME], [PERSON_NAME]" at bounding box center [329, 95] width 116 height 5
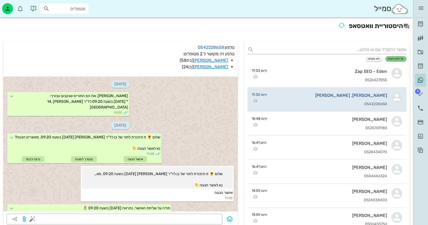
scroll to position [159, 0]
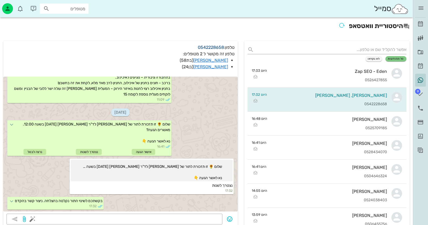
click at [210, 47] on link "0542228658" at bounding box center [211, 47] width 26 height 5
click at [421, 25] on icon at bounding box center [420, 24] width 6 height 6
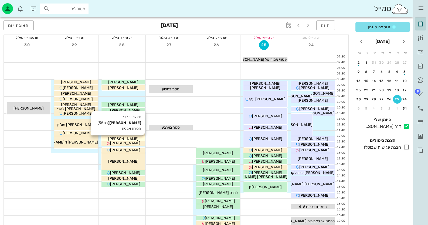
click at [138, 138] on div "[PERSON_NAME]" at bounding box center [124, 139] width 44 height 6
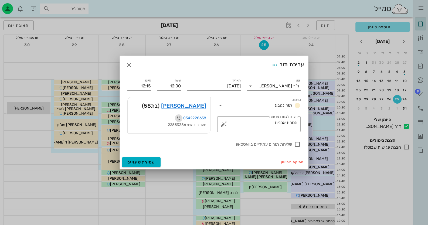
click at [177, 118] on icon "button" at bounding box center [178, 118] width 6 height 6
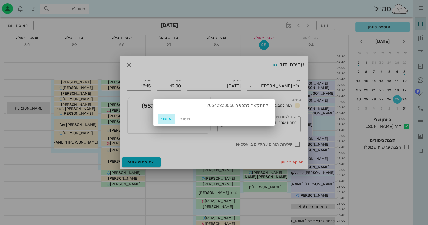
click at [168, 119] on span "אישור" at bounding box center [166, 119] width 13 height 5
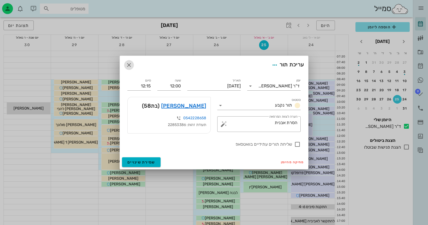
click at [128, 64] on icon "button" at bounding box center [129, 65] width 6 height 6
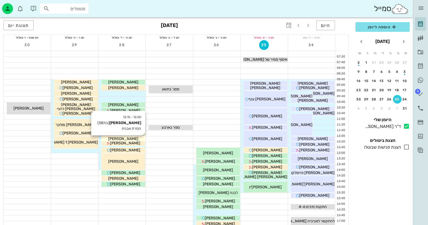
click at [140, 138] on div "[PERSON_NAME]" at bounding box center [124, 139] width 44 height 6
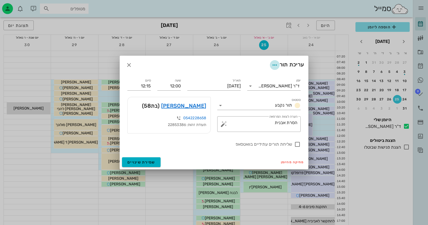
click at [272, 61] on button "button" at bounding box center [275, 65] width 10 height 10
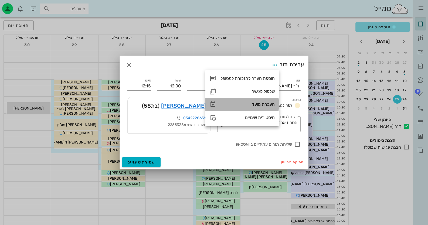
click at [260, 102] on div "העברת מועד" at bounding box center [248, 104] width 54 height 5
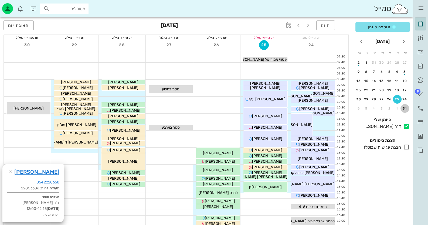
click at [406, 108] on div "31" at bounding box center [405, 109] width 9 height 4
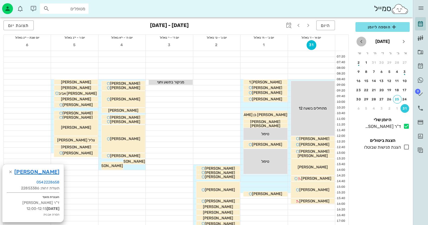
click at [359, 40] on icon "חודש הבא" at bounding box center [361, 41] width 6 height 6
click at [391, 72] on div "9" at bounding box center [389, 72] width 9 height 4
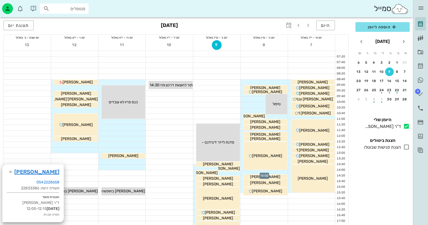
click at [277, 172] on div at bounding box center [264, 172] width 47 height 5
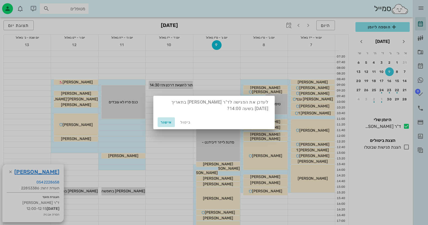
click at [159, 120] on button "אישור" at bounding box center [166, 122] width 17 height 10
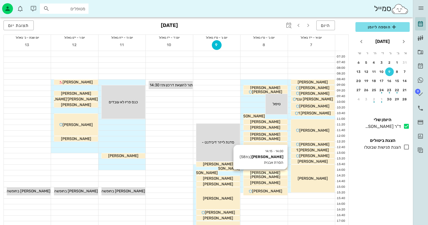
click at [274, 173] on span "[PERSON_NAME]" at bounding box center [265, 173] width 30 height 5
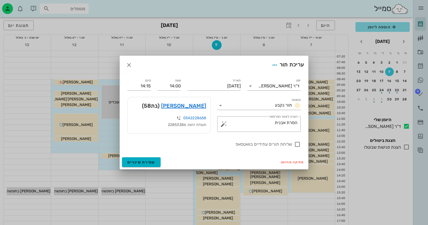
click at [194, 110] on div "[PERSON_NAME] (בת 58 )" at bounding box center [169, 105] width 83 height 17
click at [194, 107] on link "[PERSON_NAME]" at bounding box center [183, 106] width 45 height 9
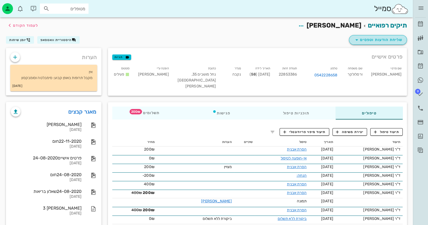
click at [359, 42] on icon "button" at bounding box center [357, 40] width 6 height 6
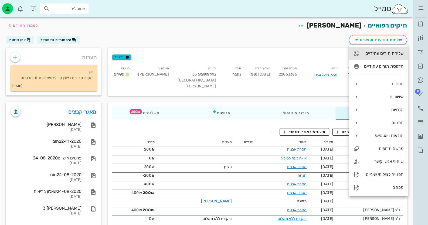
click at [365, 51] on div "שליחת תורים עתידיים" at bounding box center [383, 53] width 39 height 5
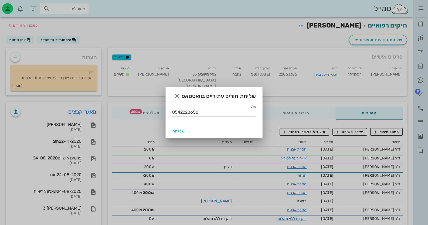
click at [181, 126] on div "שליחה" at bounding box center [214, 131] width 97 height 14
click at [181, 135] on button "שליחה" at bounding box center [178, 131] width 17 height 10
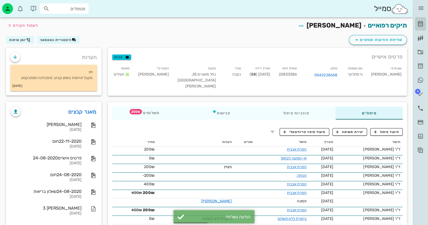
click at [423, 23] on icon at bounding box center [420, 24] width 6 height 6
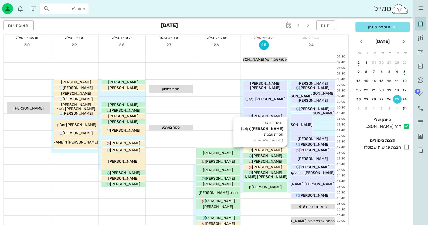
click at [279, 149] on div "[PERSON_NAME]" at bounding box center [266, 150] width 44 height 6
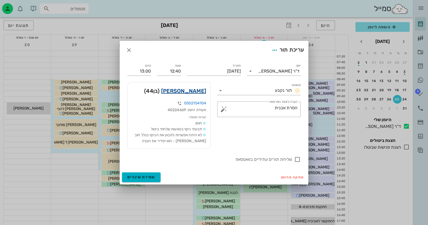
click at [194, 92] on link "[PERSON_NAME]" at bounding box center [183, 91] width 45 height 9
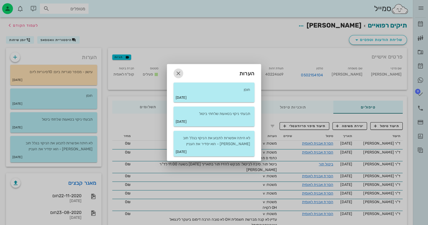
click at [180, 75] on icon "button" at bounding box center [178, 73] width 6 height 6
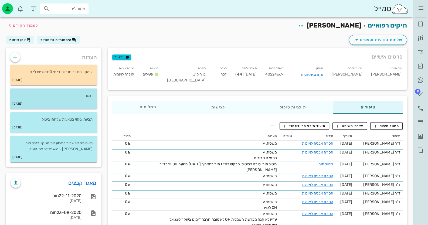
click at [83, 97] on p "חוסן" at bounding box center [54, 96] width 78 height 6
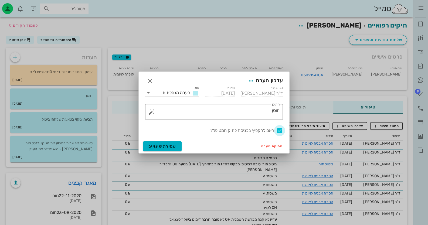
click at [277, 132] on div at bounding box center [279, 130] width 9 height 9
checkbox input "false"
click at [177, 148] on button "שמירת שינויים" at bounding box center [162, 146] width 39 height 10
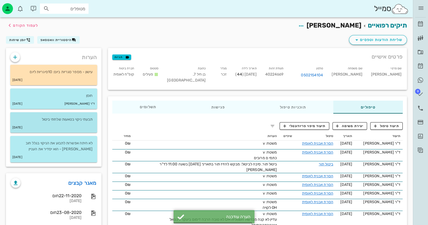
click at [86, 116] on div "תבעתי ניקוי בטאעות שלחתי ביטול" at bounding box center [53, 117] width 87 height 10
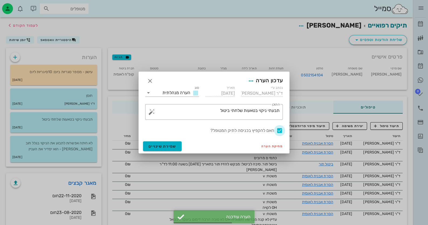
click at [282, 129] on div at bounding box center [279, 130] width 9 height 9
checkbox input "false"
click at [167, 142] on button "שמירת שינויים" at bounding box center [162, 146] width 39 height 10
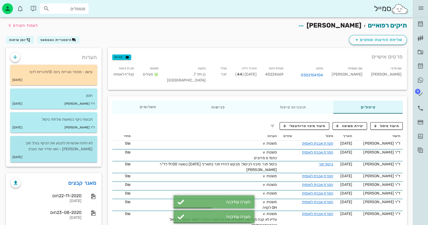
click at [73, 154] on div "[DATE]" at bounding box center [53, 157] width 87 height 10
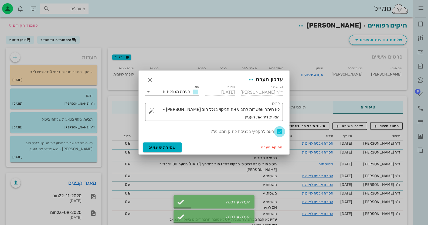
click at [278, 131] on div at bounding box center [279, 131] width 9 height 9
checkbox input "false"
drag, startPoint x: 169, startPoint y: 145, endPoint x: 177, endPoint y: 146, distance: 7.3
click at [170, 145] on span "שמירת שינויים" at bounding box center [162, 147] width 28 height 5
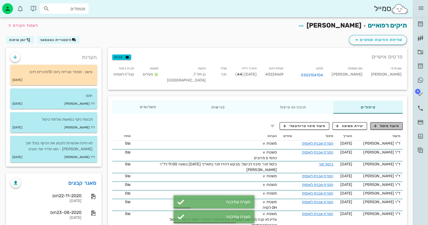
click at [389, 128] on span "תיעוד טיפול" at bounding box center [386, 126] width 25 height 5
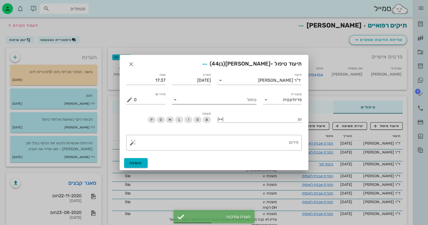
click at [254, 103] on input "טיפול" at bounding box center [218, 100] width 77 height 9
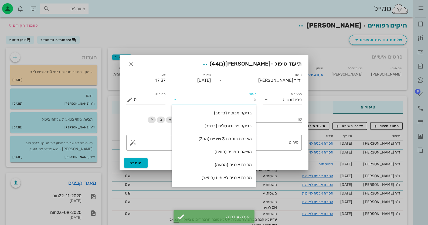
type input "[PERSON_NAME]"
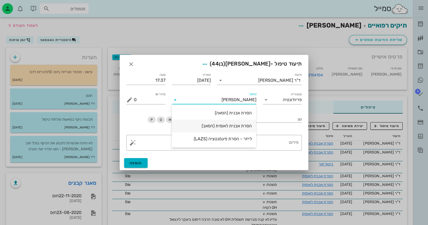
click at [244, 128] on div "הסרת אבנית לאומית (הסאב)" at bounding box center [214, 125] width 76 height 5
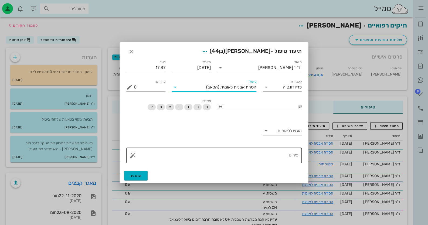
click at [284, 158] on textarea "פירוט" at bounding box center [216, 156] width 165 height 13
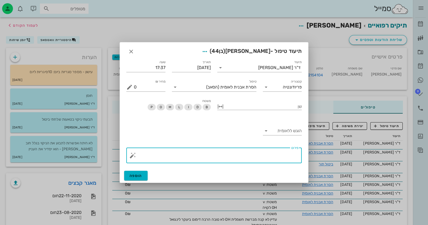
click at [134, 156] on button "button" at bounding box center [133, 155] width 6 height 6
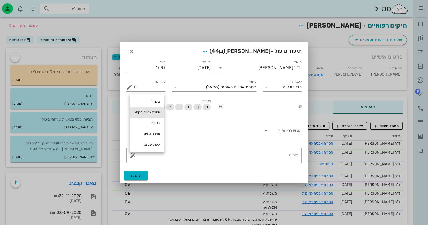
click at [157, 112] on div "הסרת אבנית טקסט" at bounding box center [147, 112] width 35 height 11
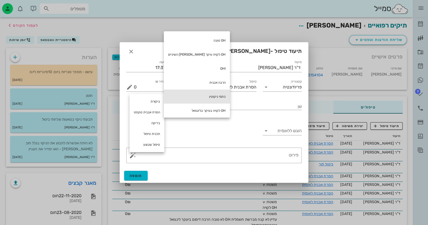
click at [199, 95] on div "כתמי ניקוטין" at bounding box center [197, 97] width 66 height 14
type textarea "כתמי ניקוטין"
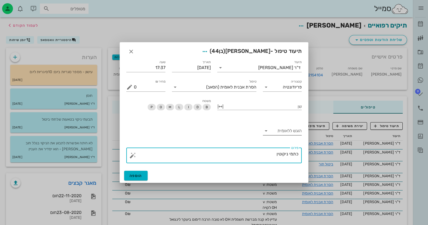
click at [281, 130] on input "הוגש ללאומית" at bounding box center [287, 131] width 31 height 9
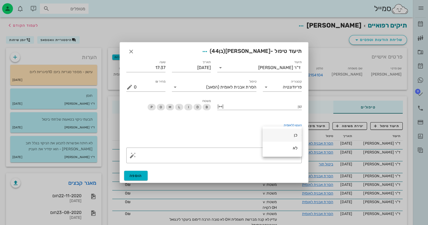
click at [283, 132] on div "כן" at bounding box center [282, 135] width 31 height 12
click at [138, 175] on span "הוספה" at bounding box center [136, 176] width 13 height 5
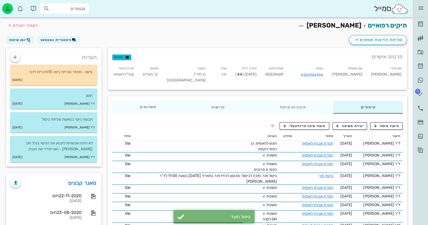
click at [284, 76] on span "40224669" at bounding box center [274, 74] width 18 height 5
copy span "40224669"
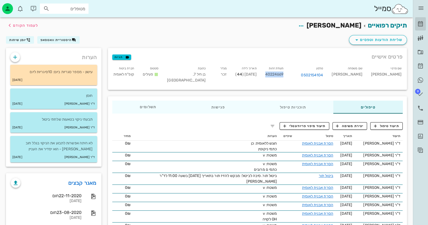
click at [421, 21] on icon at bounding box center [420, 24] width 6 height 6
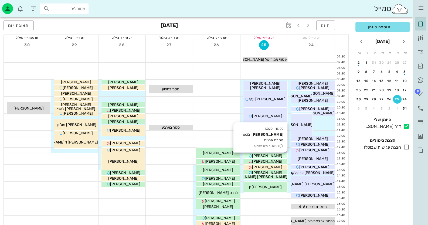
click at [267, 154] on span "[PERSON_NAME]" at bounding box center [267, 156] width 30 height 5
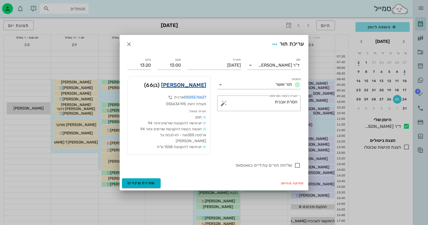
click at [200, 89] on link "[PERSON_NAME]" at bounding box center [183, 85] width 45 height 9
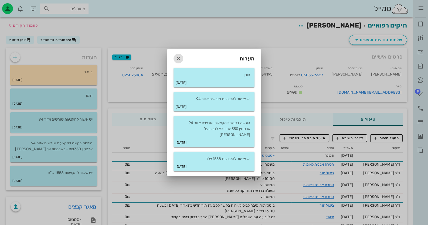
click at [177, 59] on icon "button" at bounding box center [178, 58] width 6 height 6
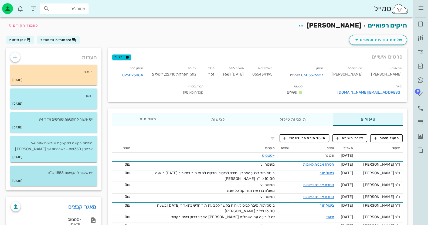
click at [54, 172] on p "יש אישור להקצעות 1558 ש"ח" at bounding box center [54, 173] width 78 height 6
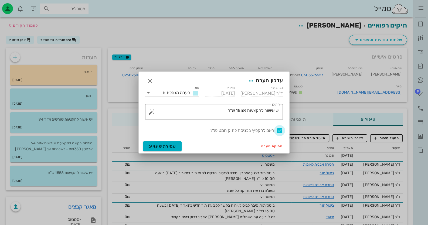
click at [276, 129] on div at bounding box center [279, 130] width 9 height 9
checkbox input "false"
click at [184, 147] on div "מחיקת הערה שמירת שינויים" at bounding box center [214, 146] width 151 height 14
click at [180, 146] on button "שמירת שינויים" at bounding box center [162, 146] width 39 height 10
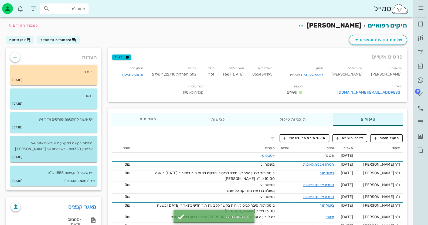
click at [69, 146] on p "הוגשה בקשה להקצעות שורשים אזור 94 ארסטין 350שח - לא לגבות על [PERSON_NAME]" at bounding box center [54, 146] width 78 height 12
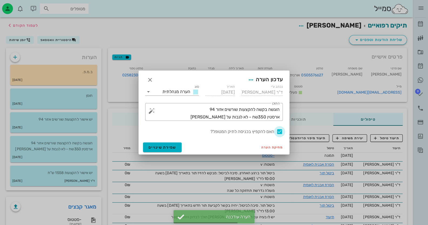
click at [278, 132] on div at bounding box center [279, 131] width 9 height 9
checkbox input "false"
click at [165, 147] on span "שמירת שינויים" at bounding box center [162, 147] width 28 height 5
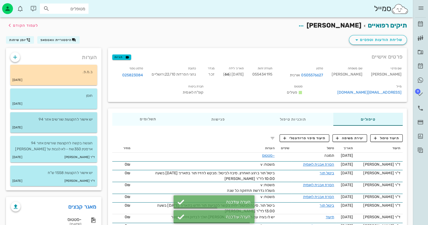
click at [64, 116] on div "יש אישור להקצעות שורשים אזור 94" at bounding box center [53, 117] width 87 height 10
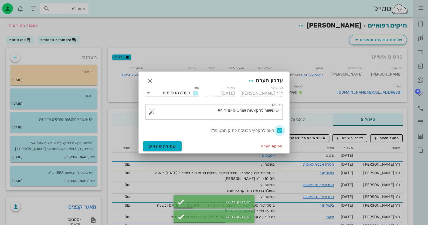
click at [279, 130] on div at bounding box center [279, 130] width 9 height 9
checkbox input "false"
click at [163, 145] on span "שמירת שינויים" at bounding box center [162, 146] width 28 height 5
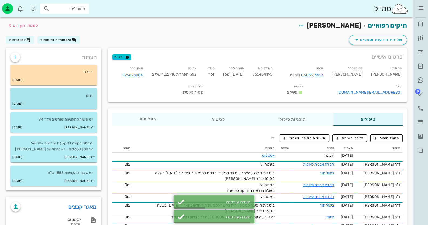
click at [59, 100] on div "[DATE]" at bounding box center [53, 104] width 87 height 10
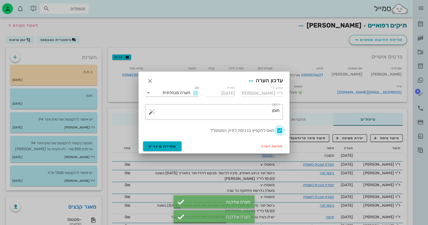
click at [276, 129] on div at bounding box center [279, 130] width 9 height 9
checkbox input "false"
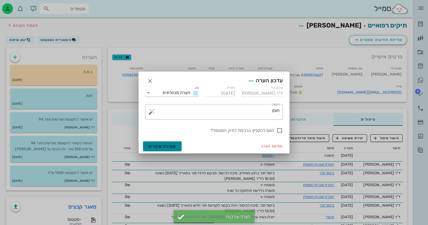
click at [171, 143] on button "שמירת שינויים" at bounding box center [162, 146] width 39 height 10
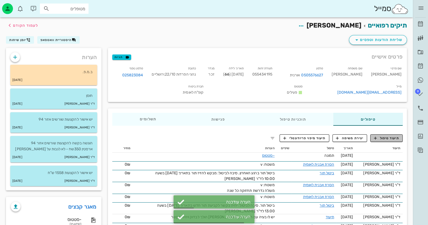
click at [397, 137] on span "תיעוד טיפול" at bounding box center [386, 138] width 25 height 5
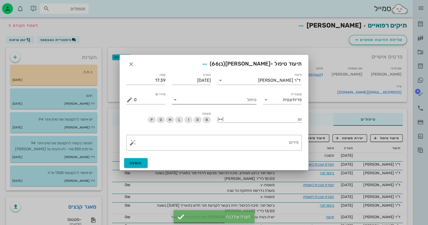
click at [245, 101] on input "טיפול" at bounding box center [218, 100] width 77 height 9
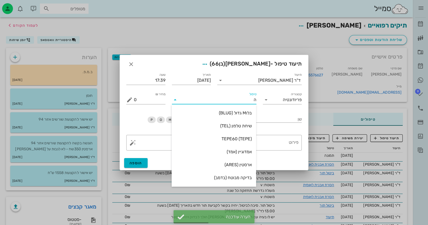
type input "[PERSON_NAME]"
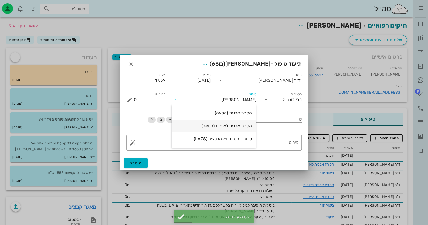
click at [249, 124] on div "הסרת אבנית לאומית (הסאב)" at bounding box center [214, 125] width 76 height 5
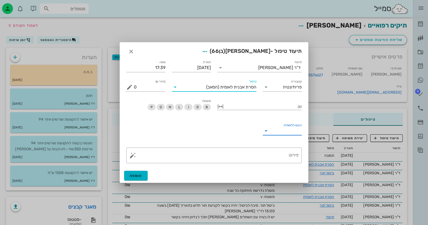
click at [273, 130] on input "הוגש ללאומית" at bounding box center [287, 131] width 31 height 9
click at [275, 138] on div "כן" at bounding box center [282, 135] width 31 height 12
click at [138, 178] on button "הוספה" at bounding box center [135, 176] width 23 height 10
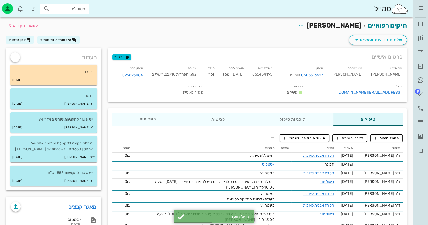
click at [272, 74] on span "055434195" at bounding box center [262, 74] width 20 height 5
copy span "055434195"
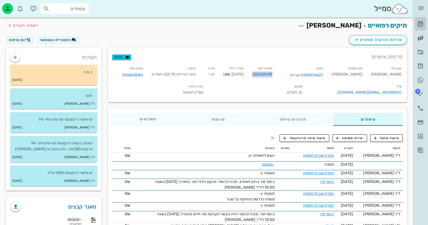
click at [423, 25] on icon at bounding box center [420, 24] width 6 height 6
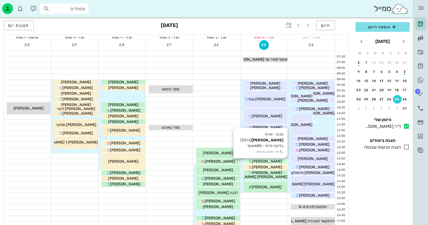
click at [278, 160] on span "[PERSON_NAME]" at bounding box center [267, 161] width 30 height 5
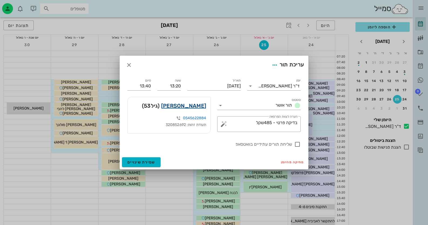
click at [193, 104] on link "[PERSON_NAME]" at bounding box center [183, 106] width 45 height 9
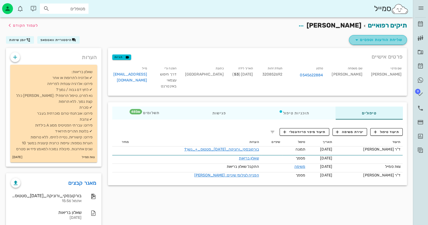
click at [384, 42] on span "שליחת הודעות וטפסים" at bounding box center [378, 40] width 49 height 6
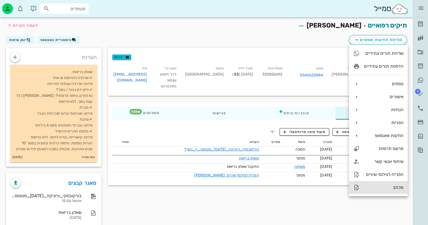
click at [386, 191] on div "מכתב" at bounding box center [378, 187] width 59 height 13
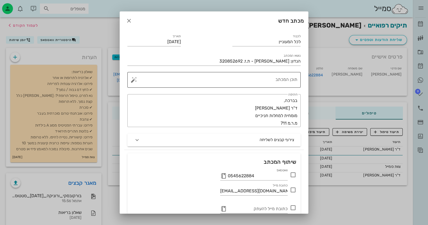
click at [289, 82] on textarea "תוכן המכתב" at bounding box center [216, 81] width 163 height 13
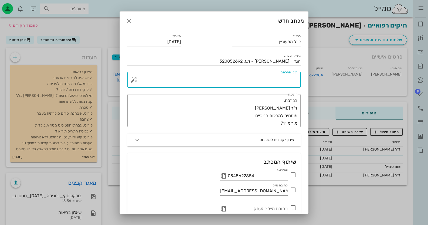
click at [137, 79] on button "button" at bounding box center [134, 80] width 6 height 6
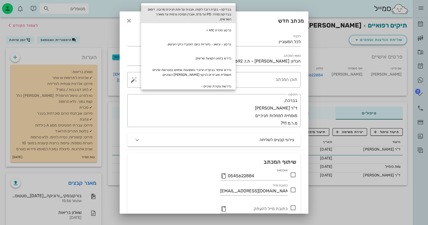
click at [209, 16] on div "בבדיקה- בקרת רובד לקויה, אבנית על ותת חניכית מרובה. דימום בבדיקת מחדר. PD עד מ״…" at bounding box center [188, 14] width 94 height 18
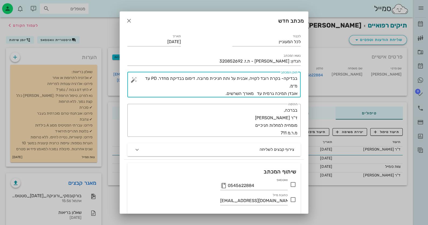
click at [256, 78] on textarea "בבדיקה- בקרת רובד לקויה, אבנית על ותת חניכית מרובה. דימום בבדיקת מחדר. PD עד מ״…" at bounding box center [216, 86] width 163 height 23
click at [247, 79] on textarea "בבדיקה- בקרת רובד סבירה, אבנית על ותת חניכית מרובה. דימום בבדיקת מחדר. PD עד מ״…" at bounding box center [216, 86] width 163 height 23
click at [285, 85] on textarea "בבדיקה- בקרת רובד סבירה, נמצאת שנים בתחזוקה על ידי שיננית כל שלושה חודשים. אבני…" at bounding box center [216, 86] width 163 height 23
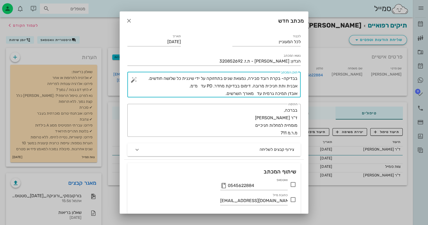
click at [285, 85] on textarea "בבדיקה- בקרת רובד סבירה, נמצאת שנים בתחזוקה על ידי שיננית כל שלושה חודשים. אבני…" at bounding box center [216, 86] width 163 height 23
click at [286, 85] on textarea "בבדיקה- בקרת רובד סבירה, נמצאת שנים בתחזוקה על ידי שיננית כל שלושה חודשים. אבני…" at bounding box center [216, 86] width 163 height 23
drag, startPoint x: 215, startPoint y: 86, endPoint x: 191, endPoint y: 86, distance: 23.8
click at [191, 86] on textarea "בבדיקה- בקרת רובד סבירה, נמצאת שנים בתחזוקה על ידי שיננית כל שלושה חודשים. אבני…" at bounding box center [216, 86] width 163 height 23
drag, startPoint x: 262, startPoint y: 93, endPoint x: 258, endPoint y: 93, distance: 4.3
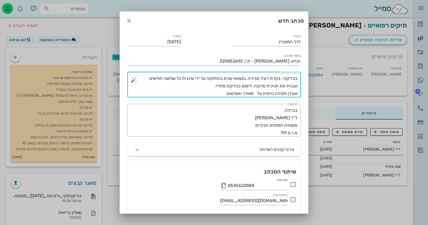
click at [258, 93] on textarea "בבדיקה- בקרת רובד סבירה, נמצאת שנים בתחזוקה על ידי שיננית כל שלושה חודשים. אבני…" at bounding box center [216, 86] width 163 height 23
click at [207, 93] on textarea "בבדיקה- בקרת רובד סבירה, נמצאת שנים בתחזוקה על ידי שיננית כל שלושה חודשים. אבני…" at bounding box center [216, 86] width 163 height 23
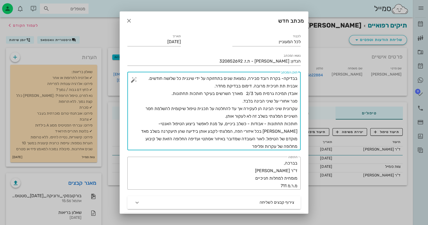
click at [247, 124] on textarea "בבדיקה- בקרת רובד סבירה, נמצאת שנים בתחזוקה על ידי שיננית כל שלושה חודשים. אבני…" at bounding box center [216, 113] width 163 height 76
drag, startPoint x: 237, startPoint y: 131, endPoint x: 264, endPoint y: 141, distance: 28.5
click at [264, 141] on textarea "בבדיקה- בקרת רובד סבירה, נמצאת שנים בתחזוקה על ידי שיננית כל שלושה חודשים. אבני…" at bounding box center [216, 113] width 163 height 76
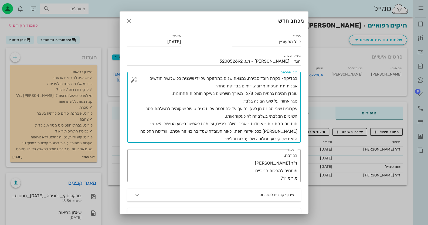
click at [171, 132] on textarea "בבדיקה- בקרת רובד סבירה, נמצאת שנים בתחזוקה על ידי שיננית כל שלושה חודשים. אבני…" at bounding box center [216, 109] width 163 height 68
drag, startPoint x: 172, startPoint y: 131, endPoint x: 163, endPoint y: 136, distance: 10.5
click at [163, 136] on textarea "בבדיקה- בקרת רובד סבירה, נמצאת שנים בתחזוקה על ידי שיננית כל שלושה חודשים. אבני…" at bounding box center [216, 109] width 163 height 68
paste textarea "מלצתי לקבע אותן בידיעה שהן תיעקרנה בשלב מאד מוקדם של הטיפול."
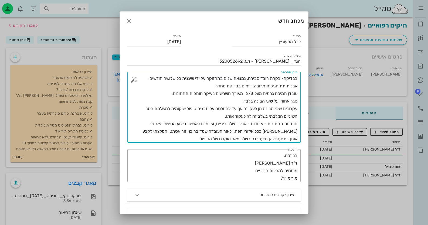
click at [197, 139] on textarea "בבדיקה- בקרת רובד סבירה, נמצאת שנים בתחזוקה על ידי שיננית כל שלושה חודשים. אבני…" at bounding box center [216, 109] width 163 height 68
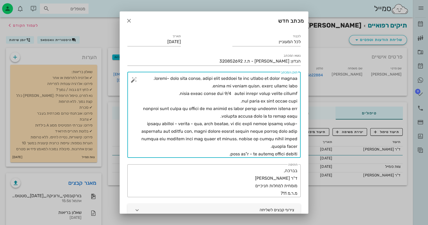
type textarea "loremi- dolo sita conse, adipi elit seddoei te inc utlabo et dolor magnaa. enim…"
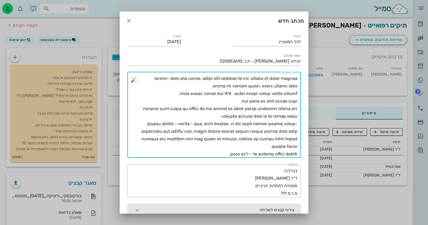
click at [248, 210] on button "צירוף קבצים לשליחה" at bounding box center [213, 210] width 173 height 13
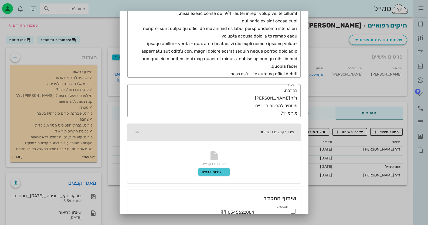
scroll to position [81, 0]
click at [221, 170] on span "צירוף קבצים" at bounding box center [214, 171] width 25 height 4
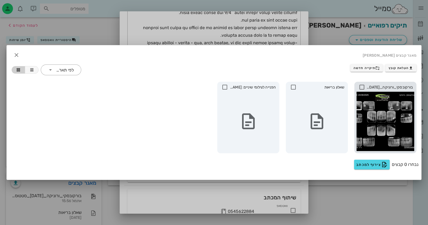
click at [362, 86] on icon at bounding box center [362, 87] width 6 height 6
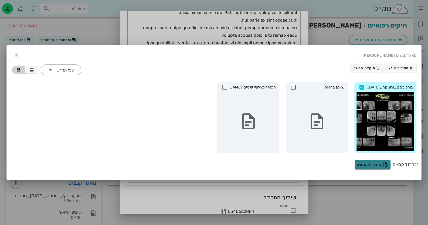
click at [373, 167] on span "צירוף למכתב" at bounding box center [372, 164] width 31 height 6
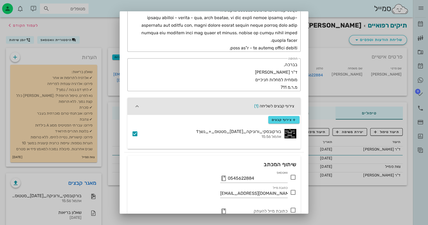
scroll to position [133, 0]
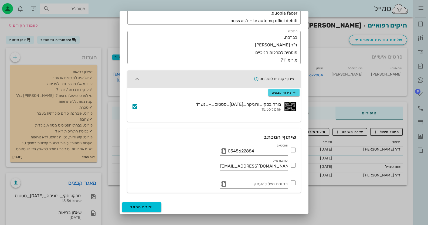
click at [292, 148] on icon at bounding box center [293, 150] width 6 height 6
click at [140, 204] on button "יצירת מכתב" at bounding box center [141, 207] width 39 height 10
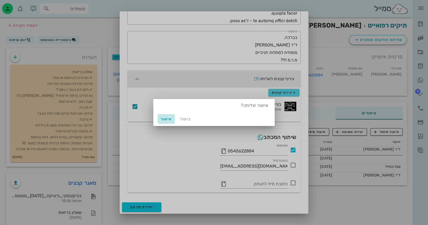
click at [161, 119] on span "אישור" at bounding box center [166, 119] width 13 height 5
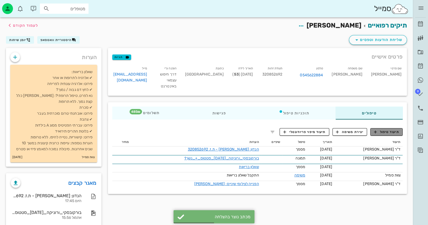
click at [396, 134] on span "תיעוד טיפול" at bounding box center [386, 132] width 25 height 5
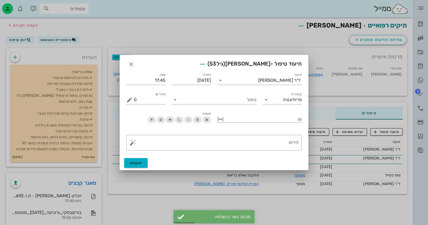
click at [249, 105] on div "טיפול" at bounding box center [214, 97] width 91 height 19
click at [249, 104] on input "טיפול" at bounding box center [218, 100] width 77 height 9
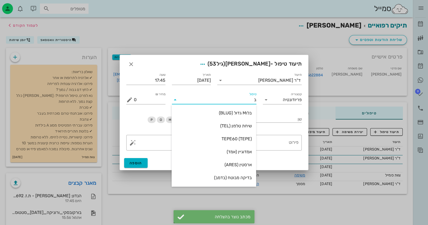
type input "בד"
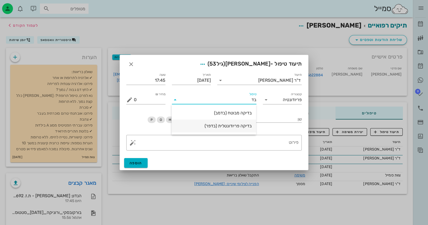
click at [242, 121] on div "בדיקה פריודונטלית (בדפר)" at bounding box center [214, 126] width 76 height 12
type input "485"
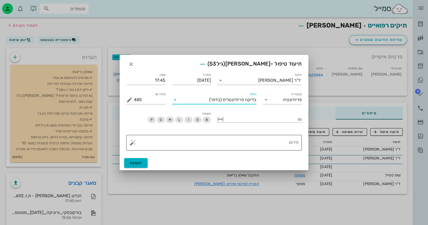
click at [135, 146] on button "button" at bounding box center [133, 143] width 6 height 6
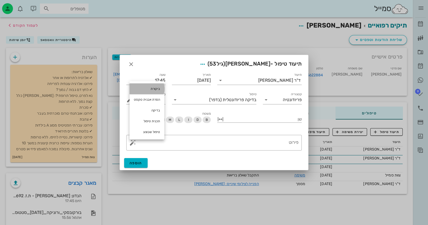
click at [157, 87] on div "ביקורת" at bounding box center [147, 88] width 35 height 11
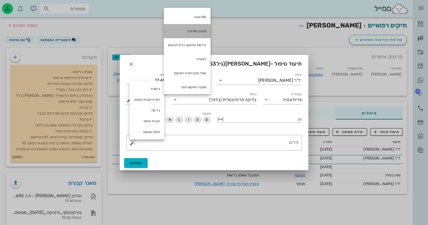
click at [198, 33] on div "מכתב בארכיון" at bounding box center [187, 31] width 47 height 14
type textarea "מכתב בארכיון"
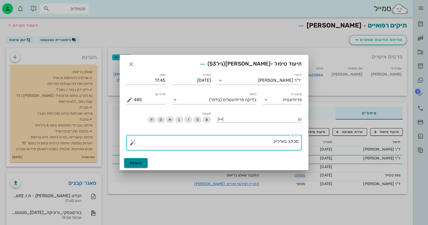
click at [133, 164] on span "הוספה" at bounding box center [136, 163] width 13 height 5
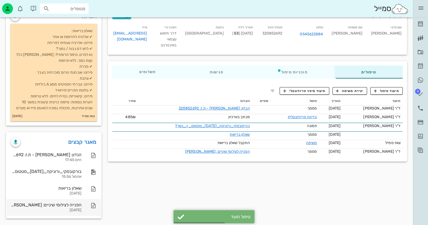
scroll to position [43, 0]
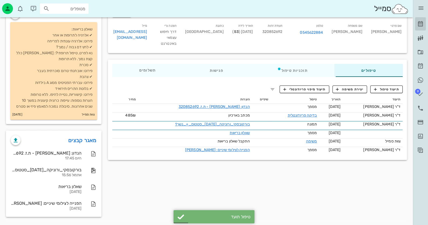
click at [423, 21] on icon at bounding box center [420, 24] width 6 height 6
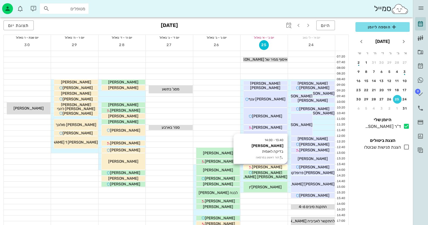
click at [269, 167] on span "[PERSON_NAME]" at bounding box center [267, 167] width 30 height 5
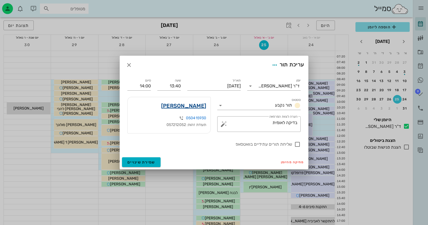
click at [191, 107] on link "[PERSON_NAME]" at bounding box center [183, 106] width 45 height 9
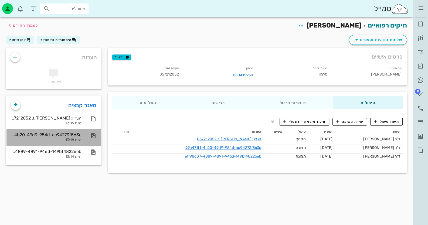
click at [66, 136] on div "99a471f1-4b20-49d9-954d-ac94273f563c" at bounding box center [46, 134] width 71 height 5
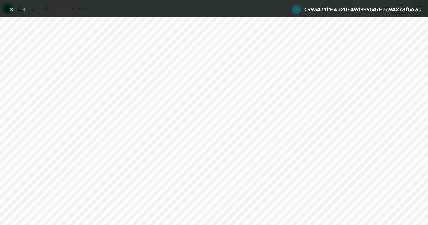
click at [297, 11] on icon "button" at bounding box center [296, 9] width 6 height 6
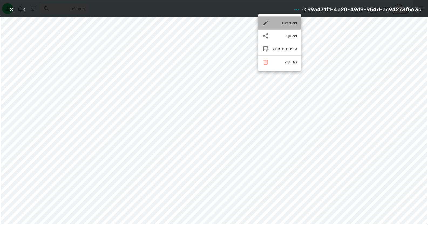
click at [292, 24] on div "שינוי שם" at bounding box center [285, 22] width 24 height 5
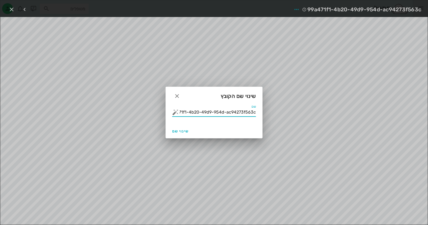
click at [212, 115] on input "99a471f1-4b20-49d9-954d-ac94273f563c" at bounding box center [218, 112] width 76 height 9
click at [213, 114] on input "99a471f1-4b20-49d9-954d-ac94273f563c" at bounding box center [218, 112] width 76 height 9
click at [176, 113] on button "button" at bounding box center [175, 112] width 6 height 6
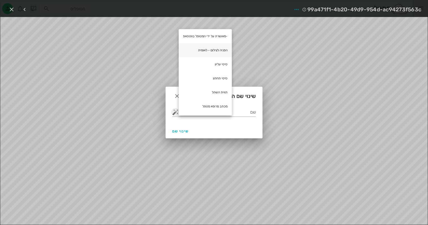
scroll to position [54, 0]
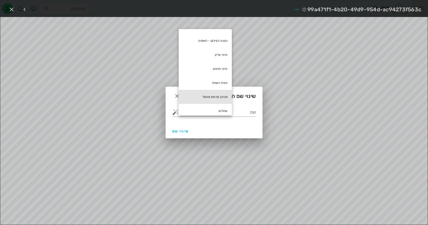
click at [213, 100] on div "מכתב מרופא מטפל" at bounding box center [205, 97] width 53 height 14
type input "מכתב מרופא מטפל"
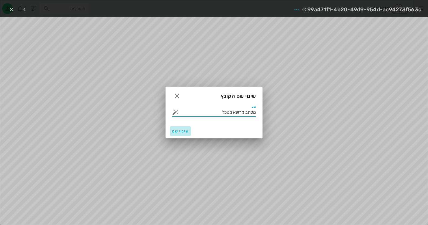
click at [185, 132] on span "שינוי שם" at bounding box center [180, 131] width 16 height 5
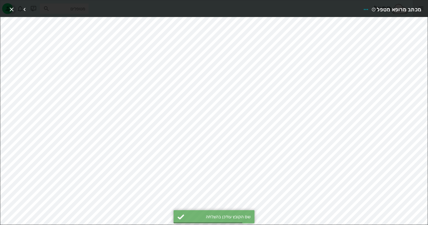
click at [13, 9] on icon "button" at bounding box center [11, 9] width 6 height 6
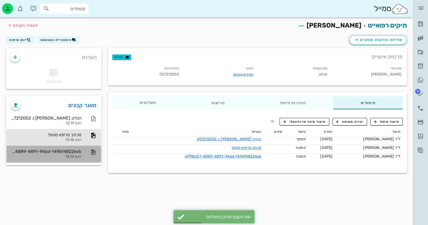
click at [80, 155] on div "היום 13:14" at bounding box center [46, 157] width 71 height 5
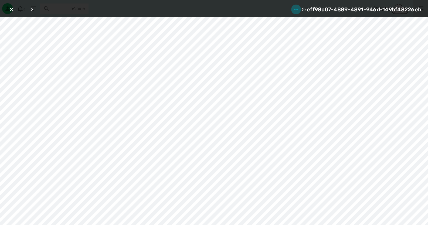
click at [293, 9] on icon "button" at bounding box center [296, 9] width 6 height 6
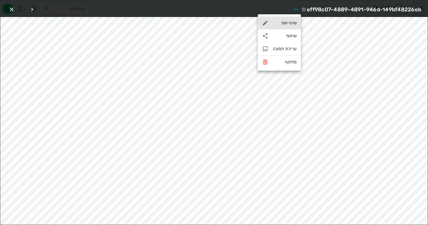
click at [286, 25] on div "שינוי שם" at bounding box center [285, 22] width 24 height 5
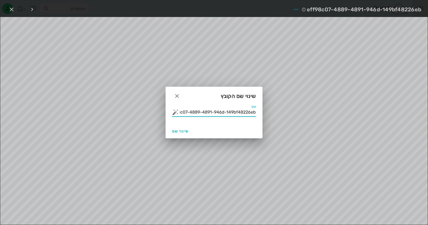
click at [229, 113] on input "eff98c07-4889-4891-946d-149bf48226eb" at bounding box center [218, 112] width 76 height 9
click at [176, 113] on button "button" at bounding box center [175, 112] width 6 height 6
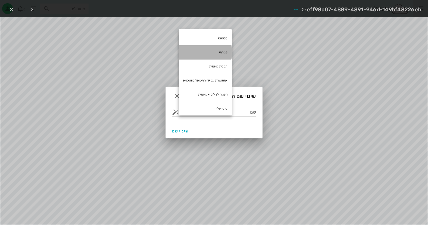
click at [226, 53] on div "פנורמי" at bounding box center [205, 52] width 53 height 14
type input "פנורמי"
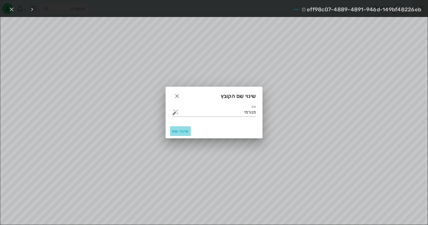
click at [186, 127] on button "שינוי שם" at bounding box center [180, 131] width 21 height 10
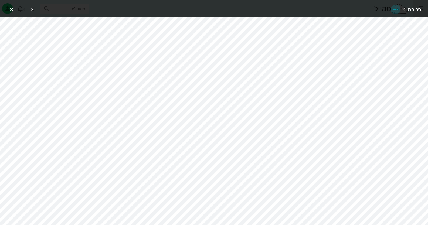
click at [393, 6] on icon "button" at bounding box center [396, 9] width 6 height 6
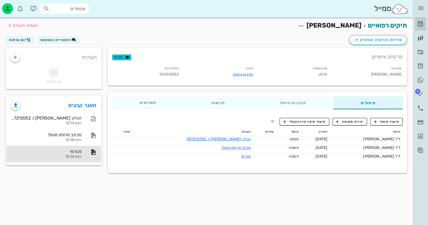
click at [418, 21] on icon at bounding box center [420, 24] width 6 height 6
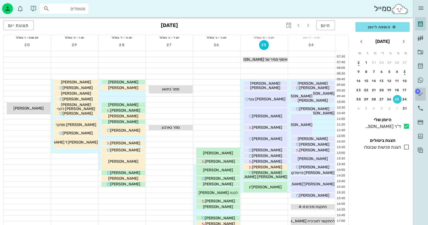
click at [417, 95] on link "9 משימות" at bounding box center [420, 94] width 11 height 13
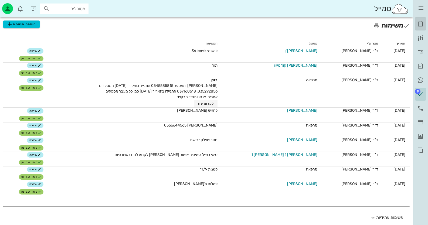
click at [420, 27] on link "[PERSON_NAME]" at bounding box center [420, 24] width 11 height 13
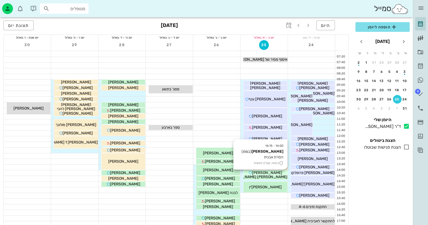
click at [275, 171] on div "[PERSON_NAME]" at bounding box center [266, 173] width 44 height 6
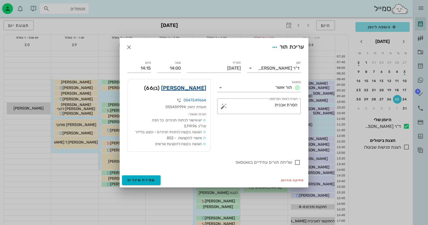
click at [195, 89] on link "[PERSON_NAME]" at bounding box center [183, 88] width 45 height 9
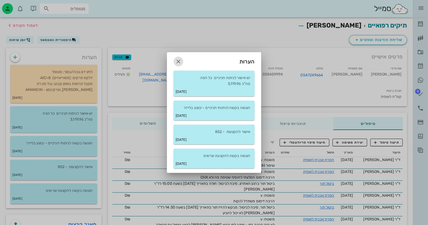
click at [178, 61] on icon "button" at bounding box center [178, 61] width 6 height 6
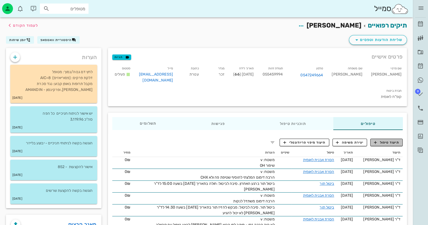
click at [385, 140] on span "תיעוד טיפול" at bounding box center [386, 142] width 25 height 5
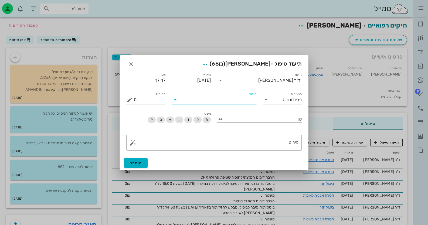
click at [247, 101] on input "טיפול" at bounding box center [218, 100] width 77 height 9
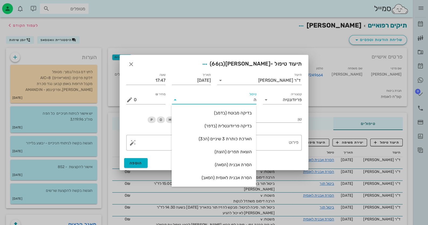
type input "[PERSON_NAME]"
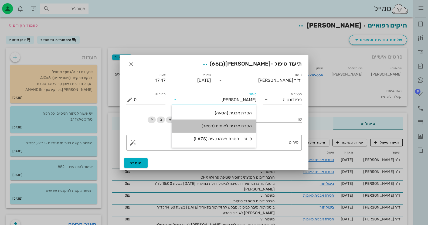
click at [242, 127] on div "הסרת אבנית לאומית (הסאב)" at bounding box center [214, 125] width 76 height 5
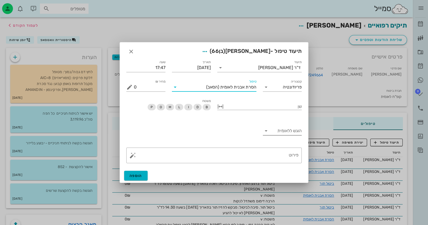
click at [271, 133] on div "הוגש ללאומית" at bounding box center [282, 131] width 39 height 9
click at [272, 134] on div "כן" at bounding box center [282, 135] width 31 height 5
click at [142, 176] on button "הוספה" at bounding box center [135, 176] width 23 height 10
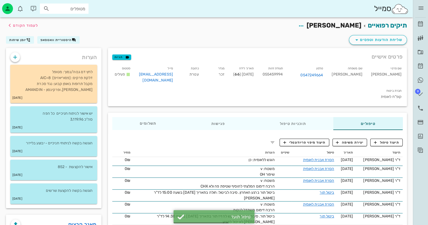
click at [287, 76] on div "תעודת זהות 055459994" at bounding box center [272, 75] width 29 height 22
click at [283, 75] on span "055459994" at bounding box center [272, 74] width 21 height 5
click at [283, 73] on span "055459994" at bounding box center [272, 74] width 21 height 5
copy span "055459994"
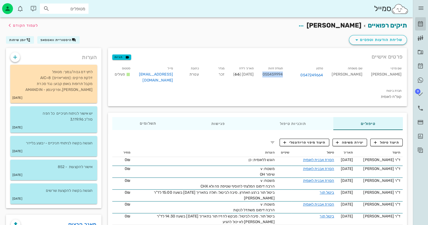
click at [423, 21] on icon at bounding box center [420, 24] width 6 height 6
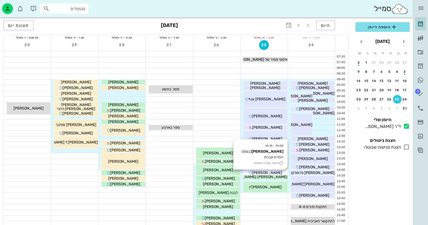
click at [273, 175] on span "[PERSON_NAME] [PERSON_NAME]" at bounding box center [256, 177] width 61 height 5
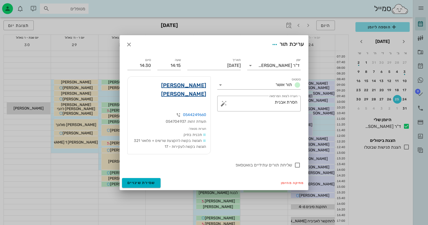
click at [204, 94] on link "[PERSON_NAME] [PERSON_NAME]" at bounding box center [169, 89] width 74 height 17
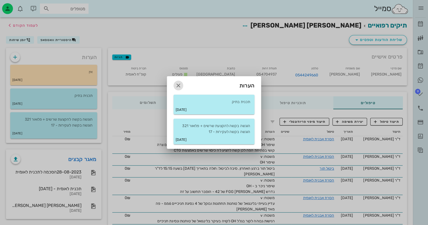
click at [177, 89] on button "button" at bounding box center [179, 86] width 10 height 10
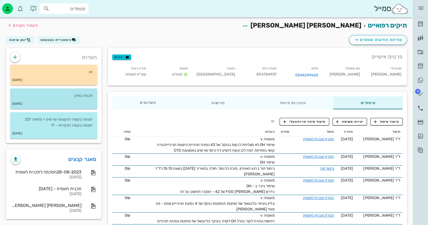
click at [79, 103] on div "[DATE]" at bounding box center [53, 104] width 87 height 10
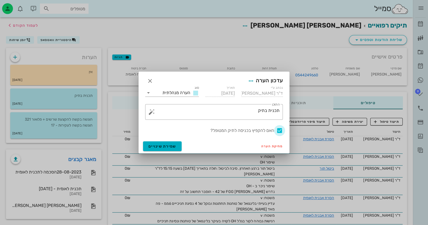
click at [279, 131] on div at bounding box center [279, 130] width 9 height 9
checkbox input "false"
click at [167, 146] on span "שמירת שינויים" at bounding box center [162, 146] width 28 height 5
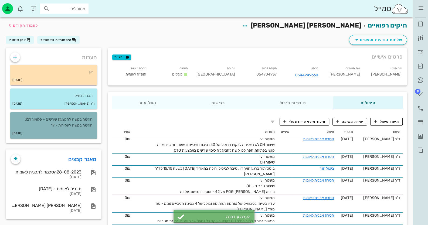
click at [78, 124] on p "הוגשה בקשה להקצעת שרשים + פלואור 321 הוגשה בקשה לעקירות - 17" at bounding box center [54, 123] width 78 height 12
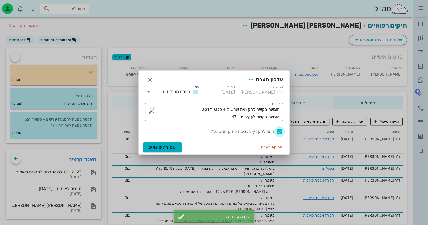
click at [282, 131] on div at bounding box center [279, 131] width 9 height 9
checkbox input "false"
click at [171, 148] on span "שמירת שינויים" at bounding box center [162, 147] width 28 height 5
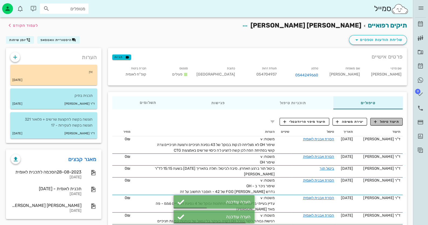
click at [398, 124] on span "תיעוד טיפול" at bounding box center [386, 121] width 25 height 5
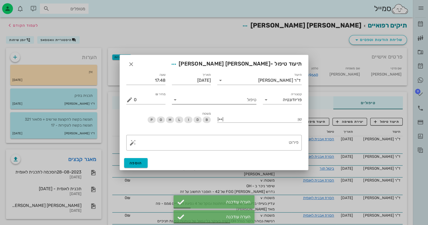
click at [245, 102] on input "טיפול" at bounding box center [218, 100] width 77 height 9
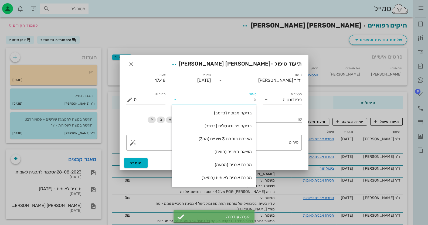
type input "[PERSON_NAME]"
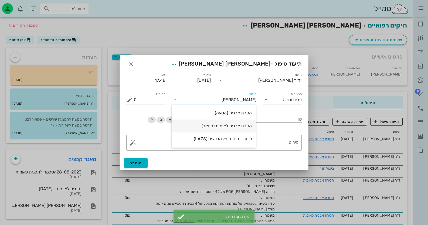
click at [242, 127] on div "הסרת אבנית לאומית (הסאב)" at bounding box center [214, 125] width 76 height 5
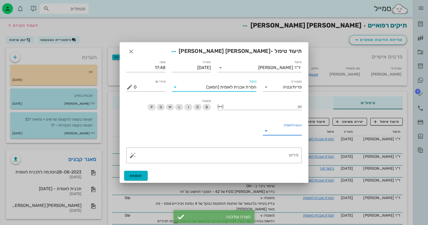
click at [291, 128] on input "הוגש ללאומית" at bounding box center [287, 131] width 31 height 9
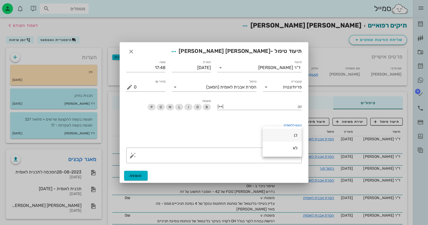
click at [290, 137] on div "כן" at bounding box center [282, 135] width 31 height 5
click at [140, 171] on button "הוספה" at bounding box center [135, 176] width 23 height 10
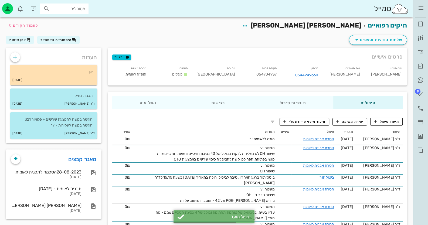
click at [269, 73] on span "054704937" at bounding box center [266, 74] width 20 height 5
copy span "054704937"
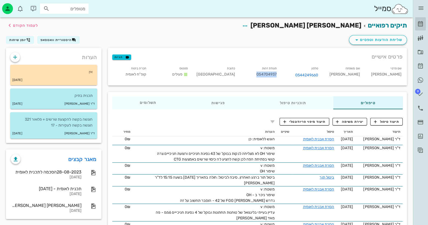
click at [421, 21] on icon at bounding box center [420, 24] width 6 height 6
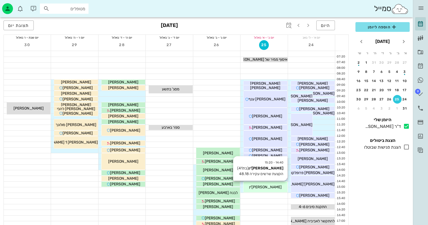
click at [254, 187] on span "[PERSON_NAME]'ין" at bounding box center [265, 187] width 33 height 5
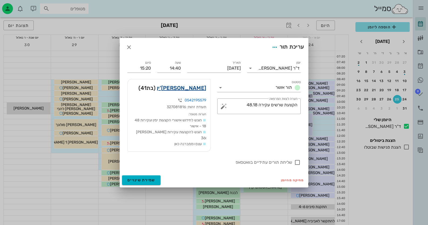
click at [188, 91] on link "[PERSON_NAME]'ין" at bounding box center [181, 88] width 49 height 9
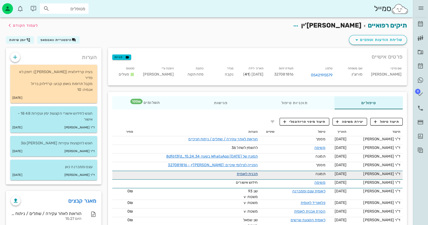
click at [254, 173] on link "תכנית לאומית" at bounding box center [247, 174] width 21 height 5
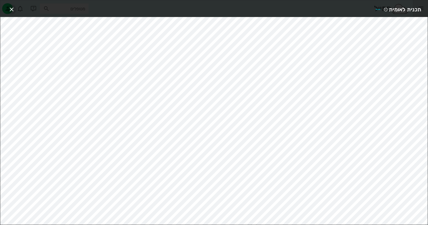
click at [12, 7] on icon "button" at bounding box center [11, 9] width 6 height 6
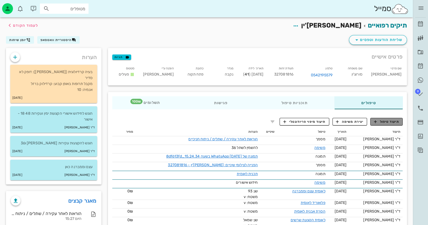
click at [389, 123] on span "תיעוד טיפול" at bounding box center [386, 121] width 25 height 5
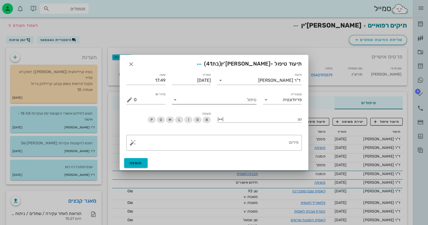
click at [247, 103] on input "טיפול" at bounding box center [218, 100] width 77 height 9
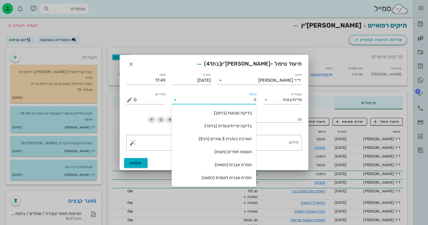
type input "הק"
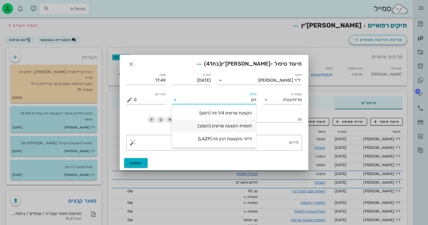
click at [250, 126] on div "לאומית הקצעת שרשים (הקמב)" at bounding box center [214, 125] width 76 height 5
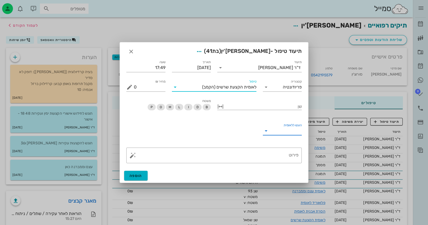
click at [280, 130] on input "הוגש ללאומית" at bounding box center [287, 131] width 31 height 9
click at [280, 130] on div "כן" at bounding box center [282, 135] width 31 height 12
click at [276, 146] on div "​ פירוט" at bounding box center [214, 155] width 182 height 22
click at [280, 150] on textarea "פירוט" at bounding box center [216, 156] width 165 height 13
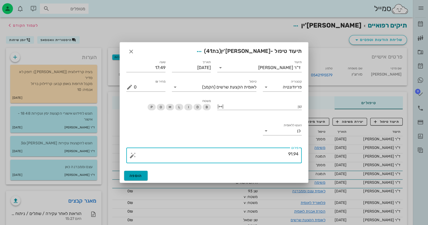
type textarea "91.94"
click at [137, 175] on span "הוספה" at bounding box center [136, 176] width 13 height 5
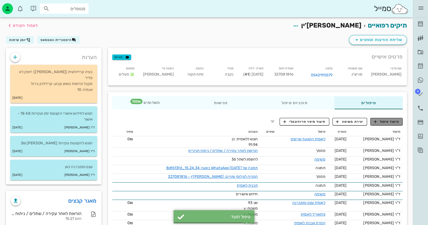
click at [391, 121] on span "תיעוד טיפול" at bounding box center [386, 121] width 25 height 5
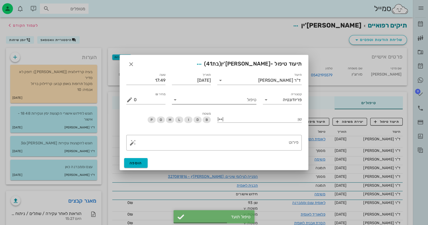
click at [241, 99] on input "טיפול" at bounding box center [218, 100] width 77 height 9
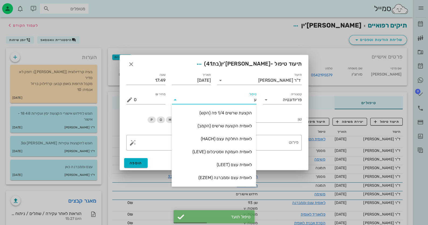
type input "עק"
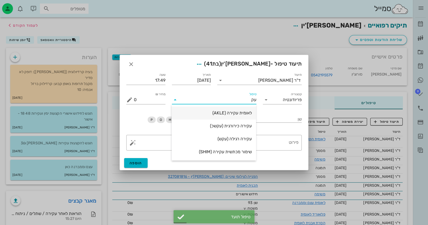
click at [245, 117] on div "לאומית עקירה (AKLE)" at bounding box center [214, 113] width 76 height 12
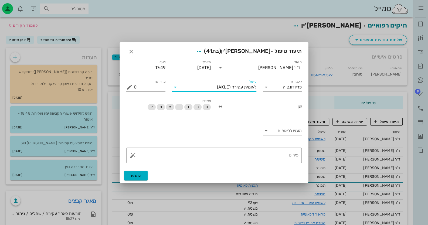
click at [292, 104] on div at bounding box center [263, 106] width 77 height 7
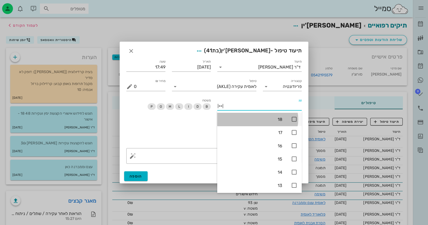
click at [294, 119] on icon at bounding box center [294, 119] width 6 height 6
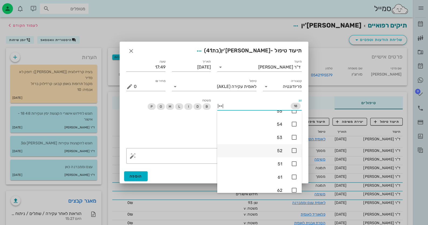
scroll to position [378, 0]
click at [296, 145] on div "48" at bounding box center [259, 151] width 85 height 13
click at [164, 129] on div "הוגש ללאומית" at bounding box center [214, 132] width 182 height 25
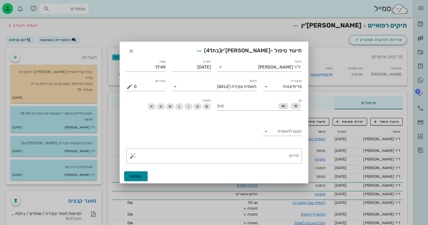
click at [134, 177] on span "הוספה" at bounding box center [136, 176] width 13 height 5
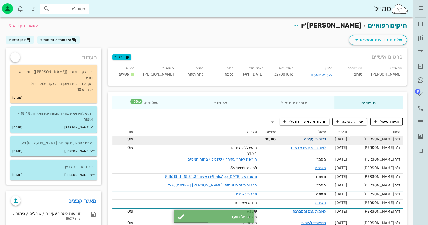
click at [316, 137] on link "לאומית עקירה" at bounding box center [315, 139] width 22 height 5
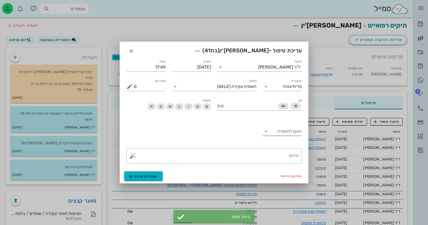
click at [289, 135] on input "הוגש ללאומית" at bounding box center [287, 131] width 31 height 9
click at [293, 137] on div "כן" at bounding box center [282, 135] width 31 height 5
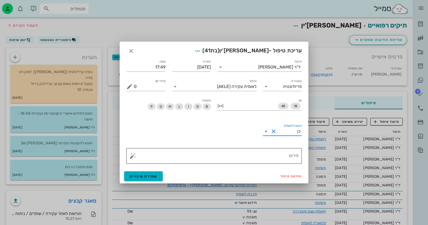
click at [272, 160] on textarea "פירוט" at bounding box center [216, 157] width 165 height 13
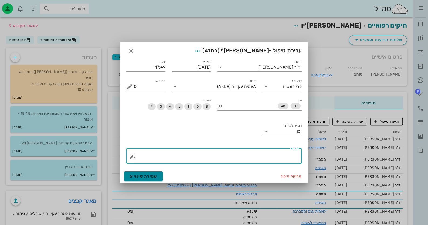
click at [150, 174] on span "שמירת שינויים" at bounding box center [144, 176] width 28 height 5
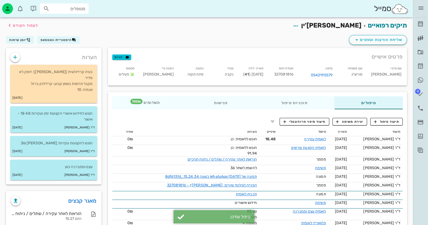
click at [293, 75] on span "327081816" at bounding box center [283, 74] width 19 height 5
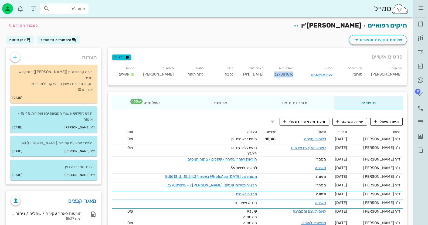
click at [293, 75] on span "327081816" at bounding box center [283, 74] width 19 height 5
copy span "327081816"
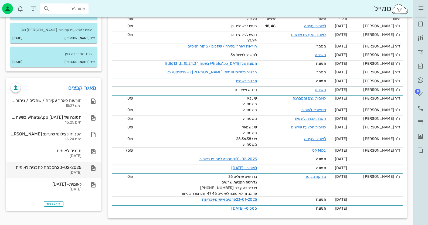
scroll to position [114, 0]
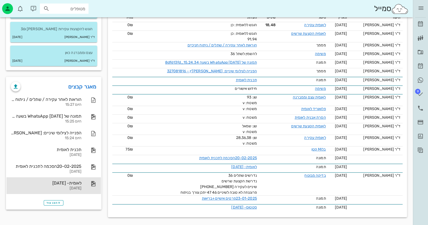
click at [65, 186] on div "[DATE]" at bounding box center [46, 188] width 71 height 5
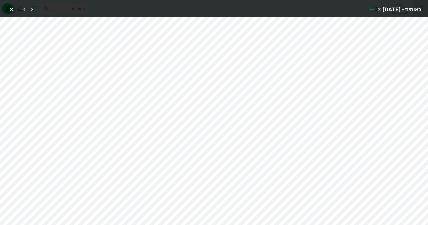
click at [11, 8] on icon "button" at bounding box center [11, 9] width 6 height 6
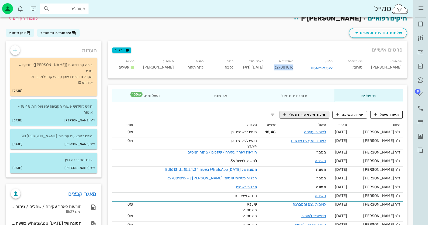
scroll to position [0, 0]
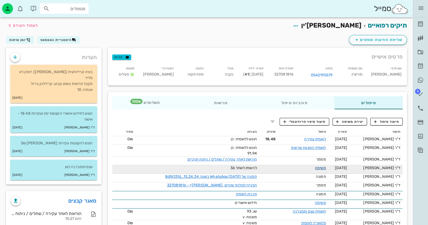
click at [326, 166] on link "משימה" at bounding box center [320, 168] width 11 height 5
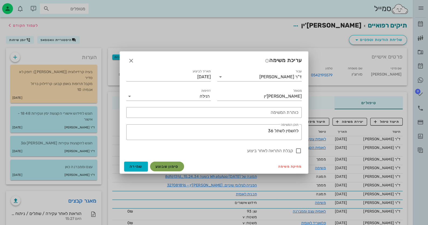
click at [162, 167] on span "סימון שבוצע" at bounding box center [167, 166] width 23 height 5
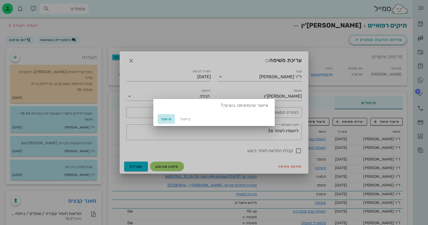
click at [163, 118] on span "אישור" at bounding box center [166, 119] width 13 height 5
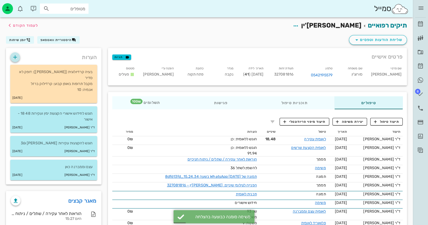
click at [15, 57] on icon "button" at bounding box center [15, 57] width 6 height 6
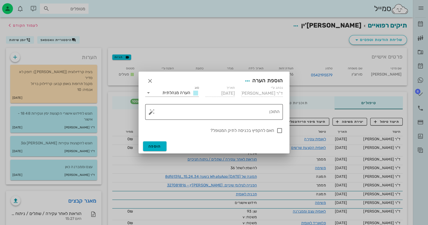
click at [150, 113] on button "button" at bounding box center [151, 112] width 6 height 6
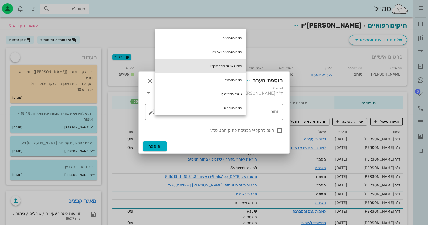
click at [227, 65] on div "חידוש אישור שפג תוקפו" at bounding box center [200, 66] width 91 height 14
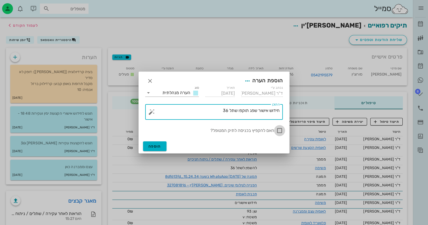
type textarea "חידוש אישור שפג תוקפו שתל 36"
click at [280, 129] on div at bounding box center [279, 130] width 9 height 9
checkbox input "true"
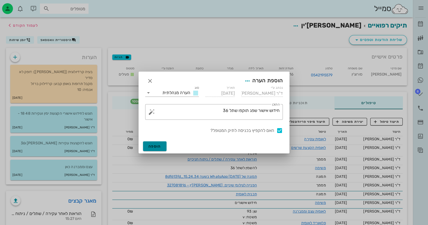
click at [160, 147] on span "הוספה" at bounding box center [154, 146] width 13 height 5
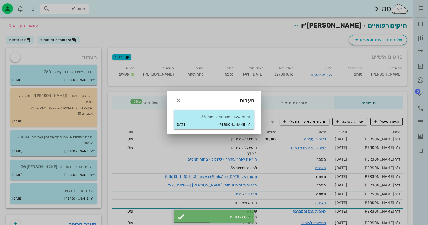
click at [423, 25] on div at bounding box center [214, 112] width 428 height 225
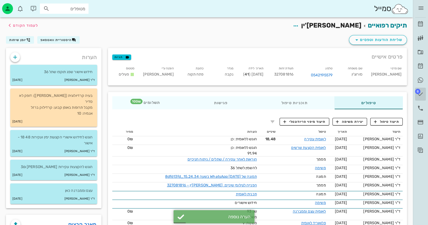
click at [416, 88] on link "8 משימות" at bounding box center [420, 94] width 11 height 13
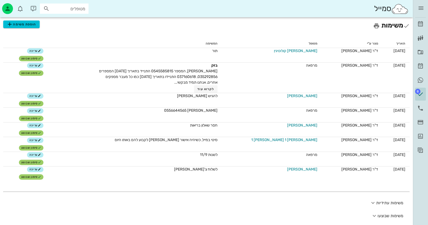
click at [322, 194] on div "תאריך נוצר ע"י מטופל המשימה [DATE] ד"ר [PERSON_NAME] קולוטיגין תור עריכה סימון …" at bounding box center [206, 130] width 407 height 183
click at [423, 11] on icon "button" at bounding box center [421, 8] width 6 height 6
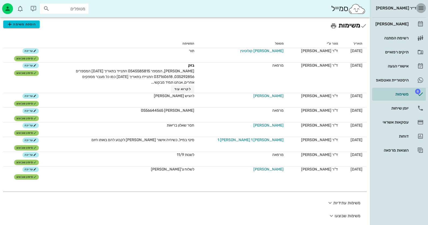
click at [423, 11] on icon "button" at bounding box center [421, 8] width 6 height 6
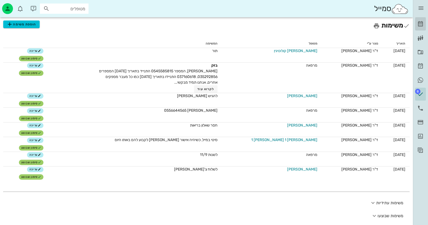
click at [421, 21] on icon at bounding box center [420, 24] width 6 height 6
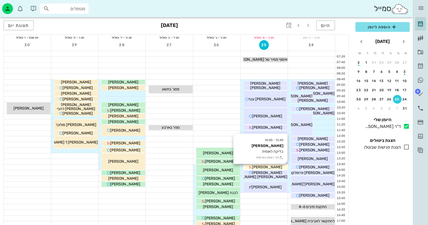
click at [274, 165] on span "[PERSON_NAME]" at bounding box center [267, 167] width 30 height 5
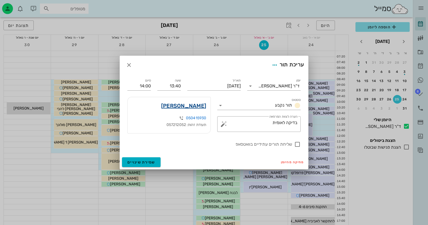
click at [187, 107] on link "[PERSON_NAME]" at bounding box center [183, 106] width 45 height 9
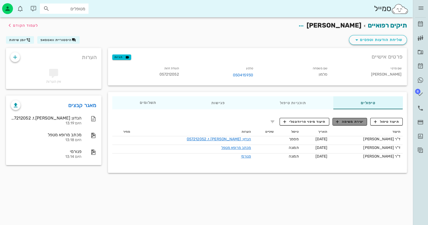
click at [352, 120] on span "יצירת משימה" at bounding box center [350, 121] width 28 height 5
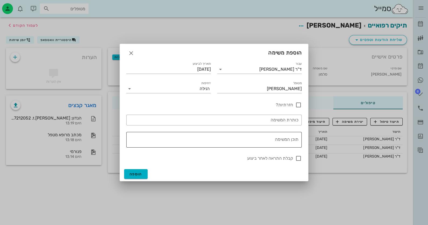
click at [275, 140] on textarea "תוכן המשימה" at bounding box center [212, 141] width 171 height 13
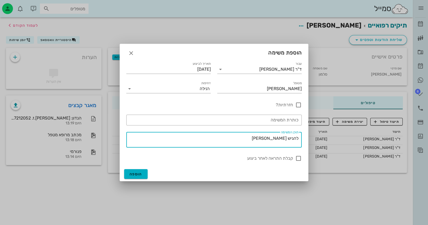
type textarea "להגיש [PERSON_NAME]"
click at [136, 169] on div "הוספה" at bounding box center [214, 174] width 188 height 14
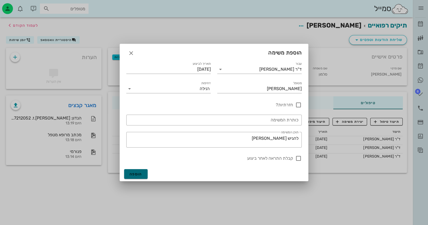
click at [136, 170] on button "הוספה" at bounding box center [135, 174] width 23 height 10
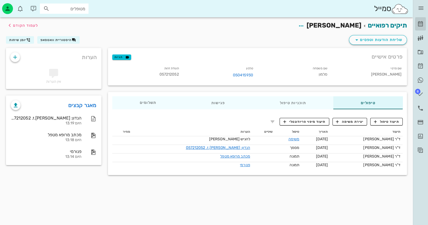
click at [418, 25] on icon at bounding box center [420, 24] width 6 height 6
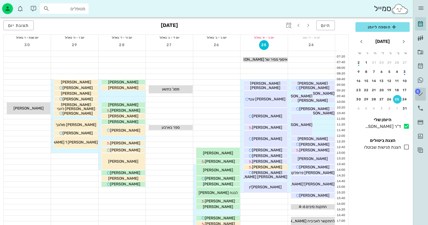
click at [424, 94] on link "8 משימות" at bounding box center [420, 94] width 11 height 13
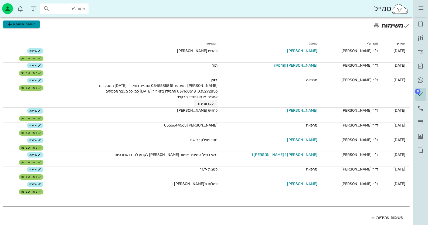
click at [22, 24] on span "הוספת משימה" at bounding box center [21, 24] width 30 height 6
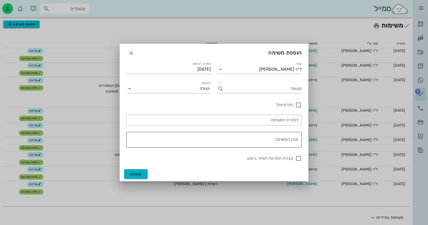
drag, startPoint x: 261, startPoint y: 148, endPoint x: 262, endPoint y: 145, distance: 3.7
click at [262, 147] on div "​ תוכן המשימה" at bounding box center [214, 140] width 182 height 22
click at [263, 143] on textarea "תוכן המשימה" at bounding box center [212, 141] width 171 height 13
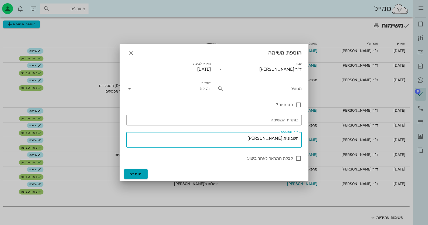
type textarea "חשבונית [PERSON_NAME]"
click at [142, 173] on button "הוספה" at bounding box center [135, 174] width 23 height 10
